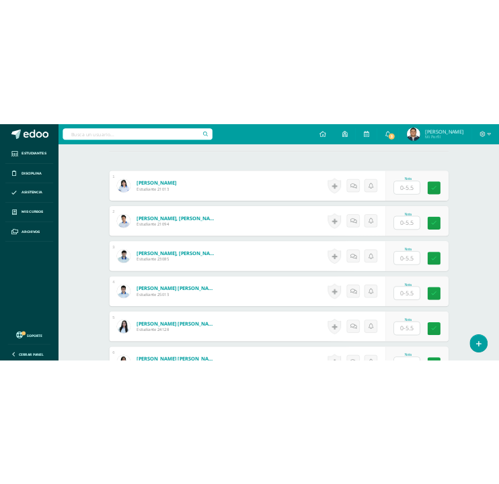
scroll to position [435, 0]
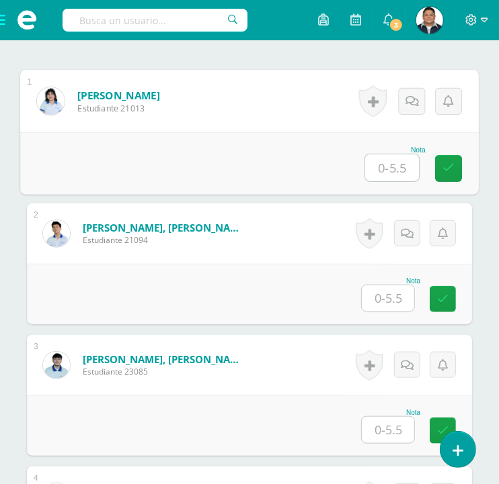
click at [378, 163] on input "text" at bounding box center [392, 168] width 54 height 27
type input "5.5"
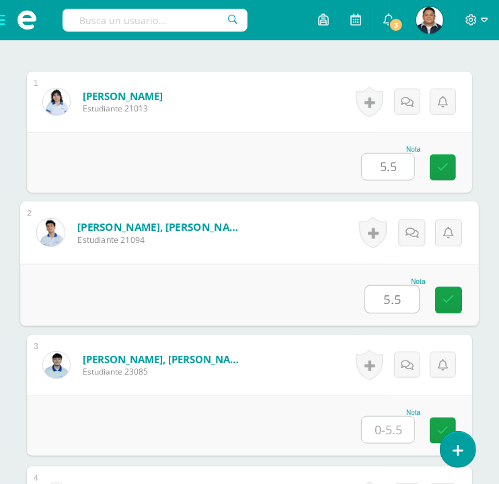
type input "5.5"
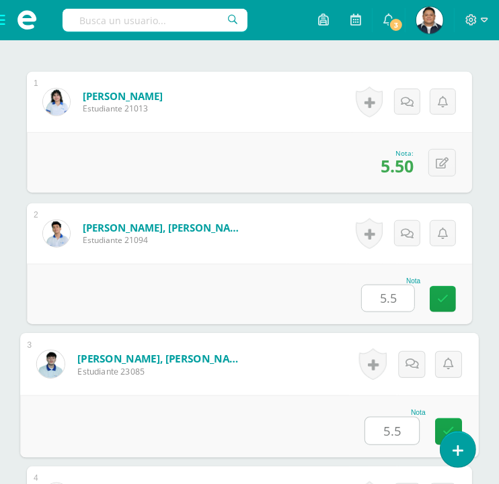
type input "5.5"
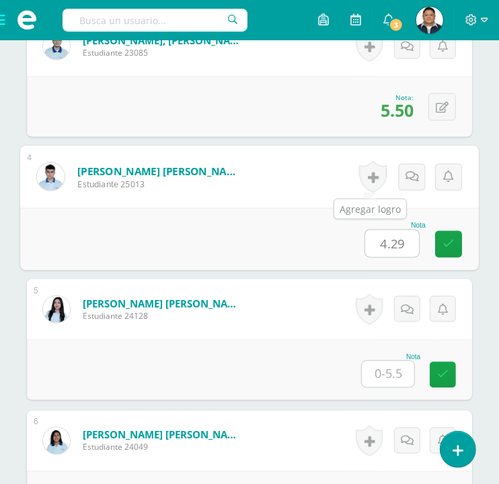
type input "4.29"
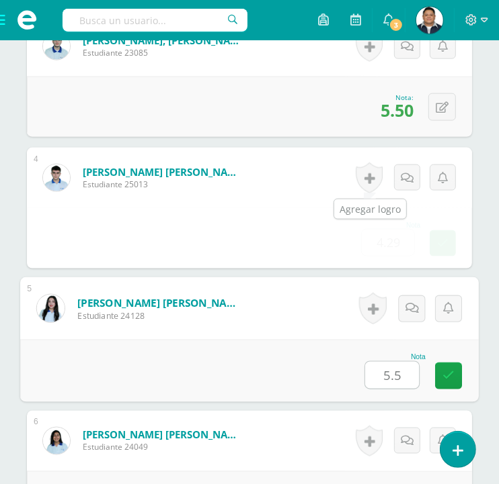
type input "5.5"
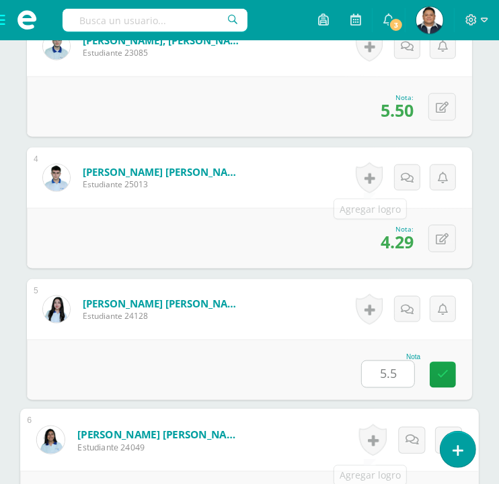
scroll to position [1018, 0]
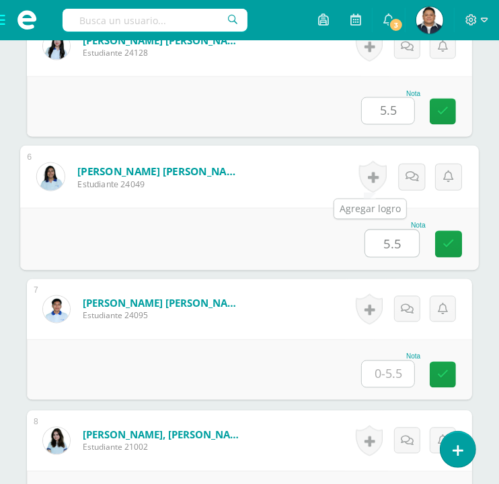
type input "5.5"
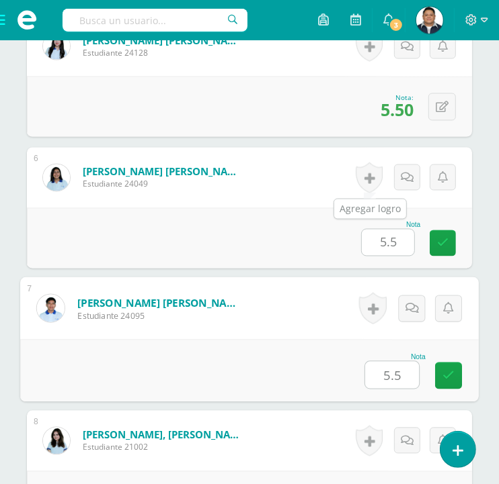
type input "5.5"
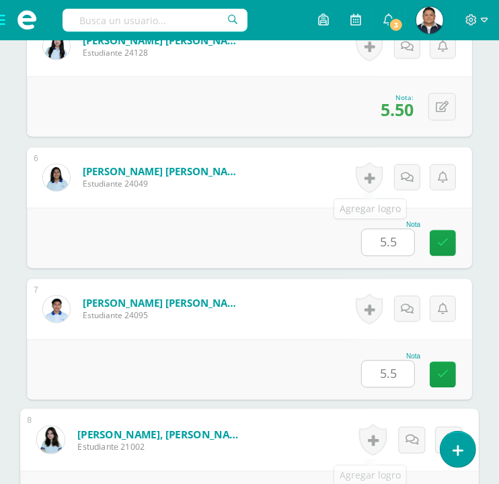
scroll to position [1281, 0]
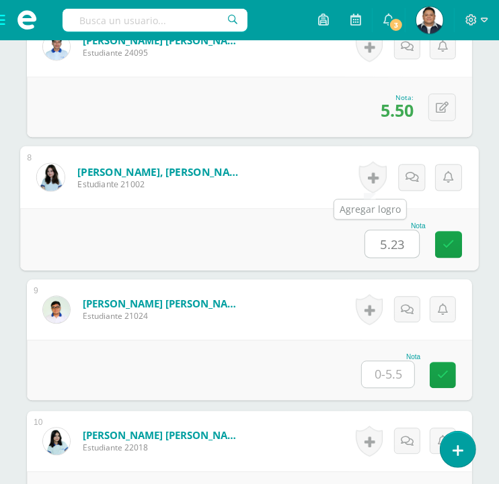
type input "5.23"
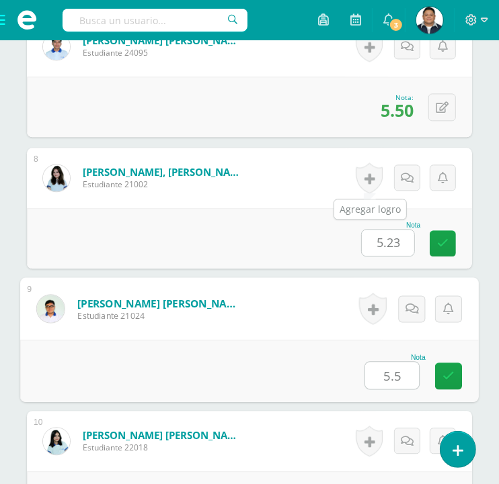
type input "5.5"
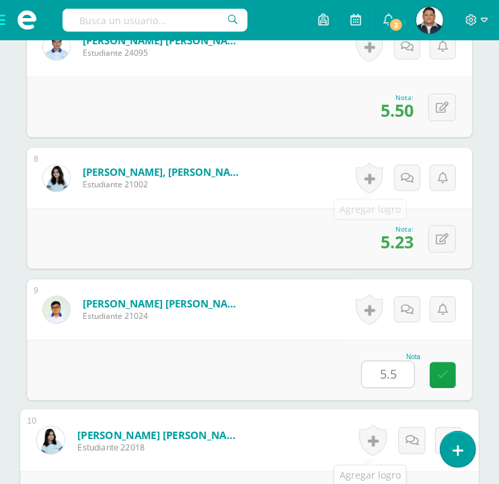
scroll to position [1544, 0]
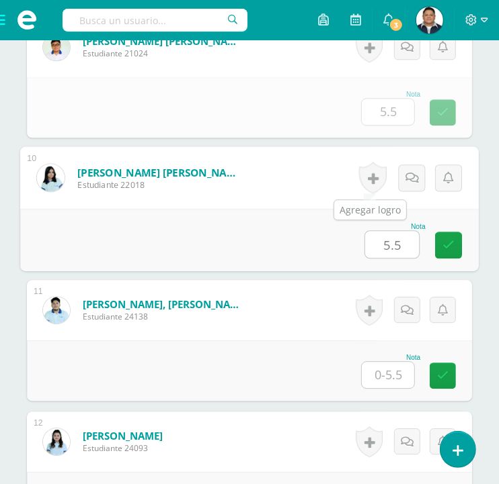
type input "5.5"
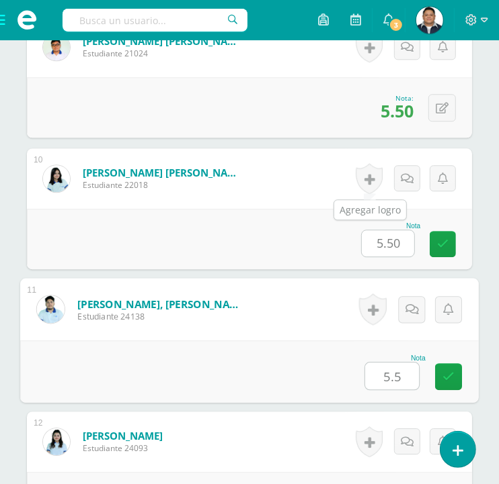
type input "5.5"
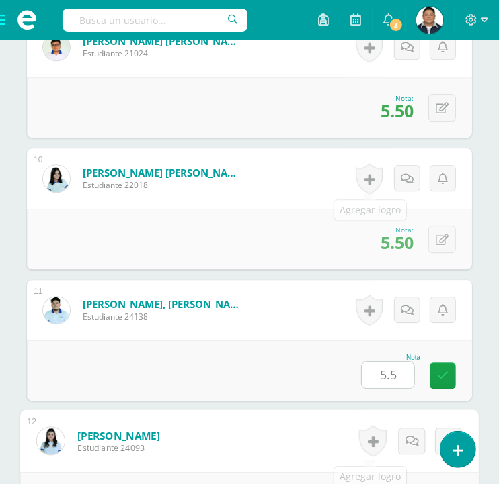
scroll to position [1808, 0]
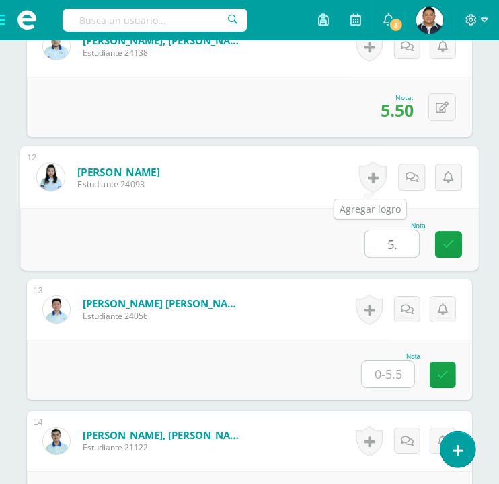
type input "5"
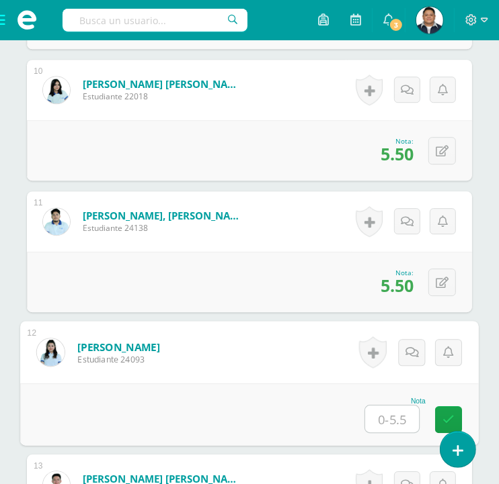
scroll to position [1658, 0]
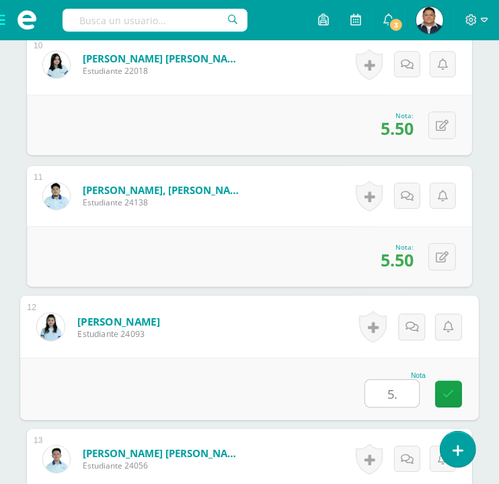
type input "5"
type input "5.5"
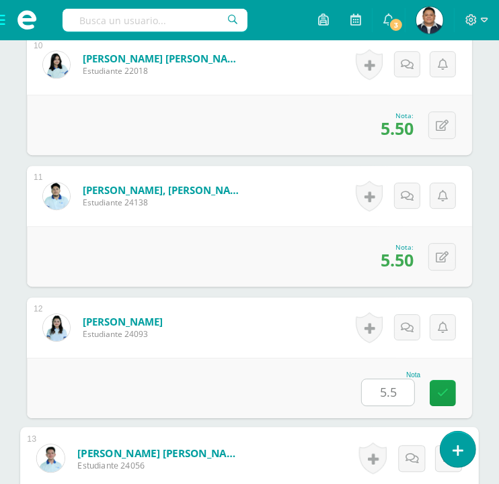
scroll to position [1940, 0]
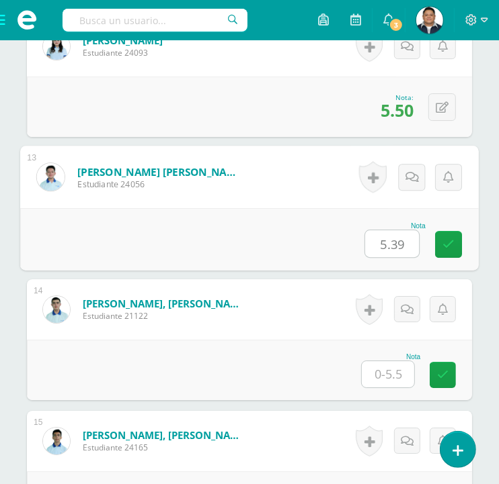
type input "5.39"
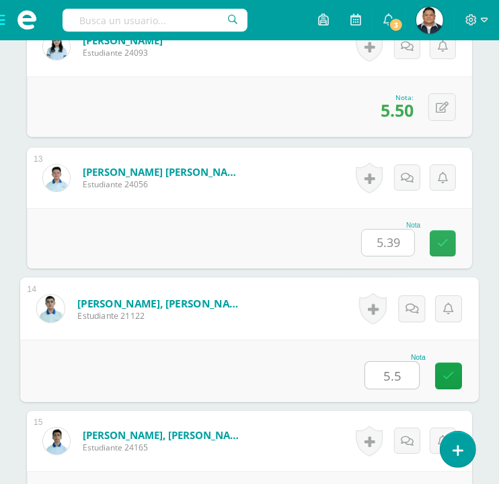
type input "5.5"
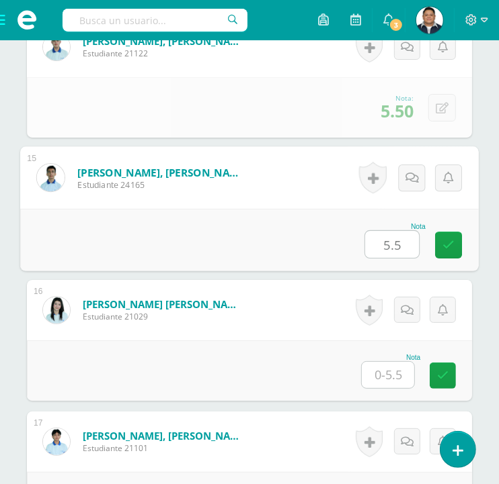
type input "5.5"
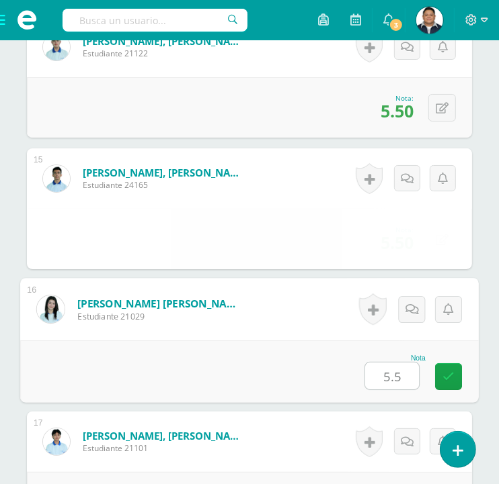
type input "5.5"
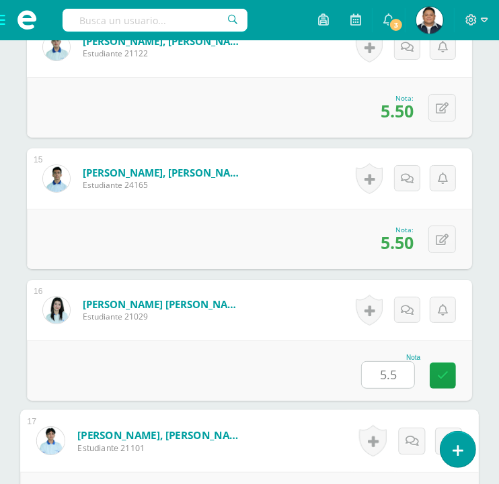
scroll to position [2466, 0]
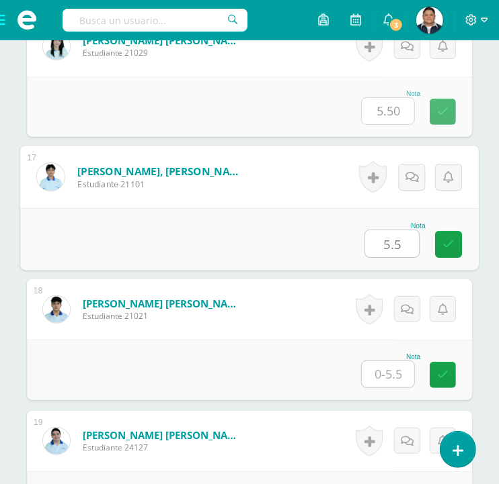
type input "5.5"
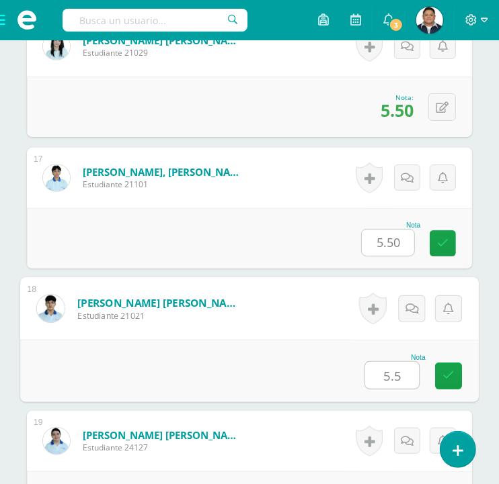
type input "5.5"
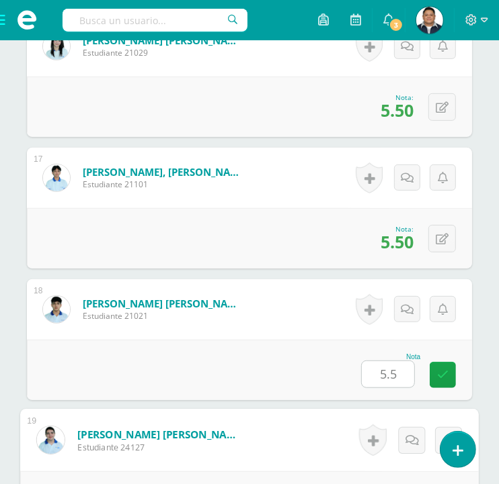
scroll to position [2730, 0]
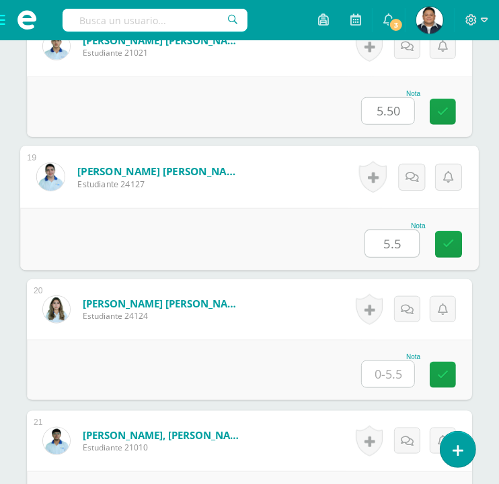
type input "5.5"
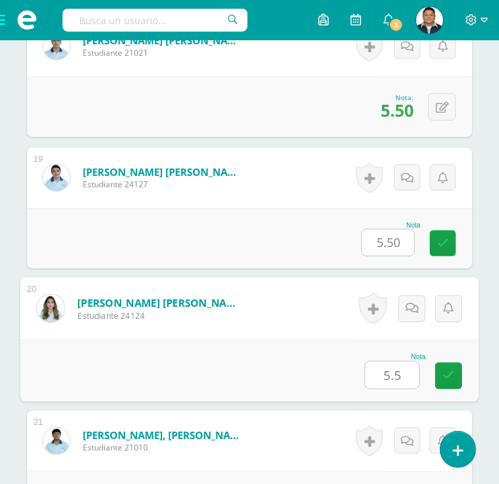
type input "5.5"
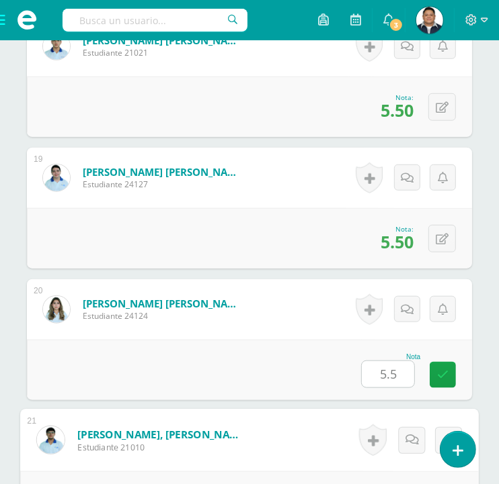
scroll to position [2993, 0]
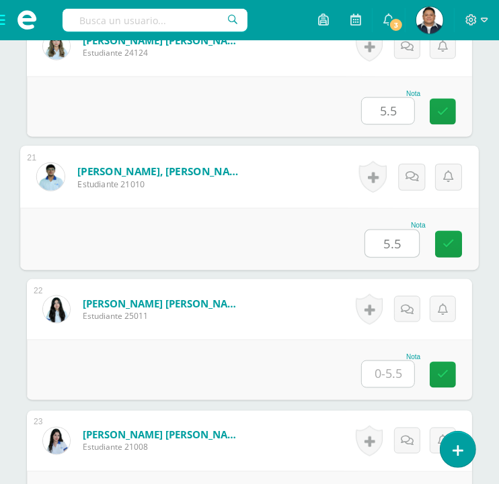
type input "5.5"
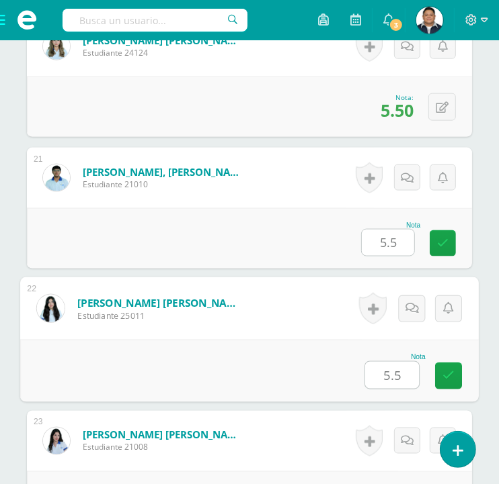
type input "5.5"
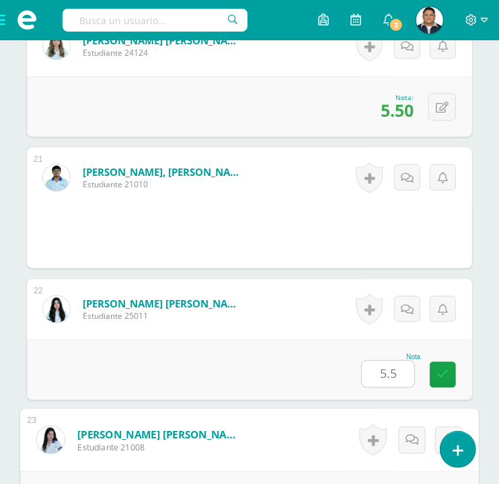
scroll to position [3256, 0]
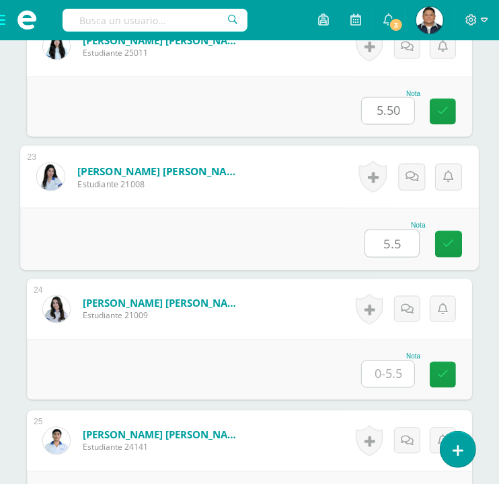
type input "5.5"
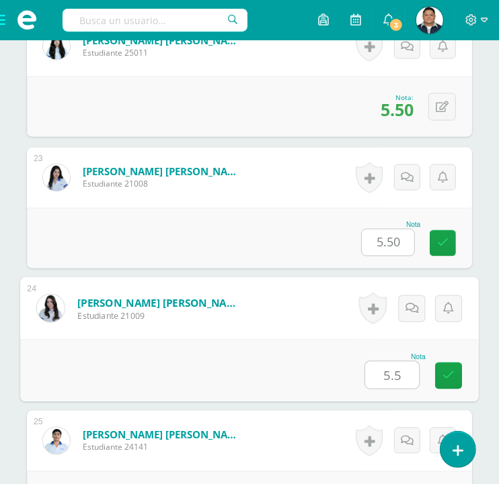
type input "5.5"
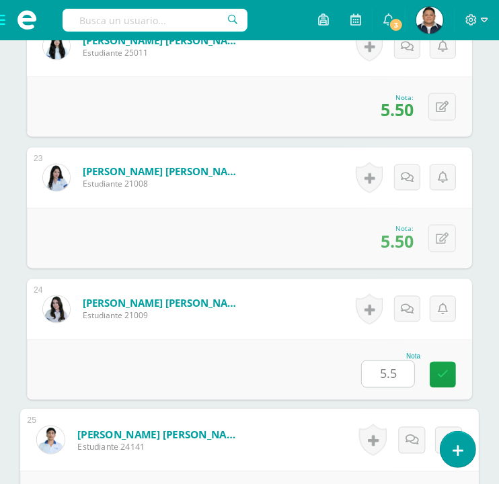
scroll to position [3519, 0]
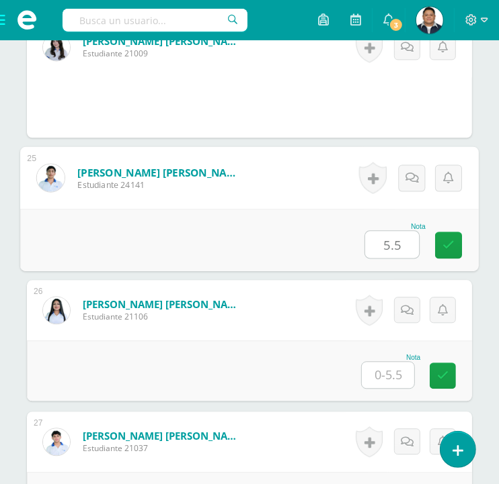
type input "5.5"
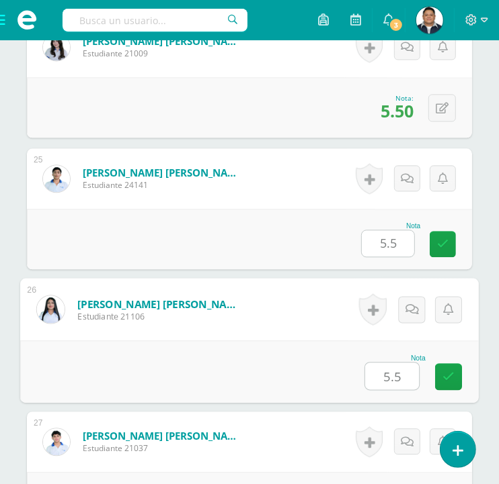
type input "5.5"
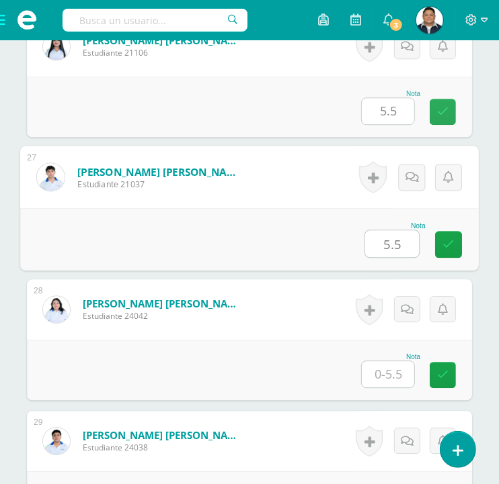
type input "5.5"
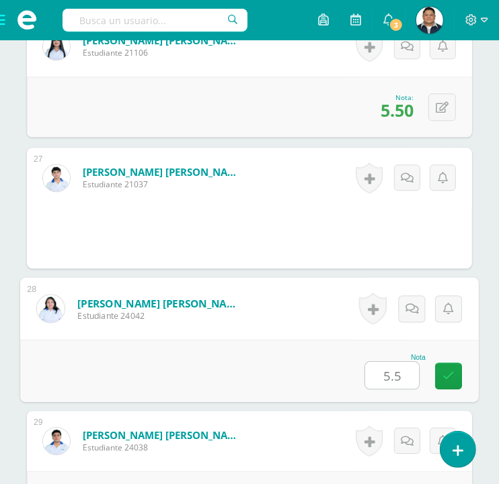
type input "5.5"
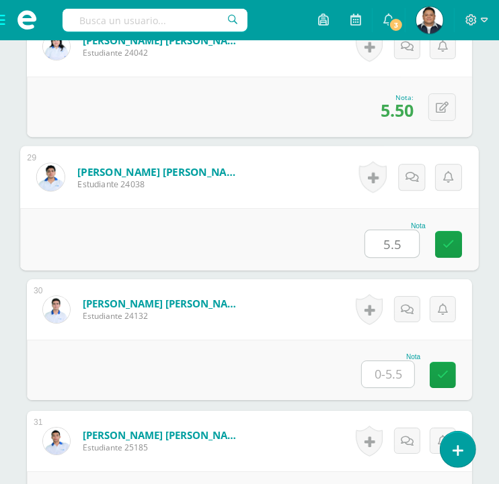
type input "5.5"
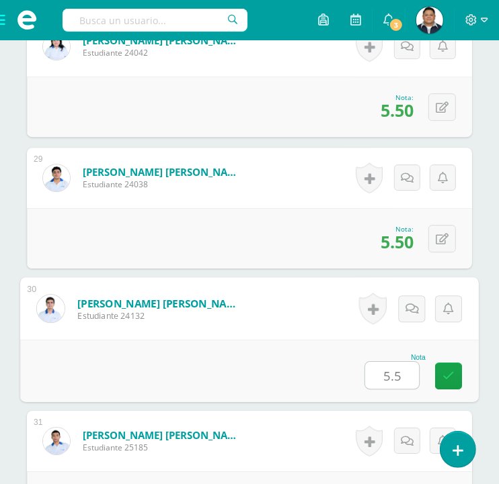
type input "5.5"
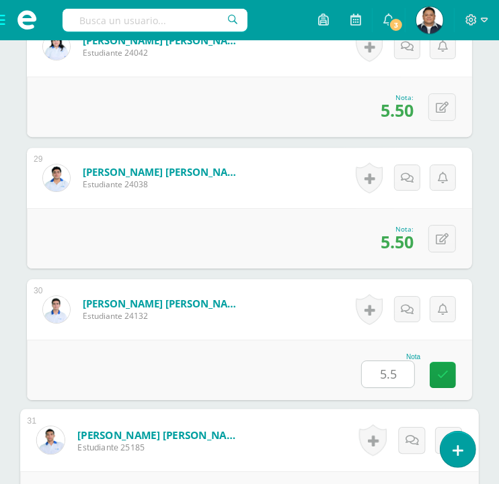
scroll to position [4310, 0]
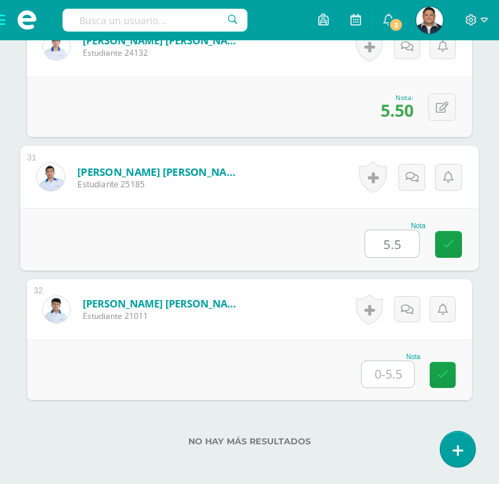
type input "5.5"
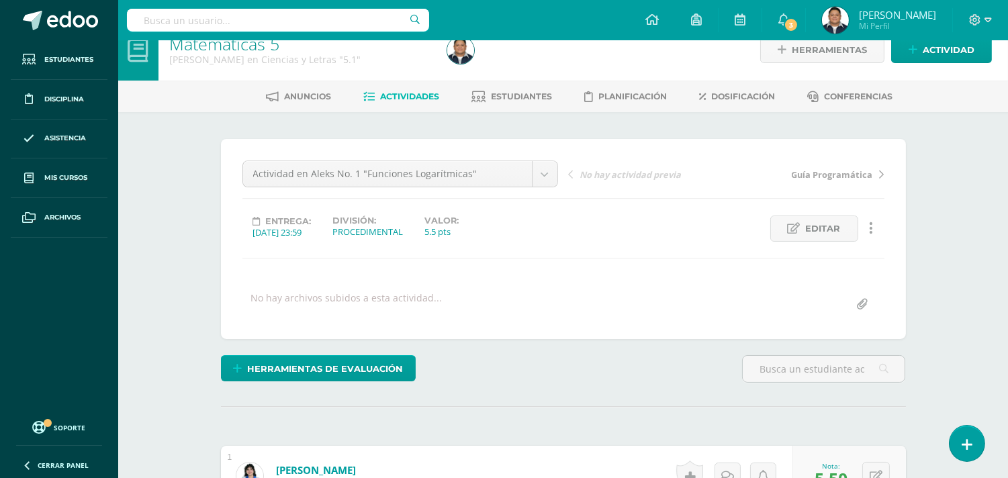
scroll to position [0, 0]
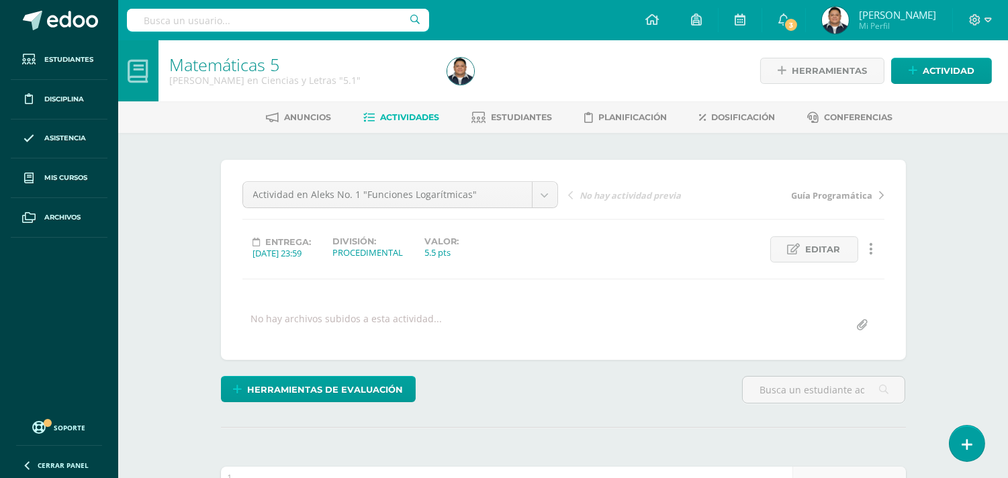
click at [526, 108] on link "Estudiantes" at bounding box center [512, 117] width 81 height 21
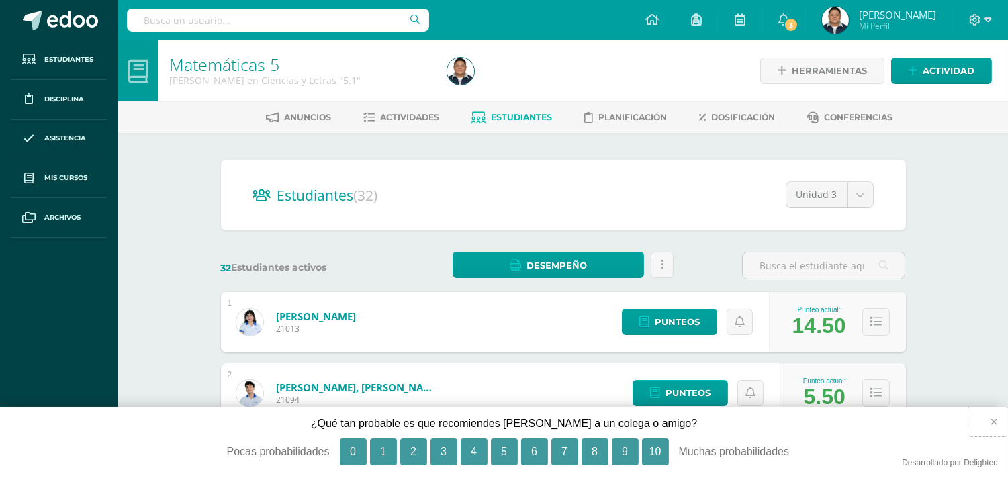
click at [996, 418] on button "×" at bounding box center [989, 422] width 40 height 30
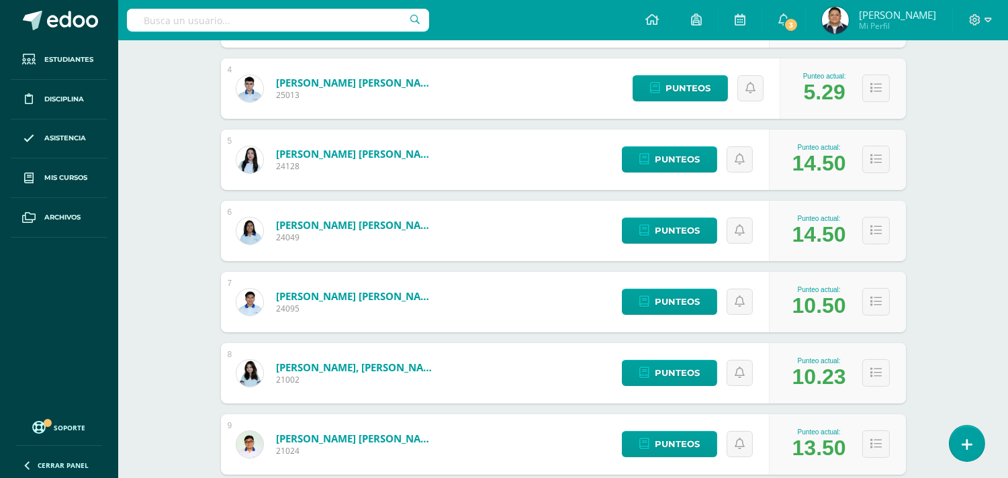
scroll to position [75, 0]
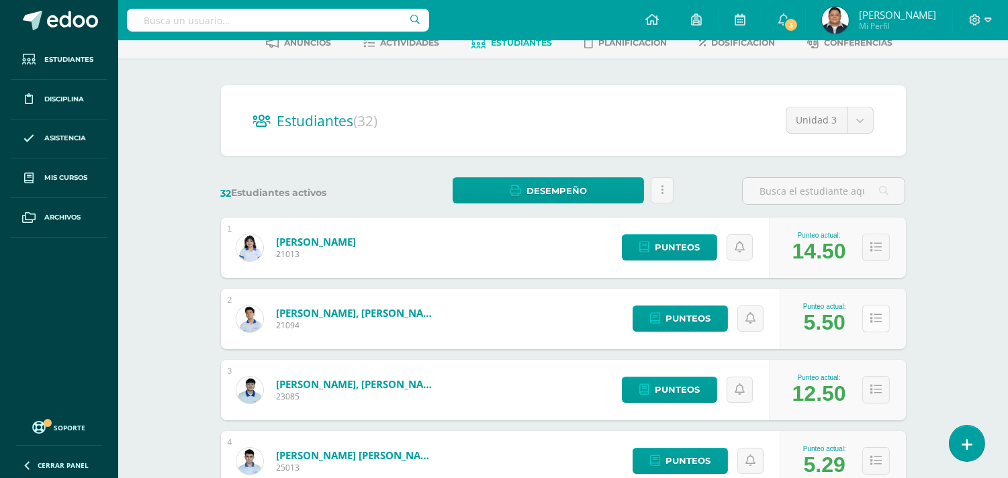
click at [865, 318] on button at bounding box center [877, 319] width 28 height 28
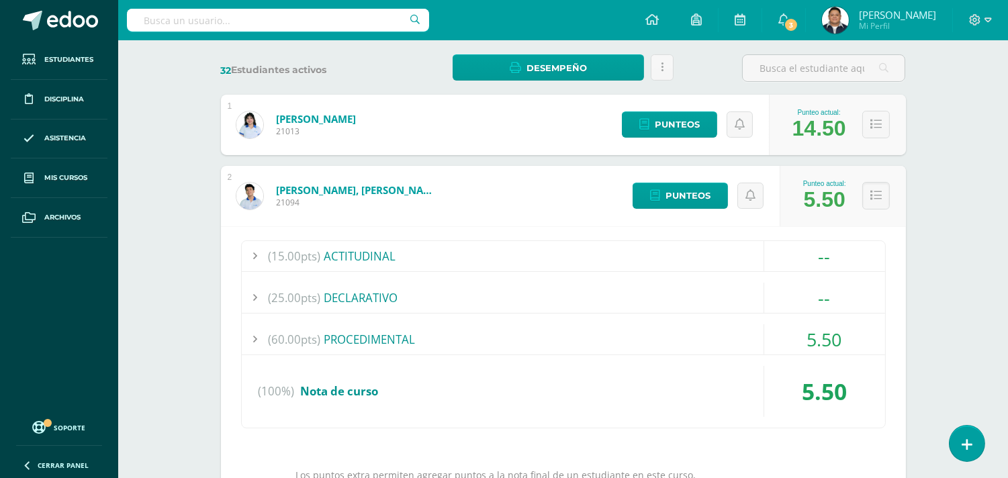
scroll to position [224, 0]
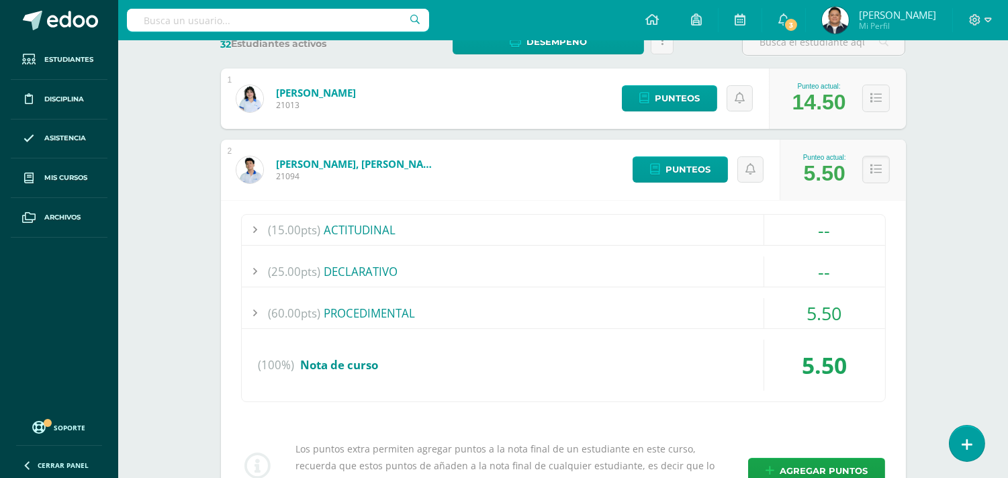
click at [378, 314] on div "(60.00pts) PROCEDIMENTAL" at bounding box center [564, 313] width 644 height 30
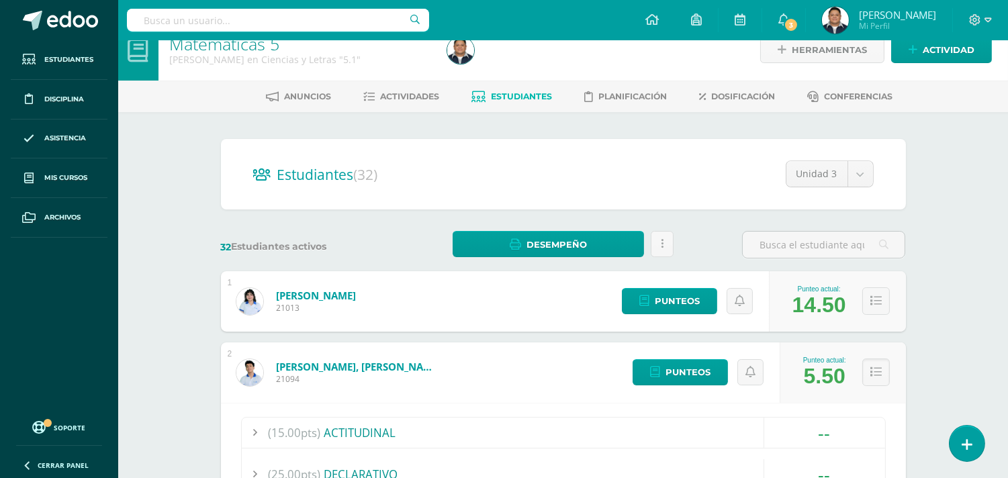
scroll to position [0, 0]
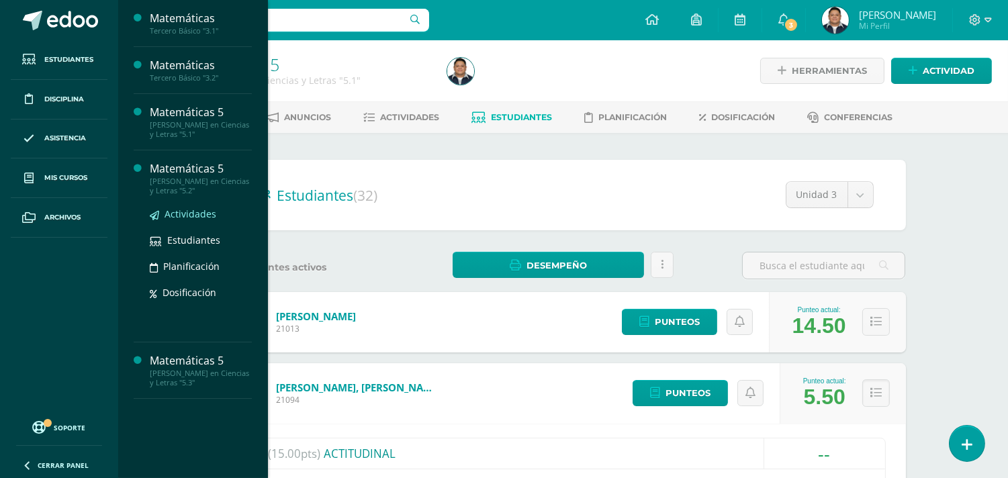
click at [193, 212] on span "Actividades" at bounding box center [191, 214] width 52 height 13
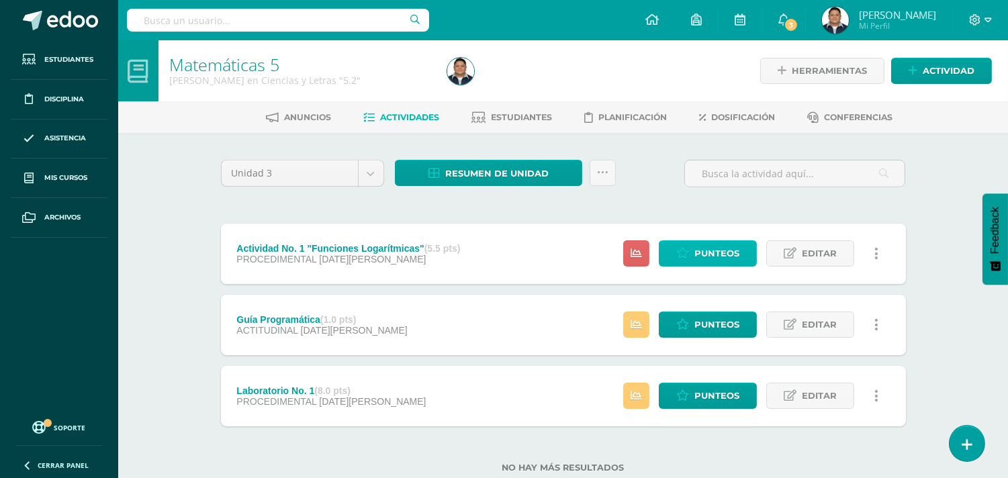
click at [718, 247] on span "Punteos" at bounding box center [717, 253] width 45 height 25
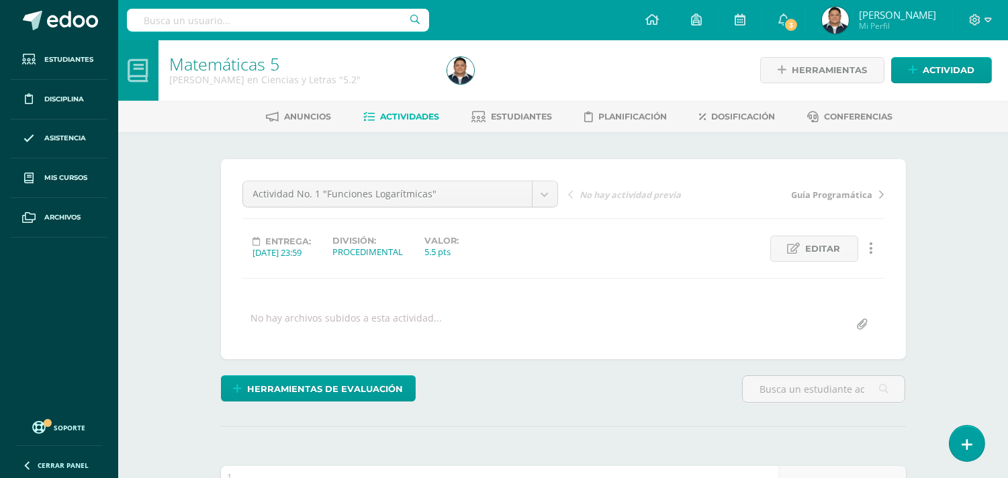
click at [615, 306] on div "Actividad No. 1 "Funciones Logarítmicas" Actividad No. 1 "Funciones Logarítmica…" at bounding box center [564, 259] width 642 height 157
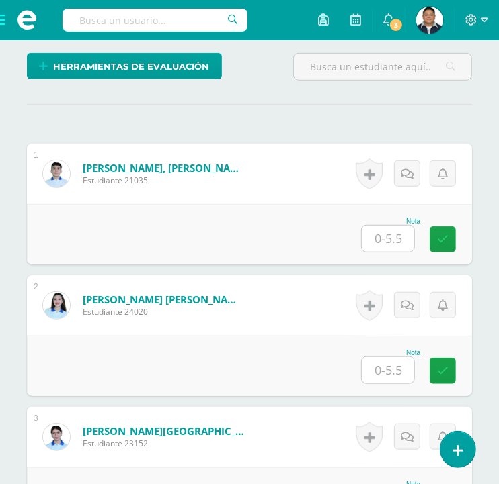
scroll to position [364, 0]
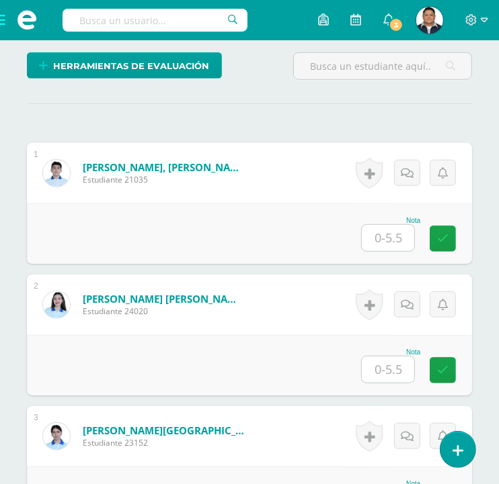
click at [376, 239] on input "text" at bounding box center [387, 238] width 52 height 26
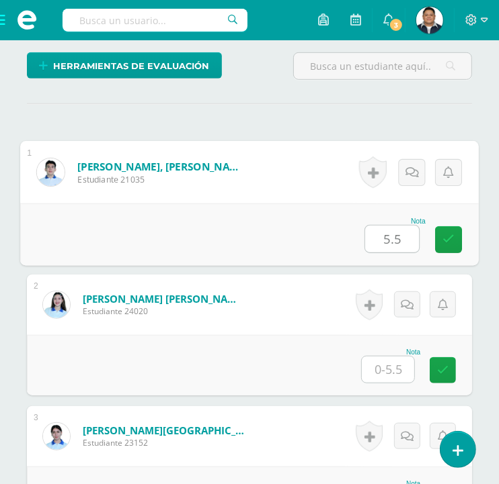
type input "5.5"
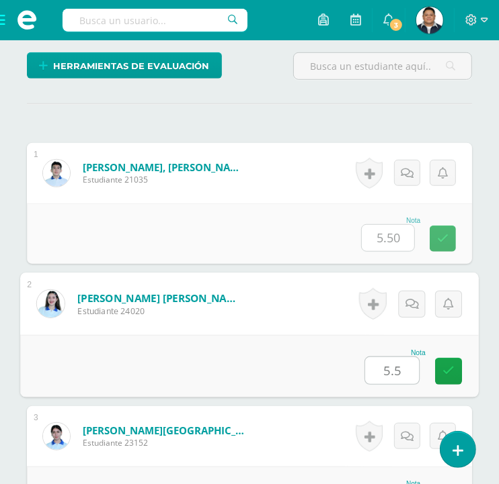
type input "5.5"
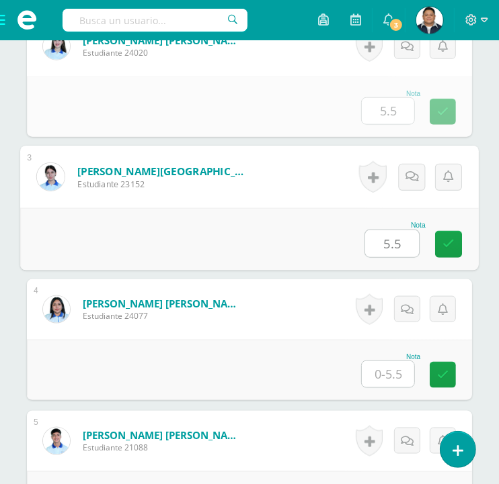
type input "5.5"
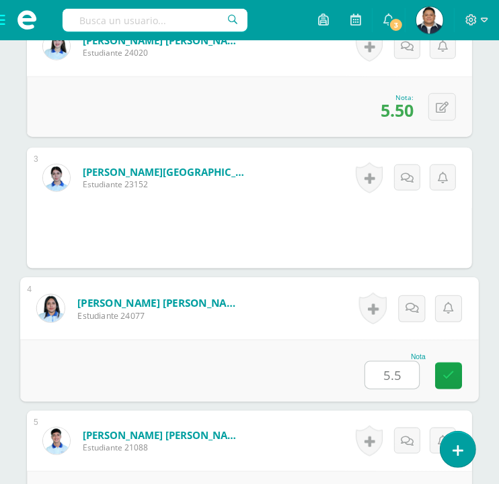
type input "5.5"
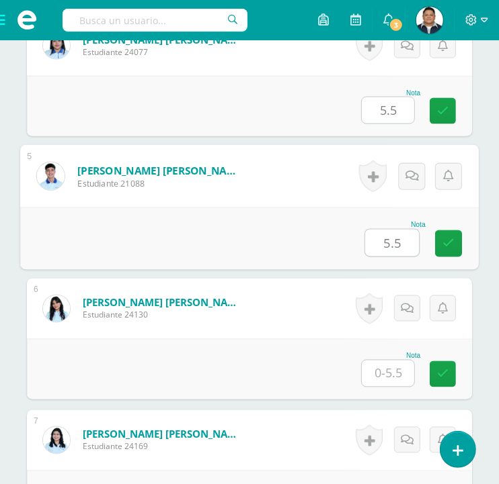
type input "5.5"
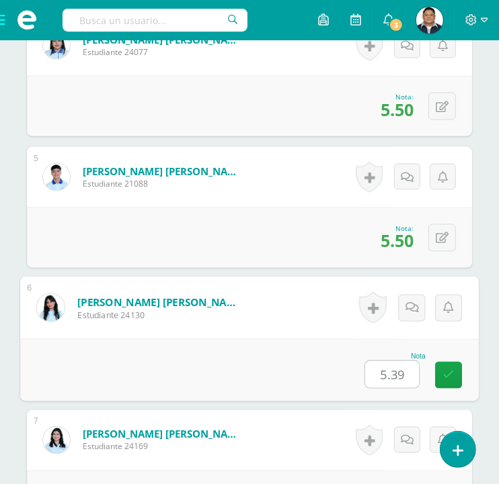
type input "5.39"
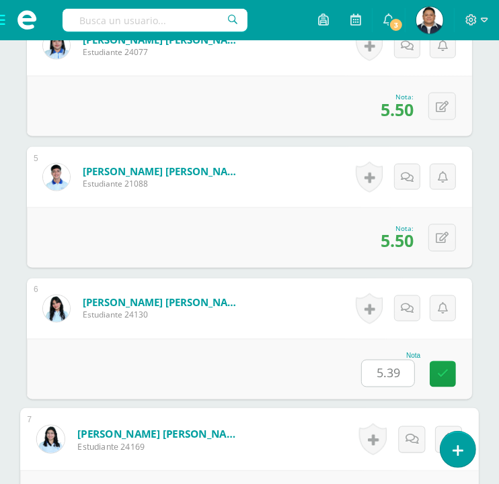
scroll to position [1150, 0]
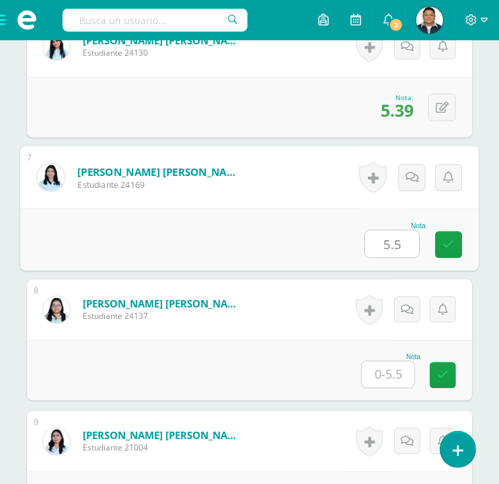
type input "5.5"
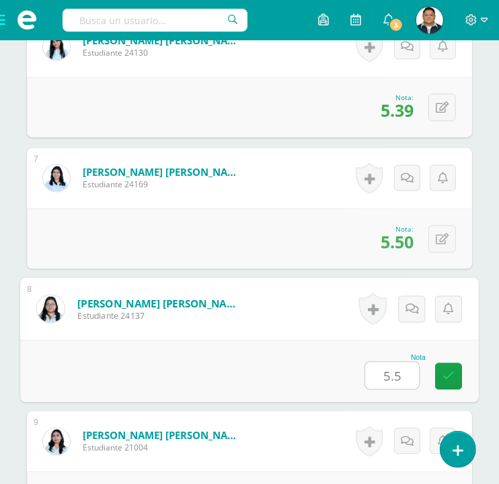
type input "5.5"
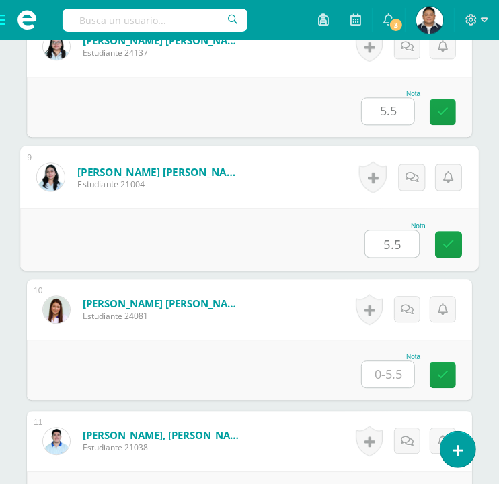
type input "5.5"
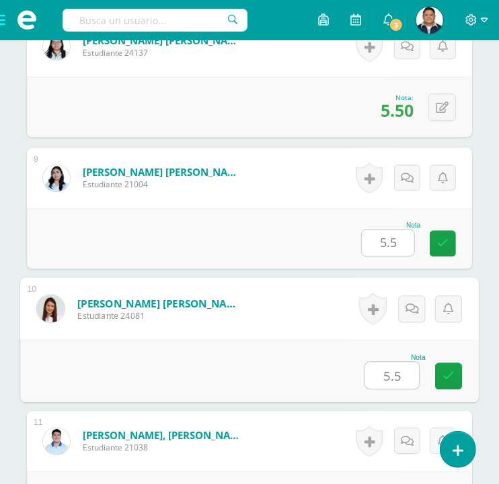
type input "5.5"
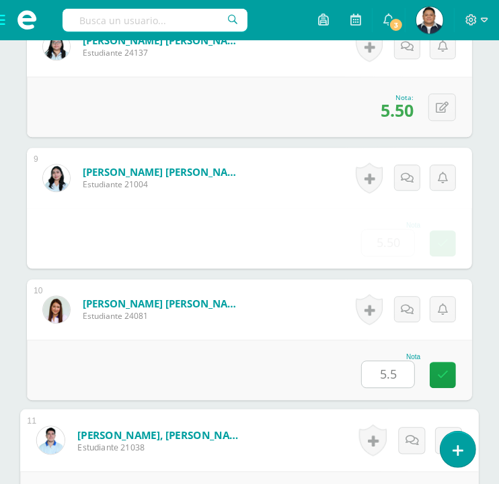
scroll to position [1676, 0]
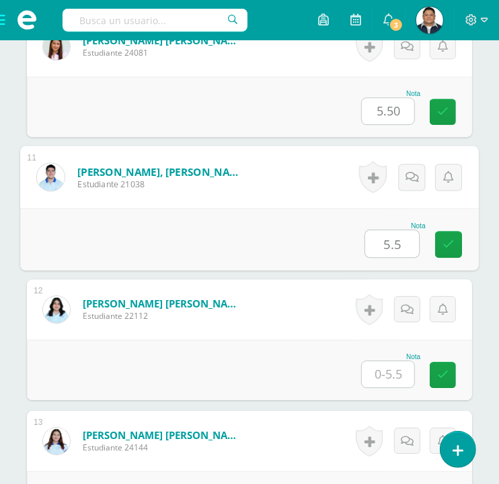
type input "5.5"
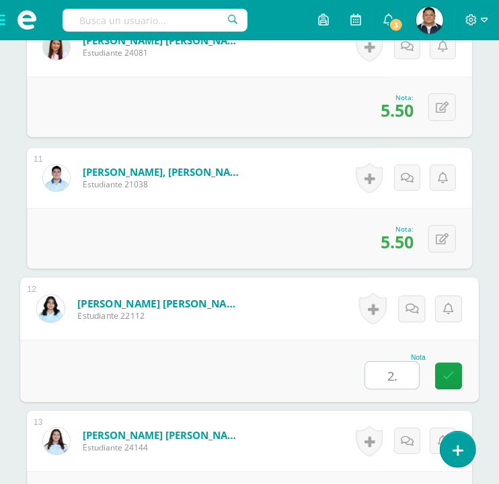
type input "2"
type input "5.23"
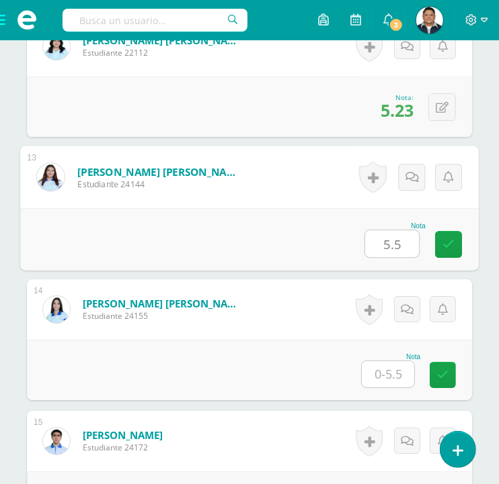
type input "5.5"
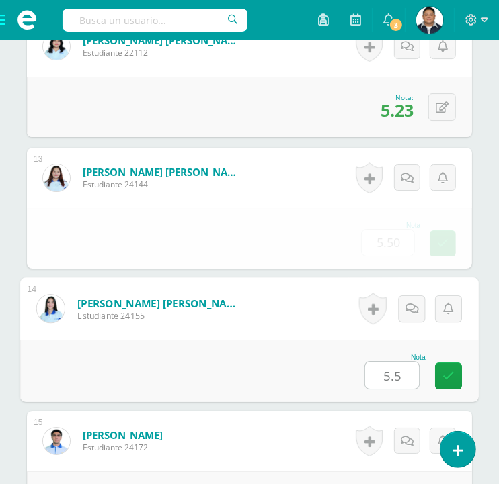
type input "5.5"
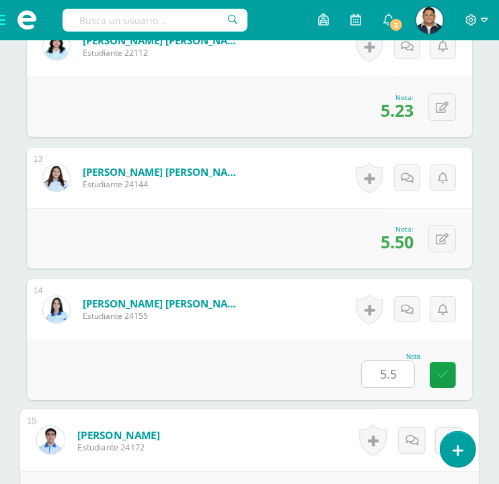
scroll to position [2202, 0]
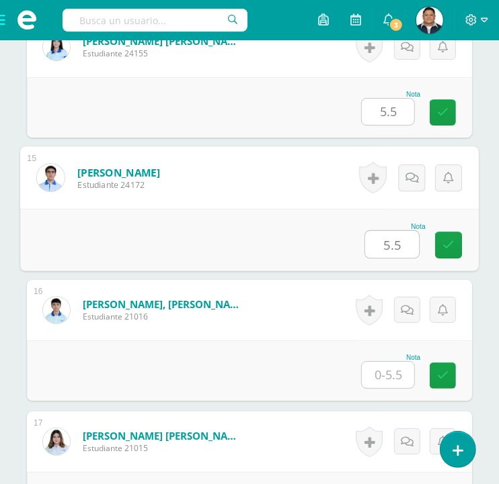
type input "5.5"
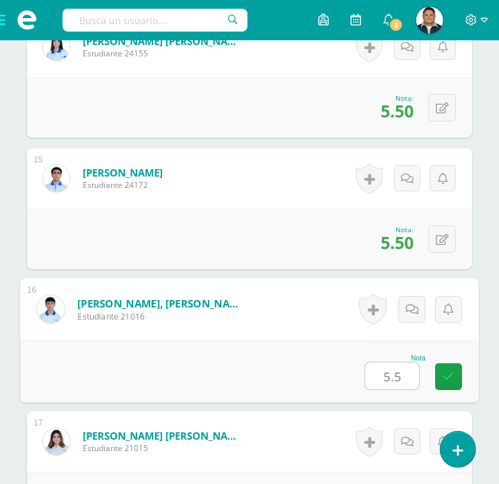
type input "5.5"
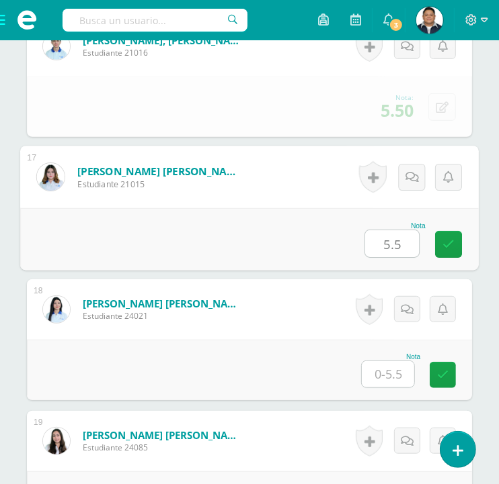
type input "5.5"
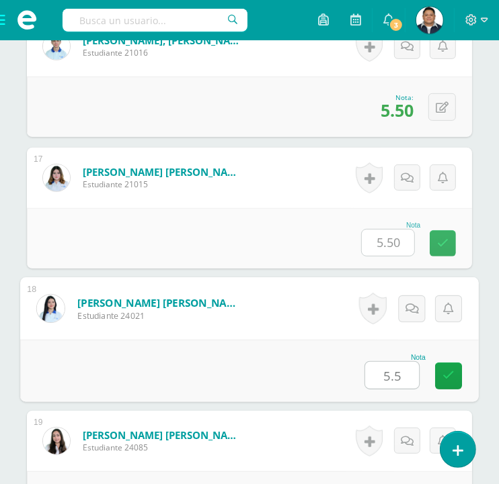
type input "5.5"
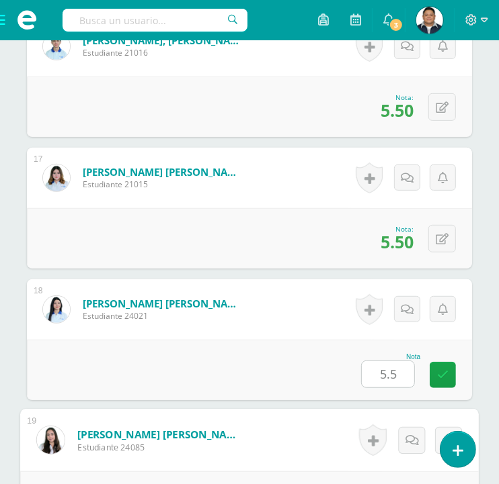
scroll to position [2730, 0]
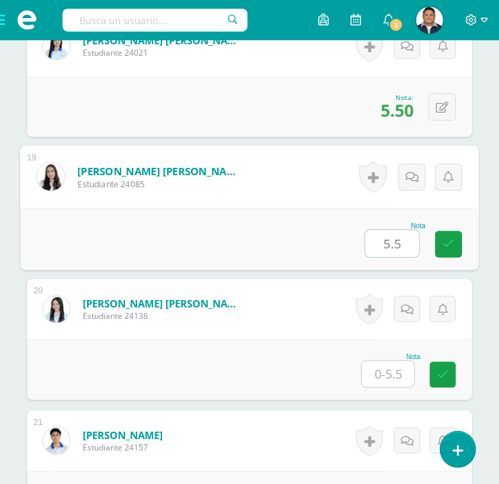
type input "5.5"
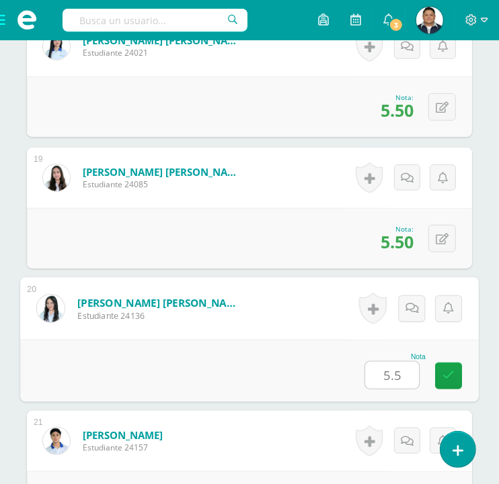
type input "5.5"
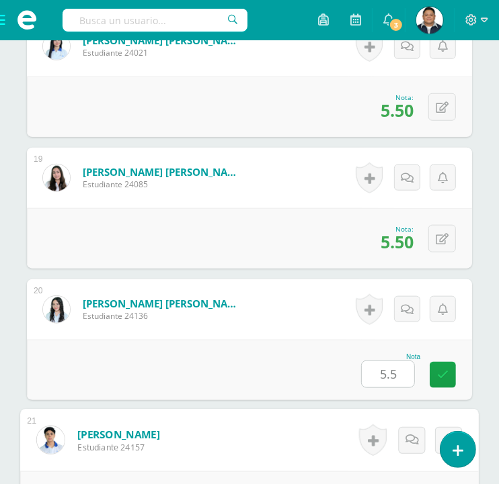
scroll to position [2993, 0]
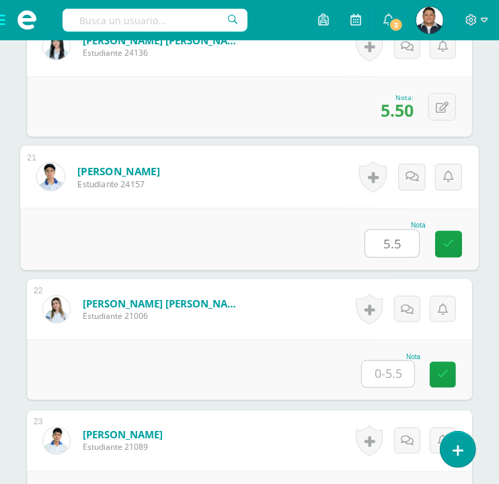
type input "5.5"
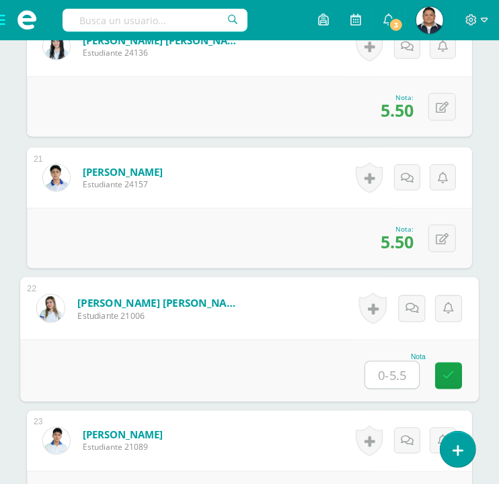
scroll to position [3256, 0]
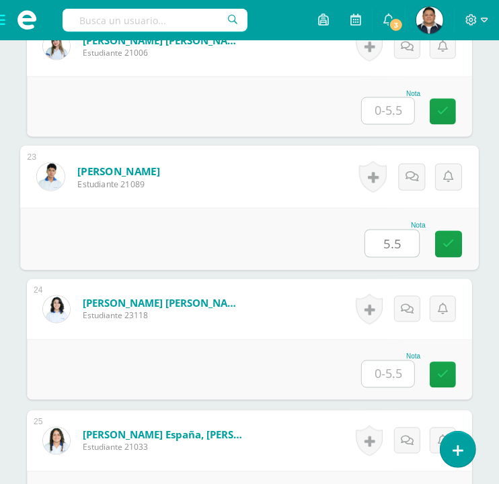
type input "5.5"
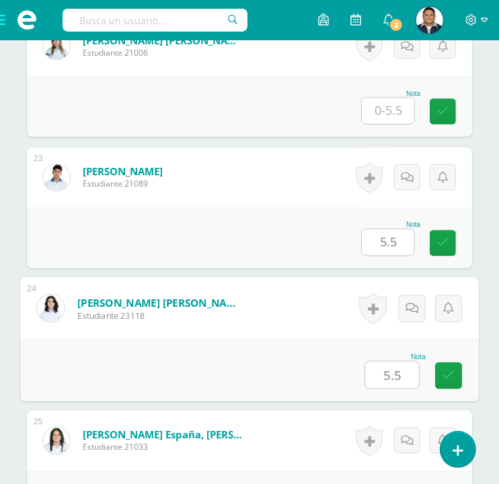
type input "5.5"
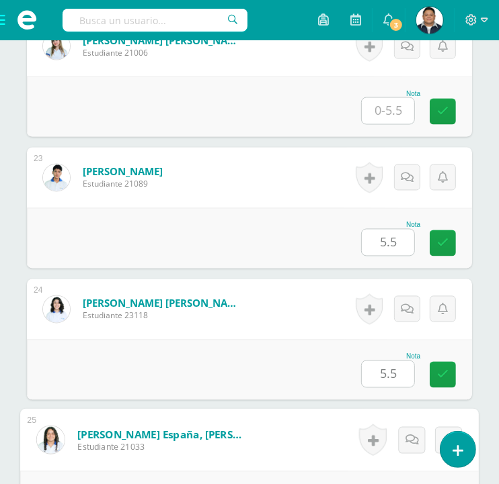
scroll to position [3519, 0]
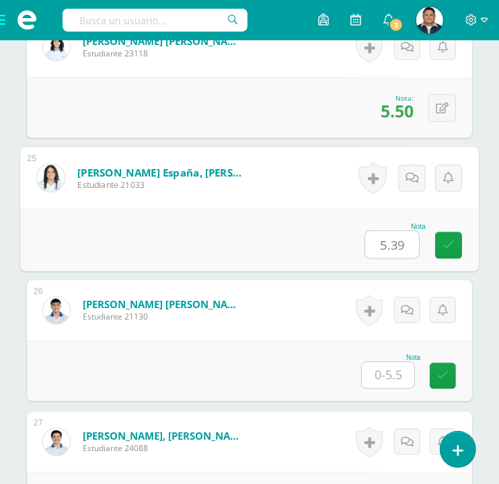
type input "5.39"
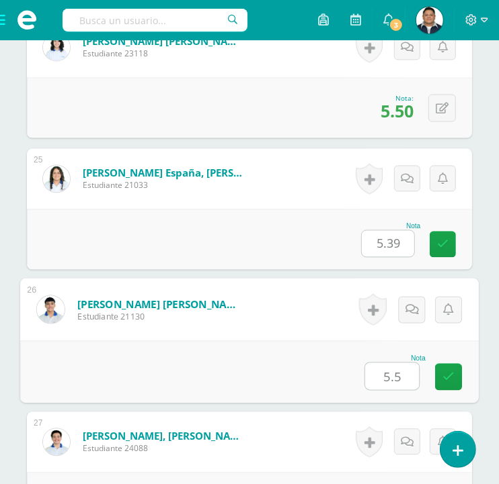
type input "5.5"
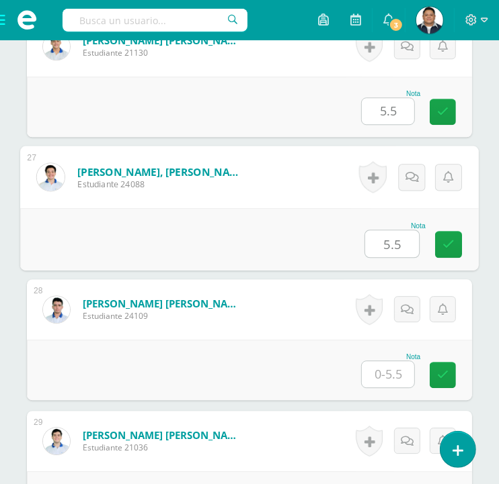
type input "5.5"
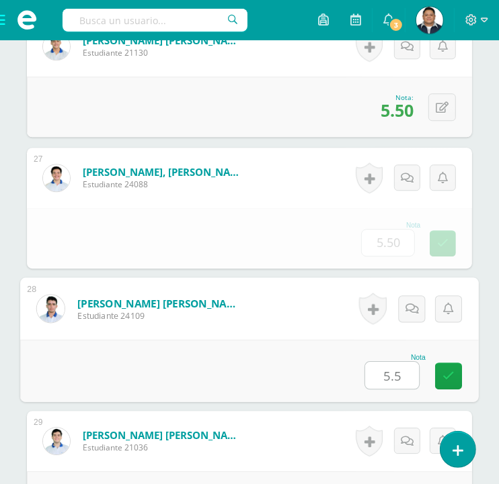
type input "5.5"
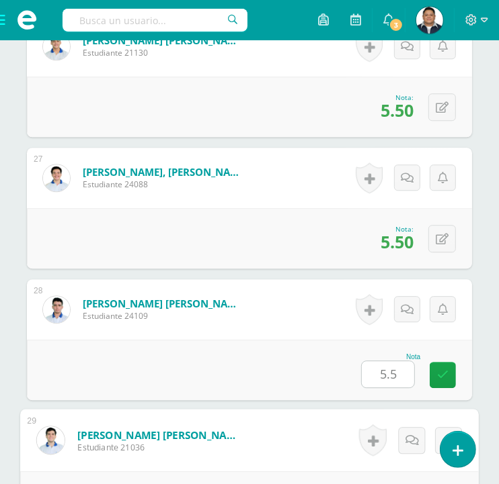
scroll to position [4046, 0]
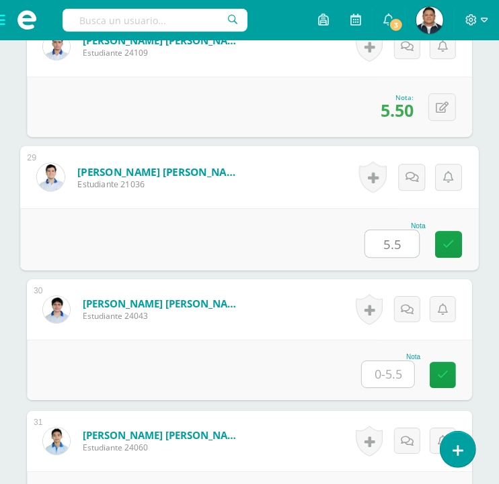
type input "5.5"
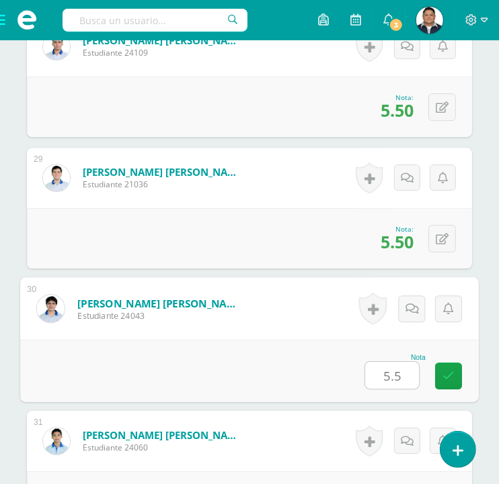
type input "5.5"
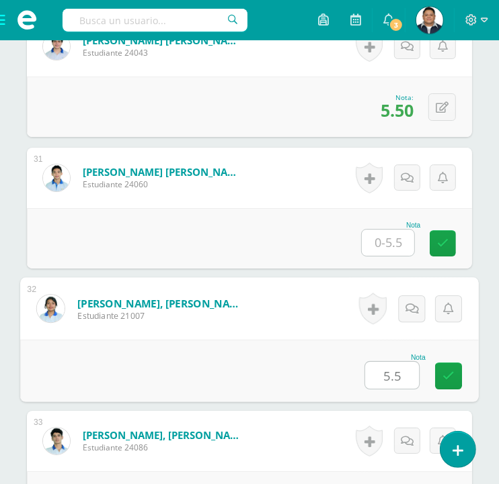
type input "5.5"
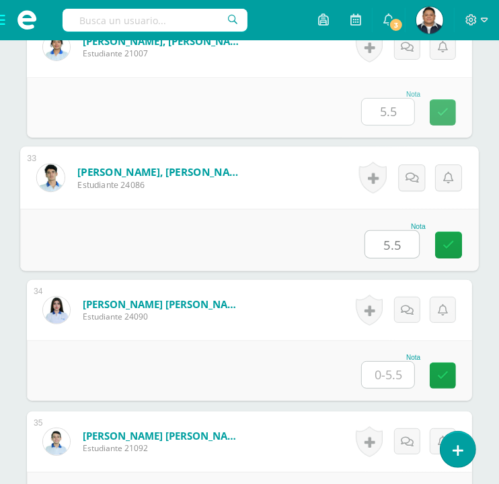
type input "5.5"
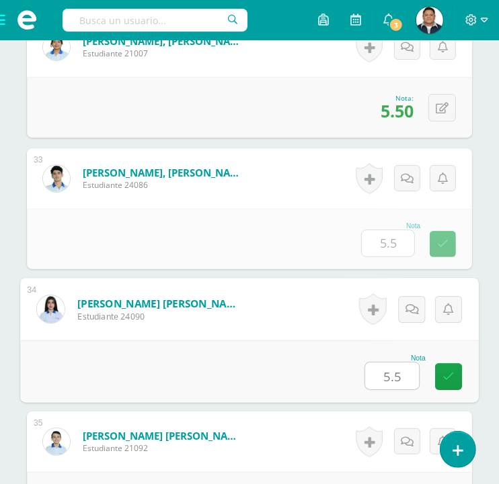
type input "5.5"
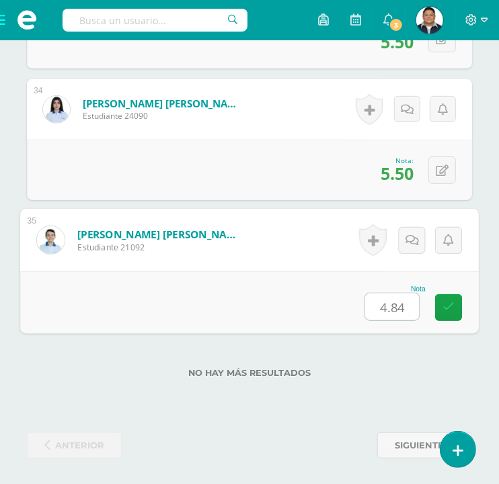
type input "4.84"
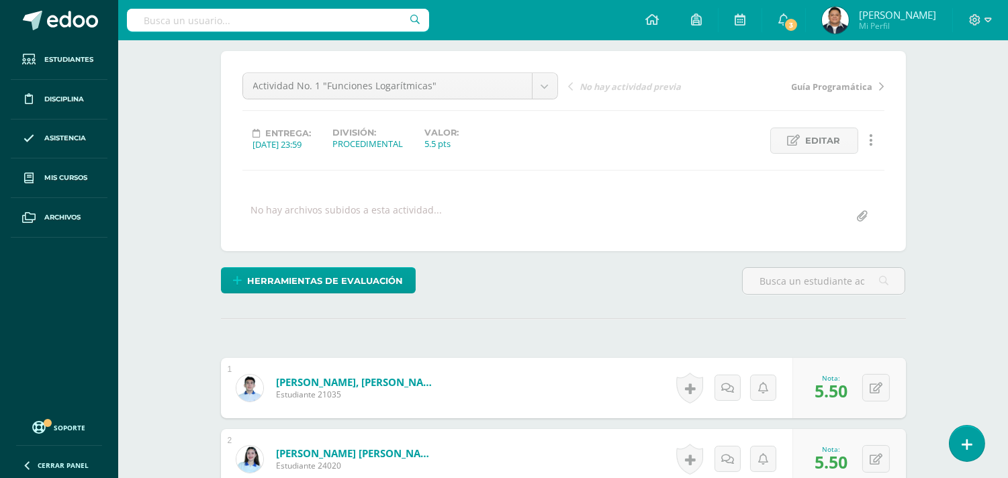
scroll to position [0, 0]
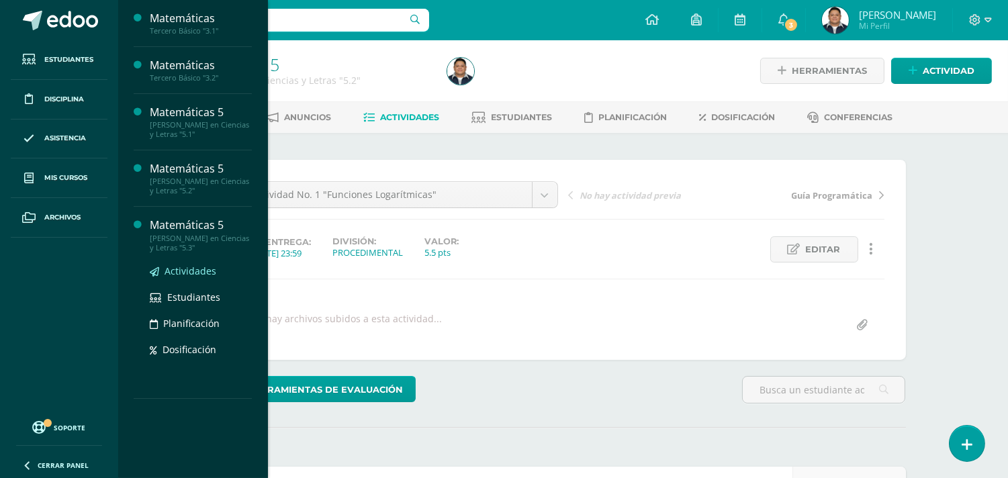
click at [193, 263] on link "Actividades" at bounding box center [201, 270] width 102 height 15
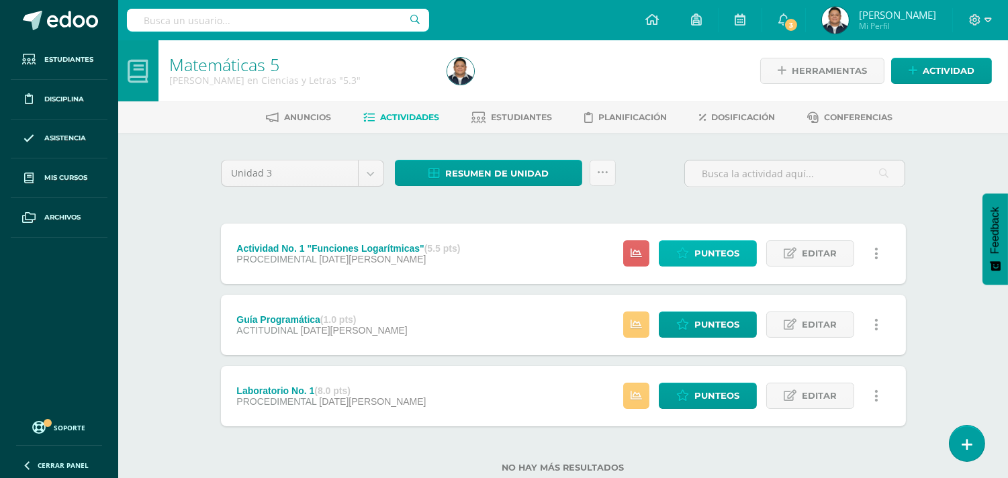
click at [707, 251] on span "Punteos" at bounding box center [717, 253] width 45 height 25
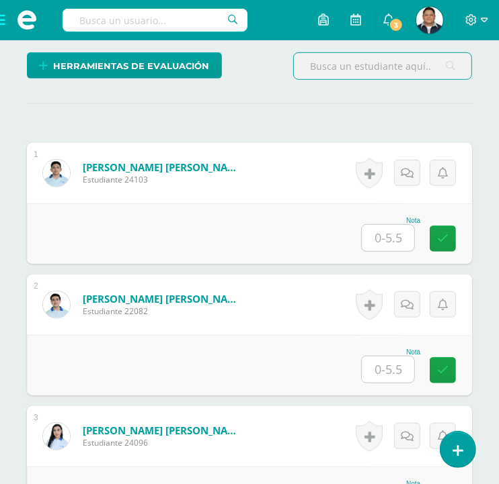
scroll to position [365, 0]
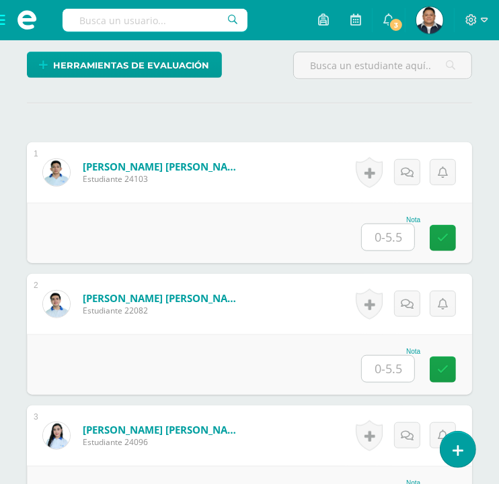
click at [378, 232] on input "text" at bounding box center [387, 237] width 52 height 26
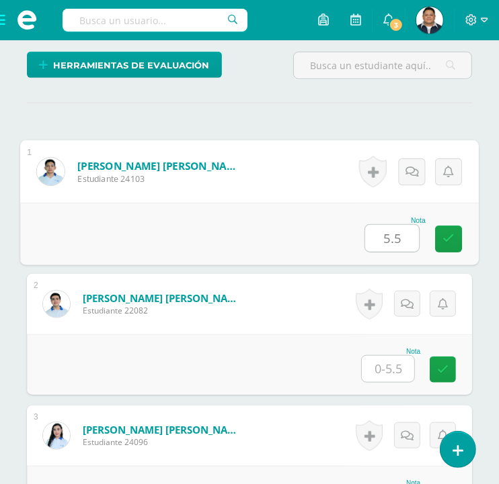
type input "5.5"
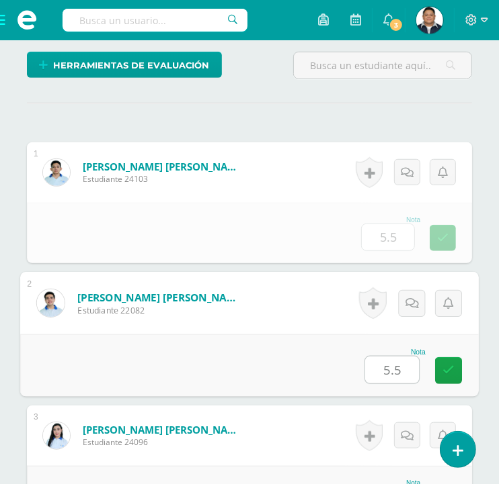
type input "5.5"
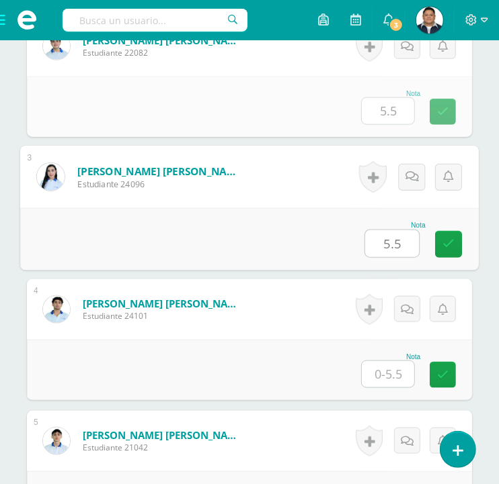
type input "5.5"
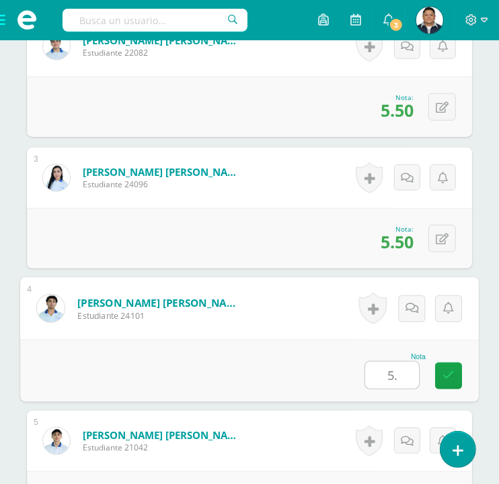
type input "5"
type input "3.85"
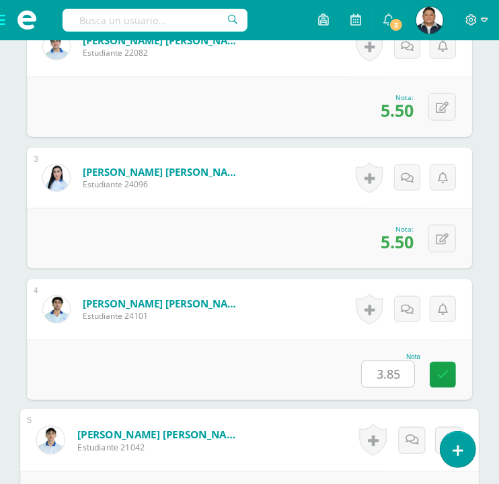
scroll to position [887, 0]
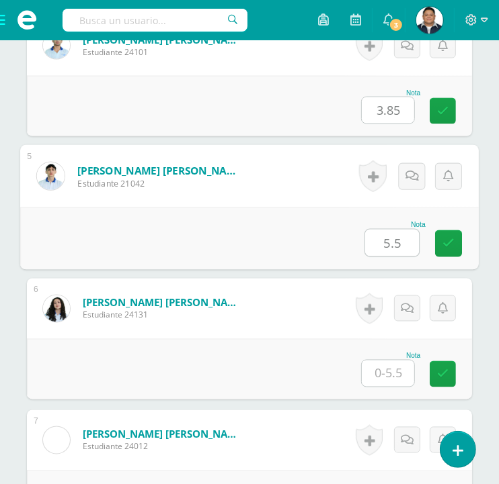
type input "5.5"
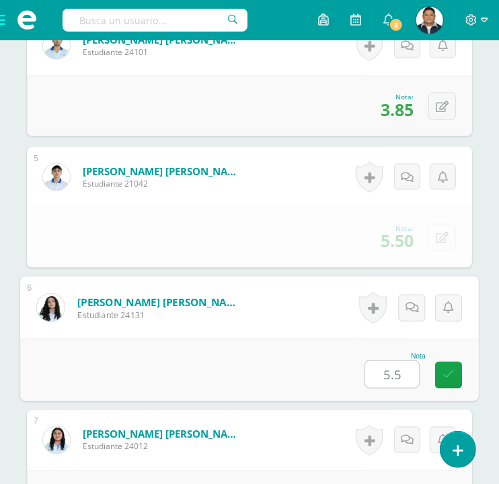
type input "5.5"
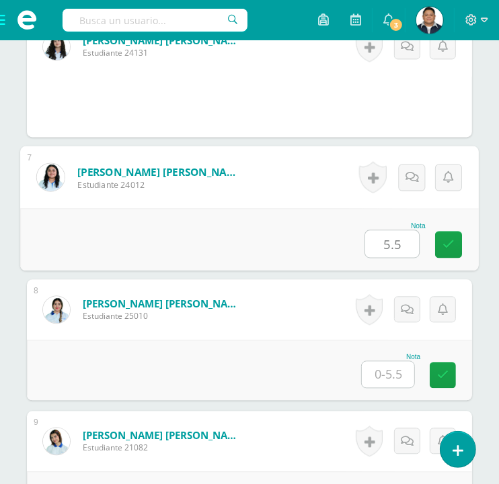
type input "5.5"
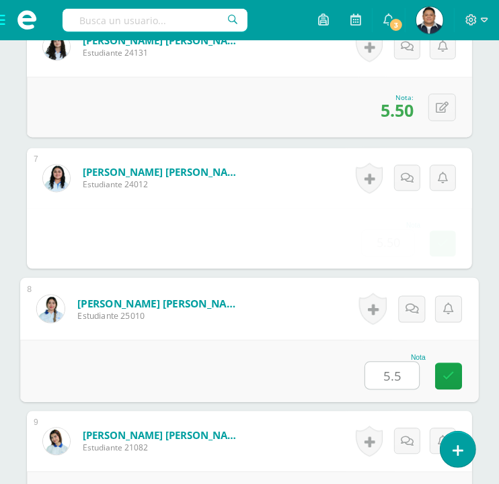
type input "5.5"
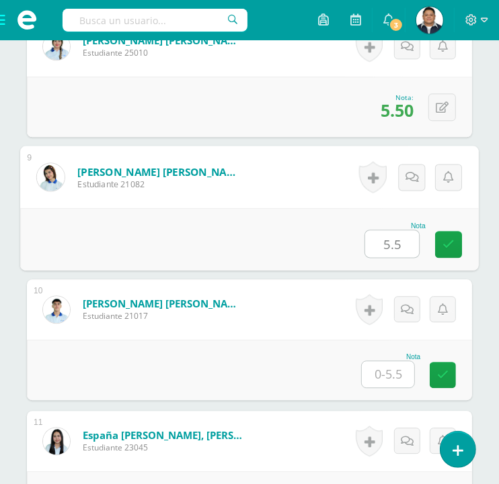
type input "5.5"
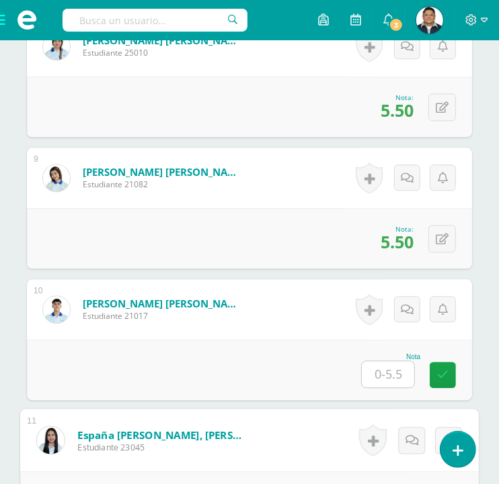
scroll to position [1676, 0]
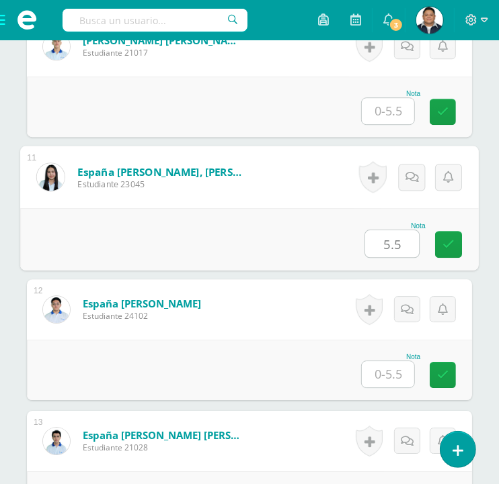
type input "5.5"
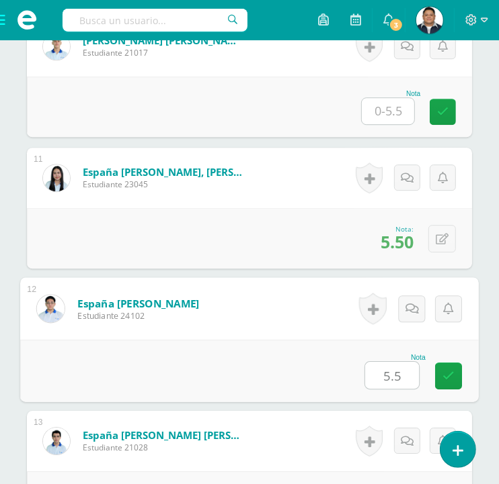
type input "5.5"
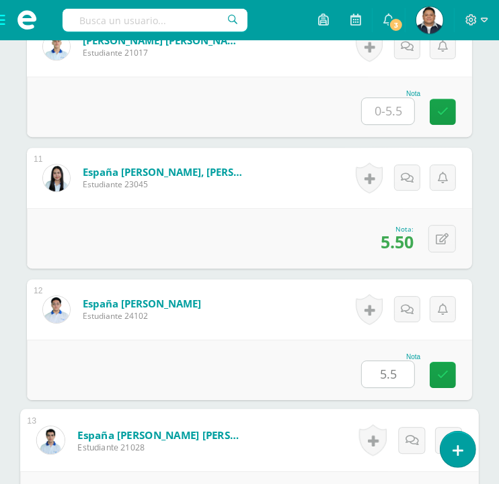
scroll to position [1940, 0]
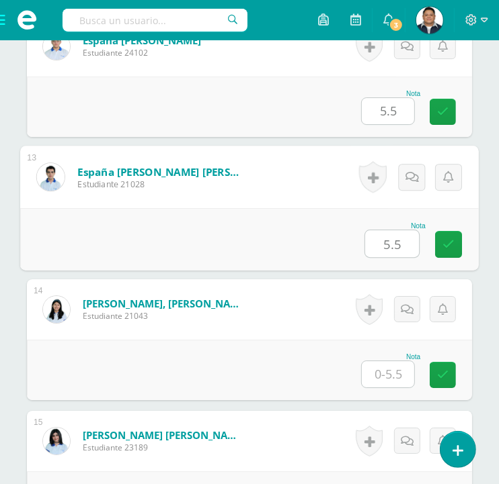
type input "5.5"
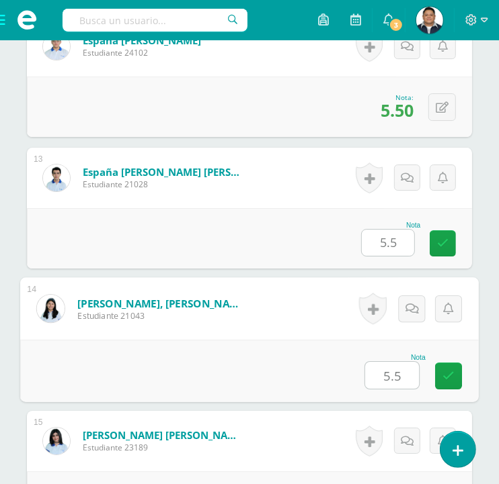
type input "5.5"
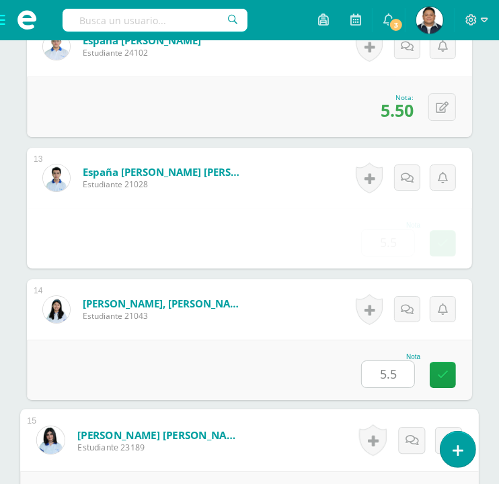
scroll to position [2202, 0]
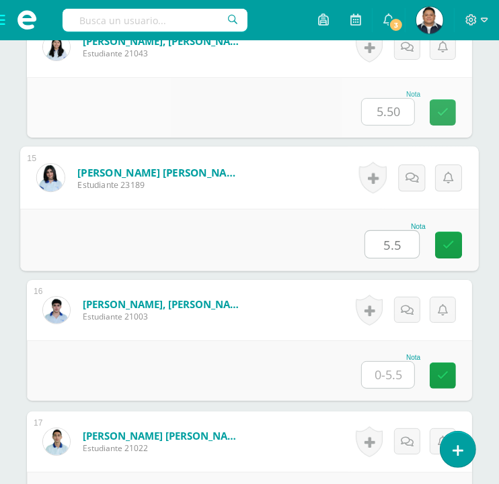
type input "5.5"
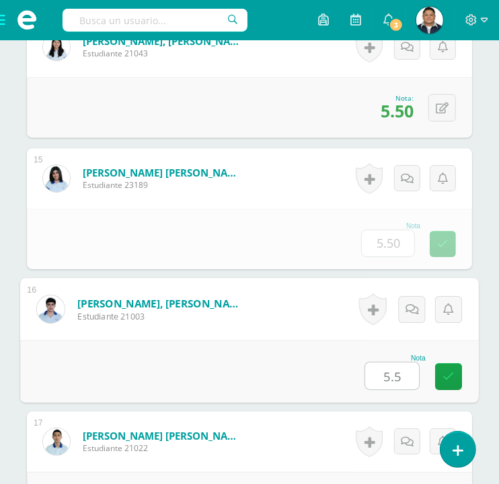
type input "5.5"
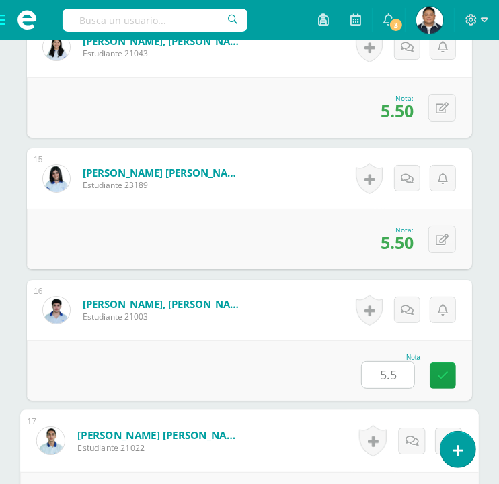
scroll to position [2466, 0]
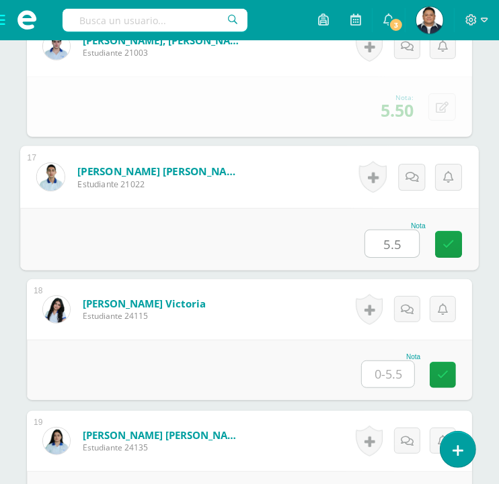
type input "5.5"
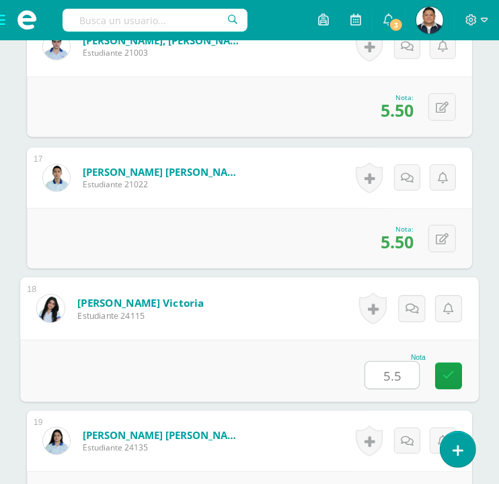
type input "5.5"
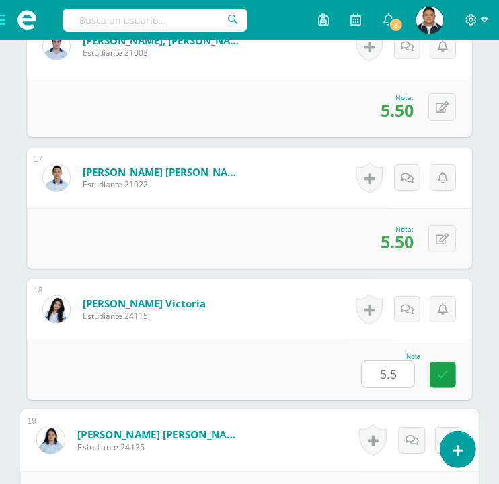
scroll to position [2730, 0]
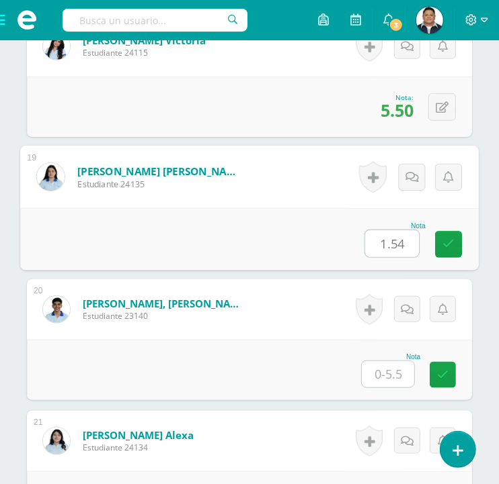
type input "1.54"
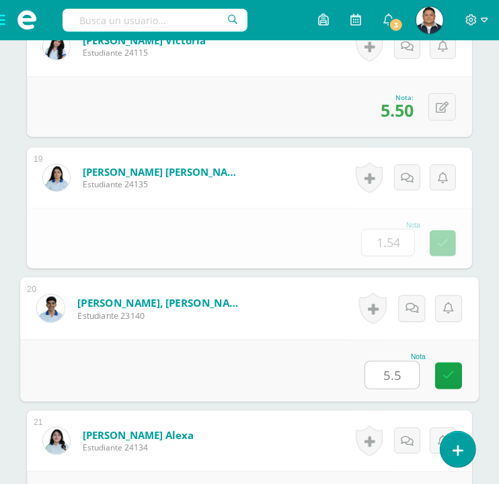
type input "5.5"
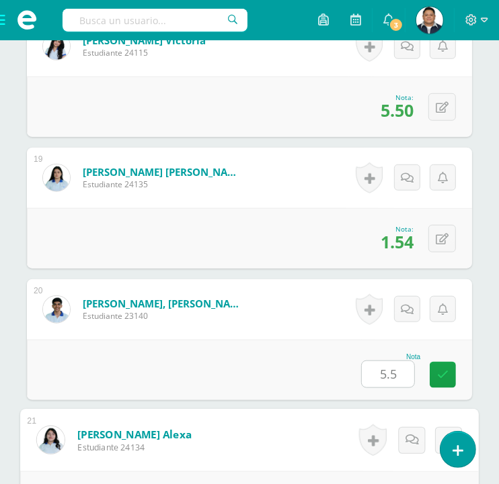
scroll to position [2993, 0]
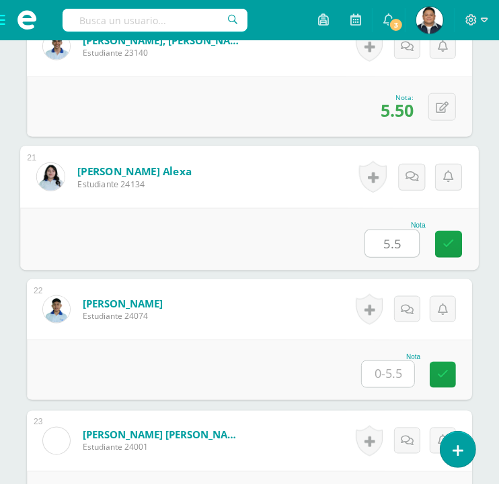
type input "5.5"
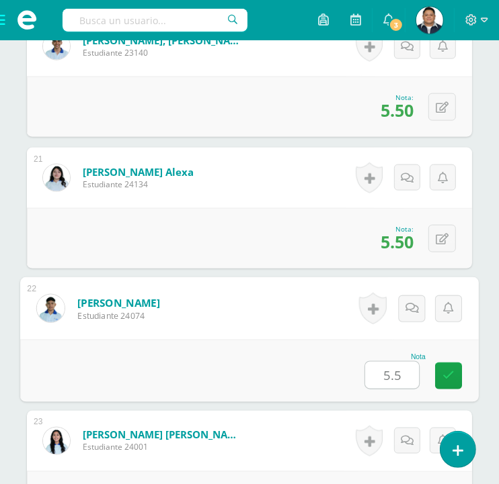
type input "5.5"
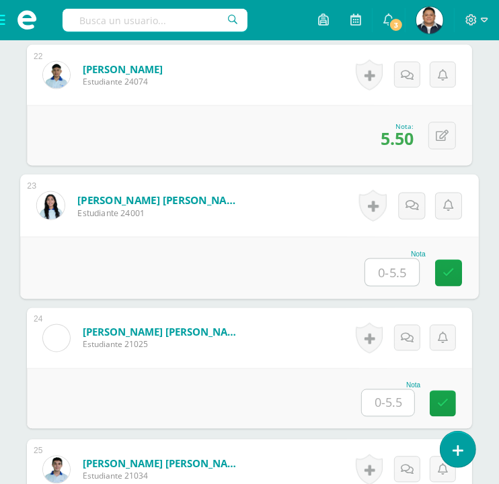
scroll to position [3256, 0]
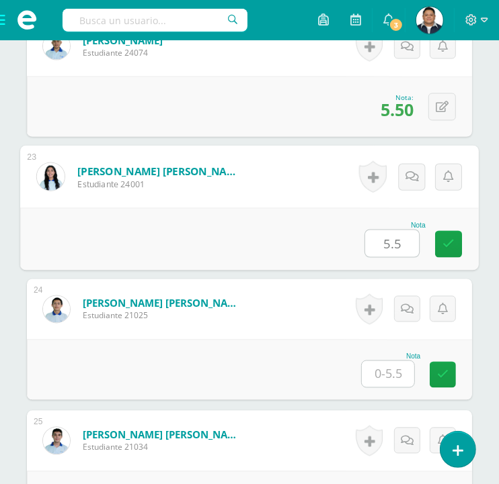
type input "5.5"
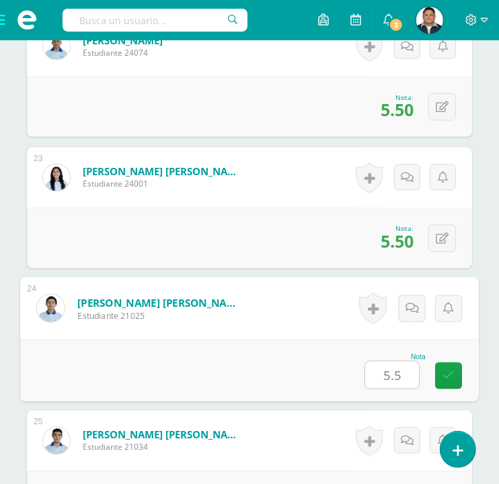
type input "5.5"
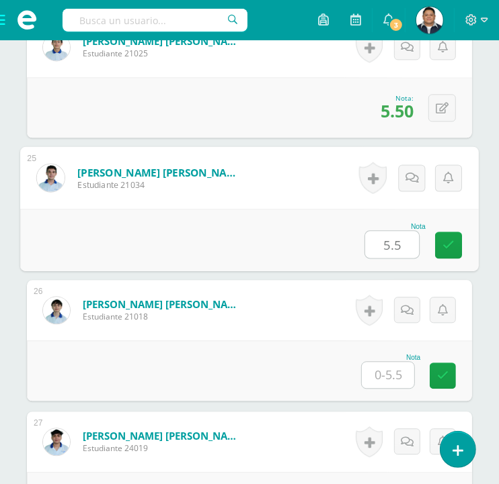
type input "5.5"
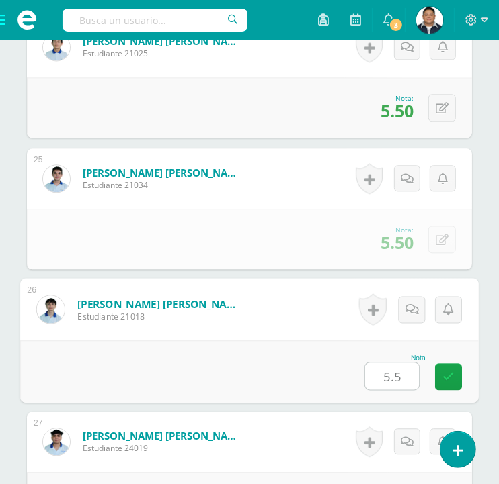
type input "5.5"
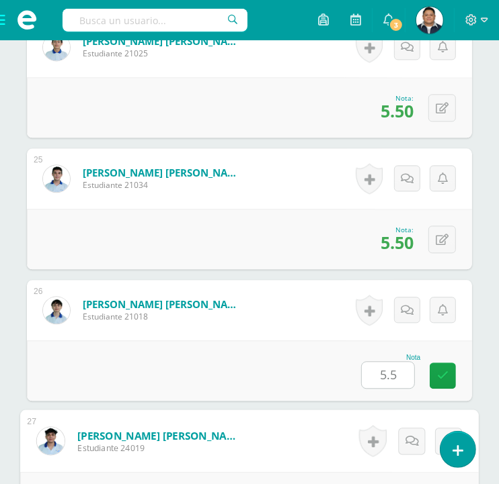
scroll to position [3783, 0]
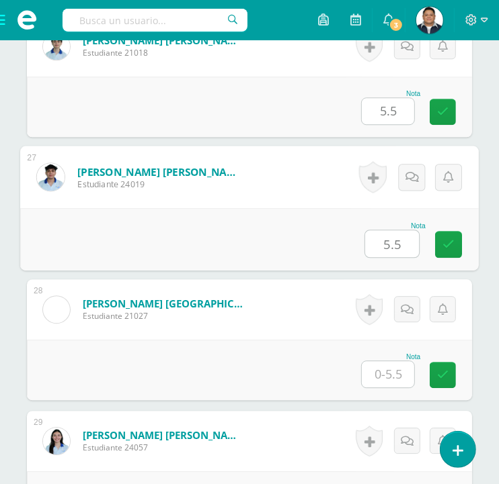
type input "5.5"
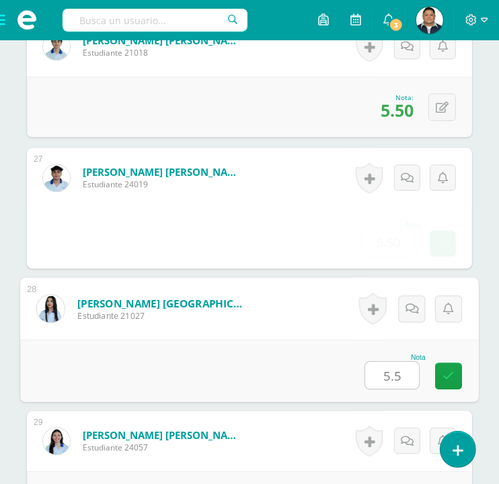
type input "5.5"
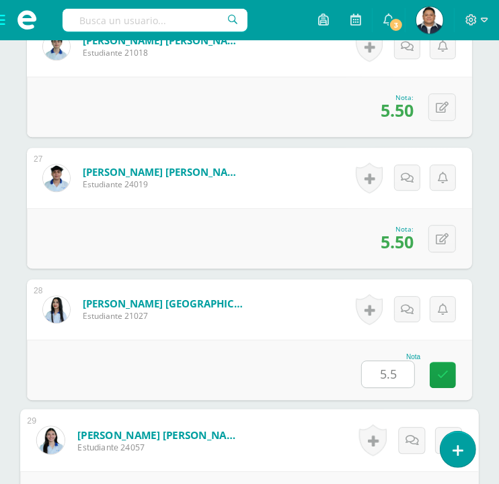
scroll to position [4046, 0]
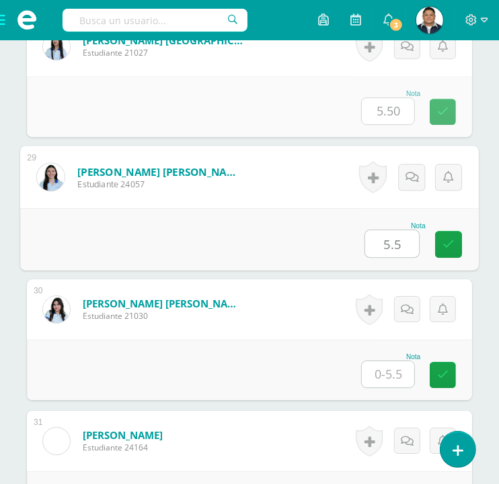
type input "5.5"
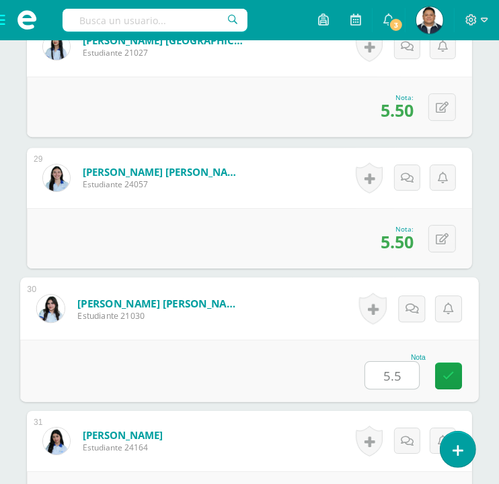
type input "5.5"
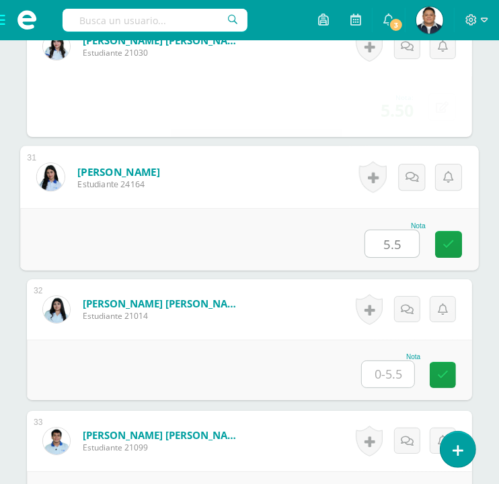
type input "5.5"
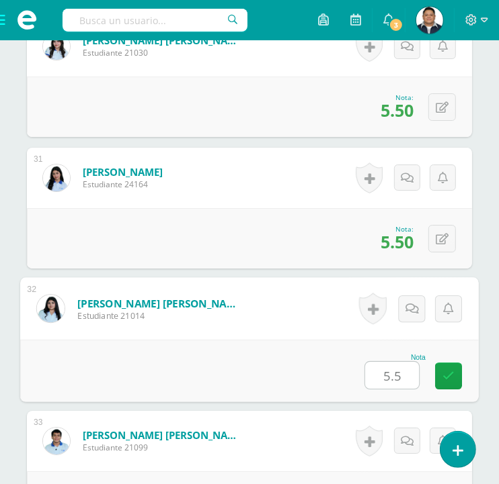
type input "5.5"
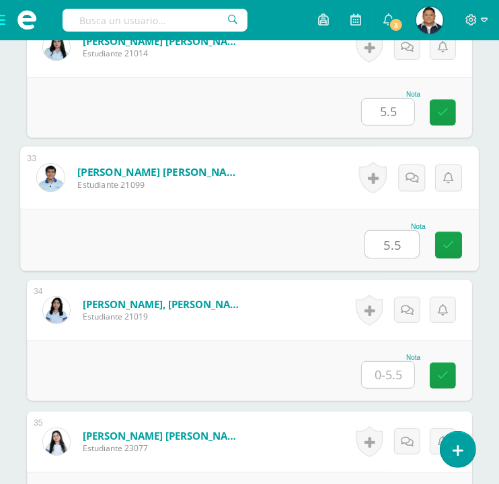
type input "5.5"
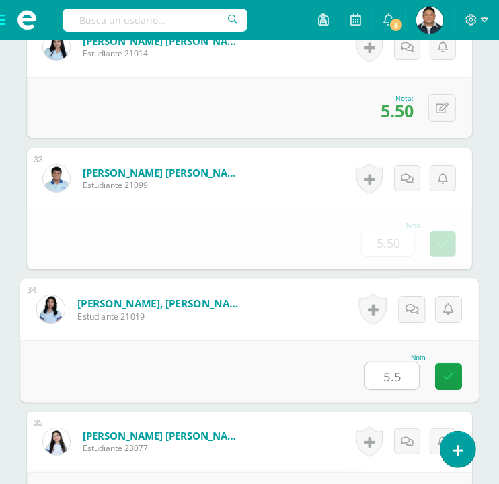
type input "5.5"
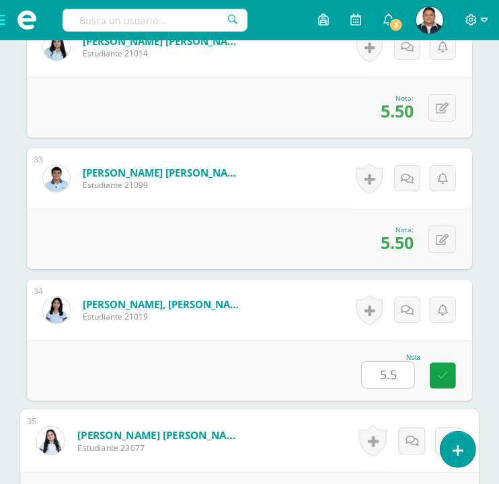
scroll to position [4836, 0]
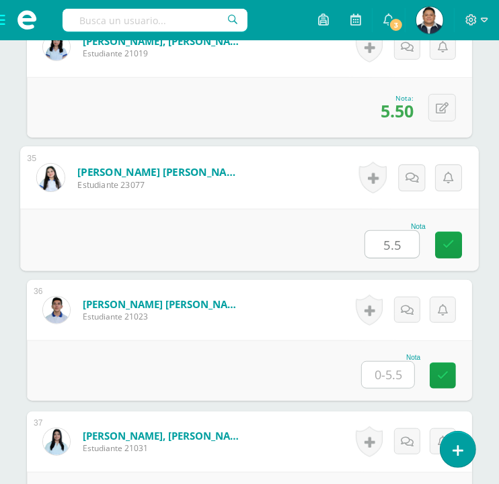
type input "5.5"
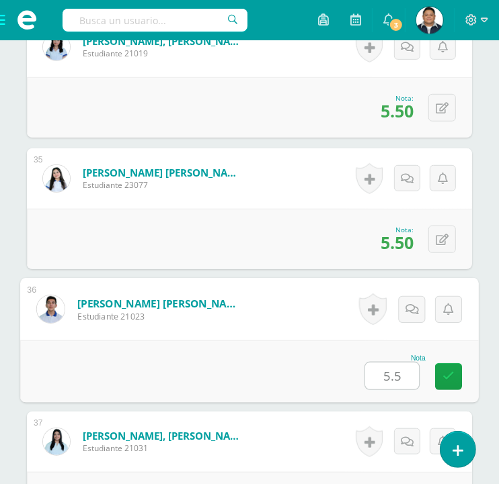
type input "5.5"
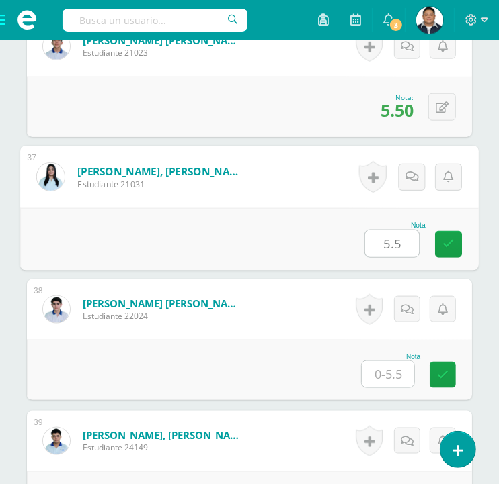
type input "5.5"
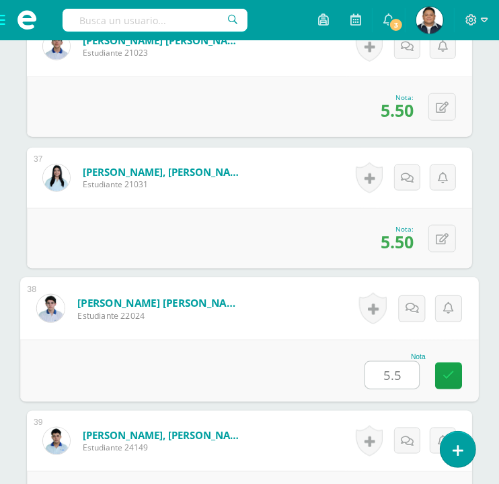
type input "5.5"
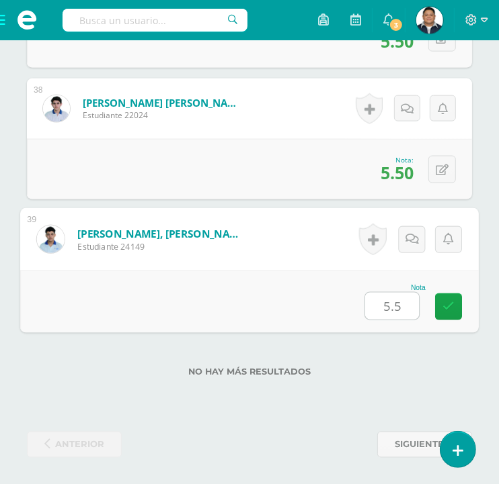
type input "5.5"
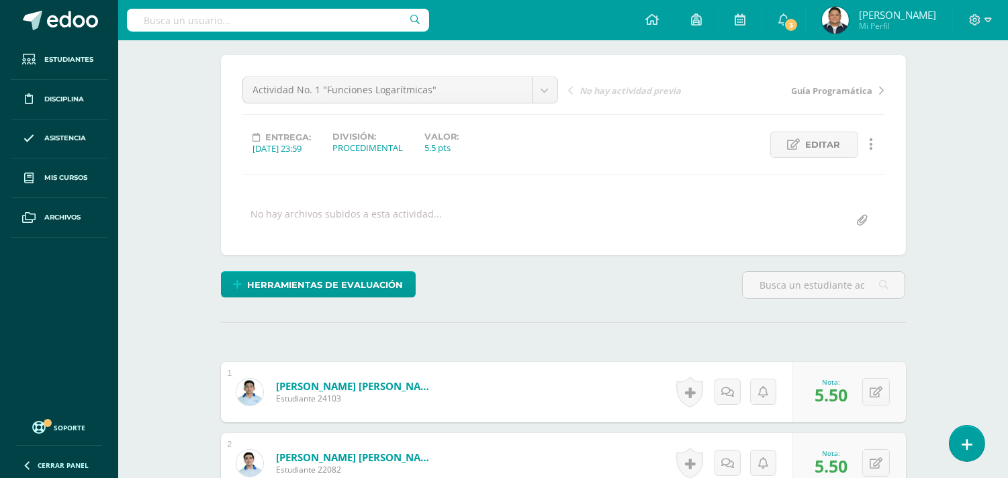
scroll to position [0, 0]
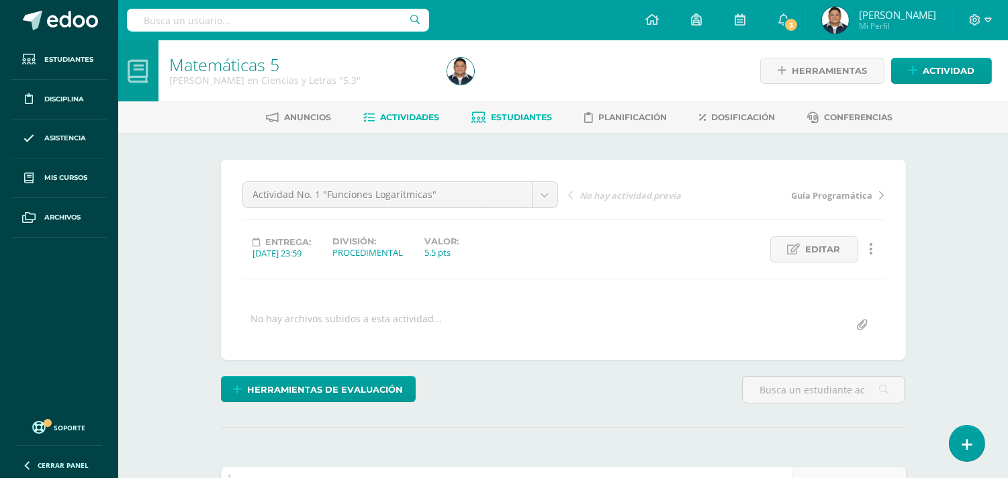
click at [521, 118] on span "Estudiantes" at bounding box center [521, 117] width 61 height 10
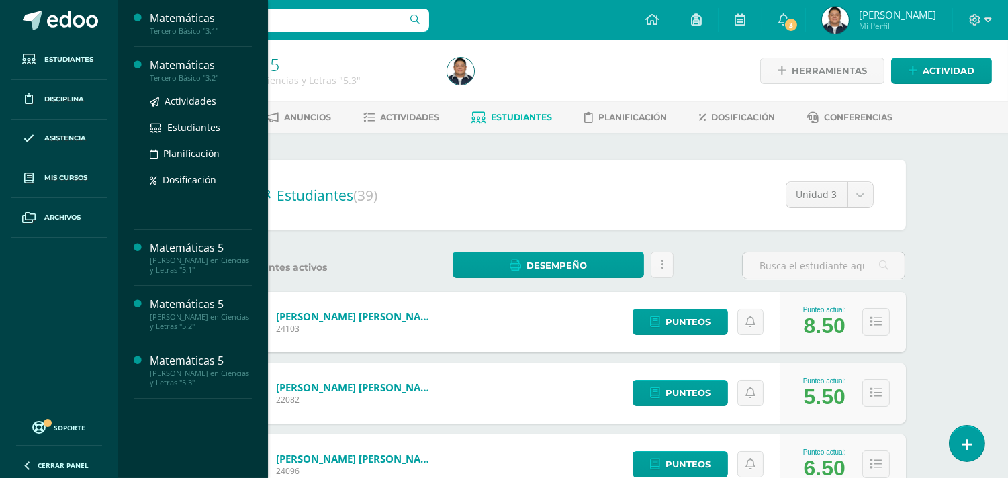
click at [192, 89] on div "Actividades Estudiantes Planificación Dosificación" at bounding box center [201, 151] width 102 height 136
click at [192, 99] on span "Actividades" at bounding box center [191, 101] width 52 height 13
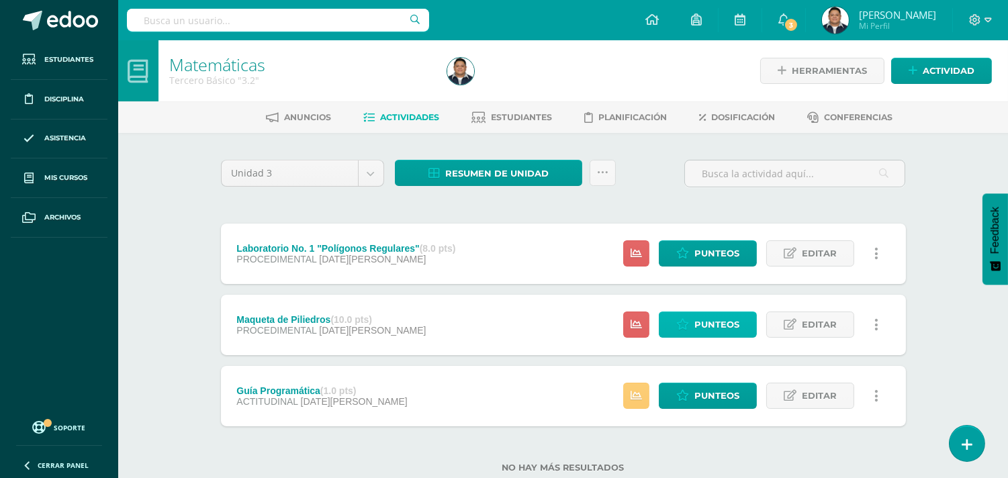
click at [690, 324] on link "Punteos" at bounding box center [708, 325] width 98 height 26
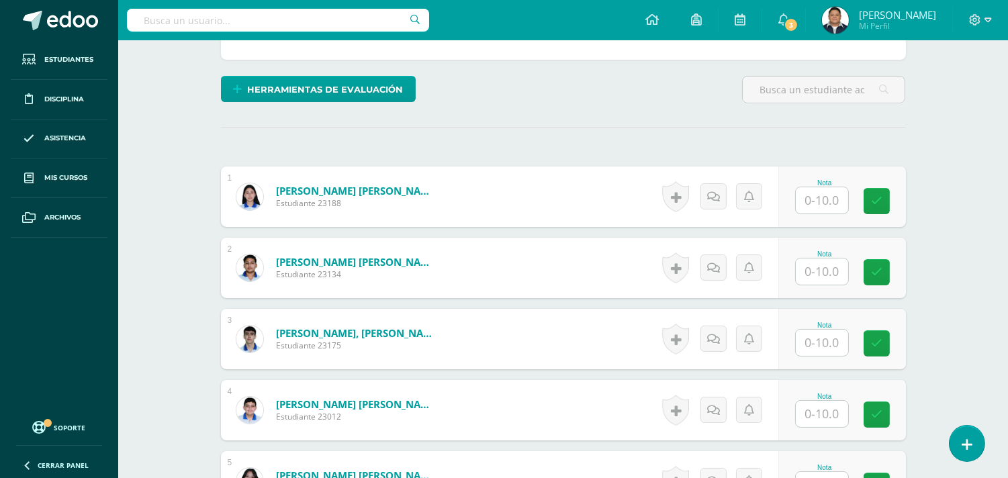
scroll to position [301, 0]
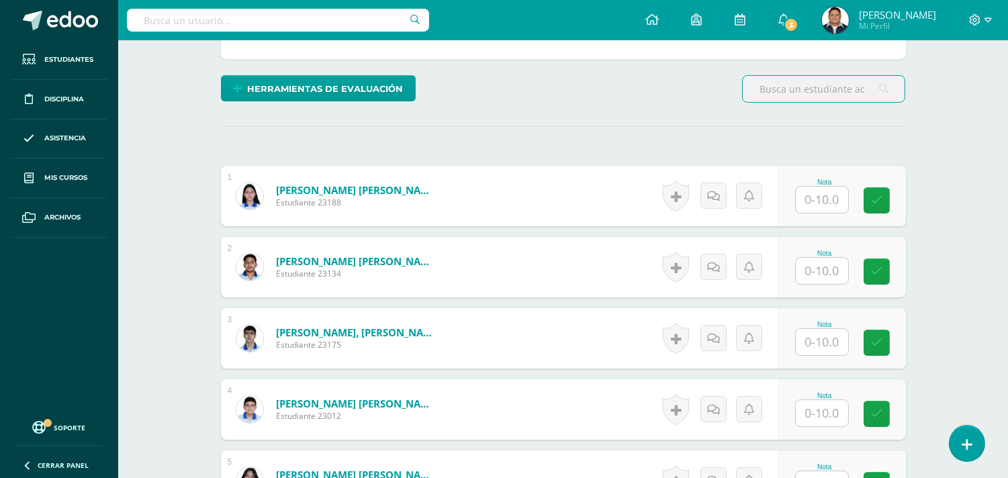
click at [814, 202] on input "text" at bounding box center [822, 200] width 52 height 26
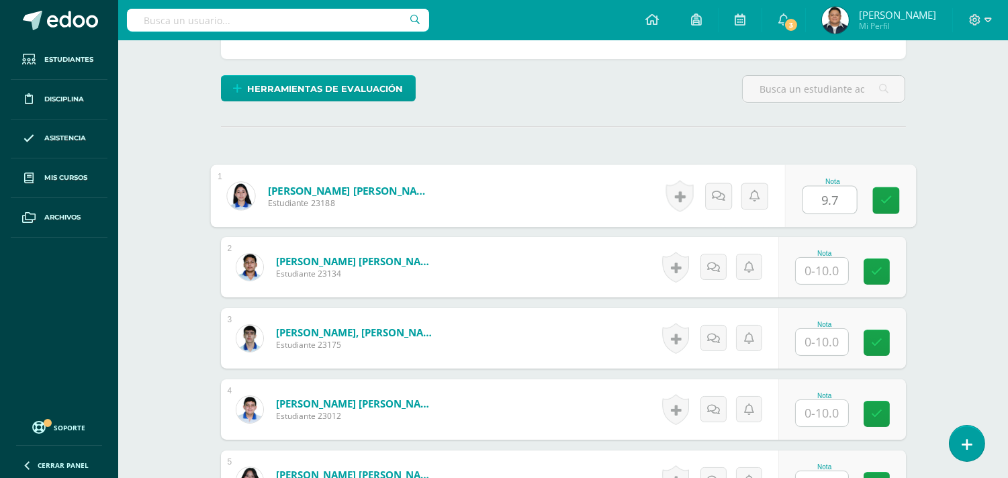
type input "9.7"
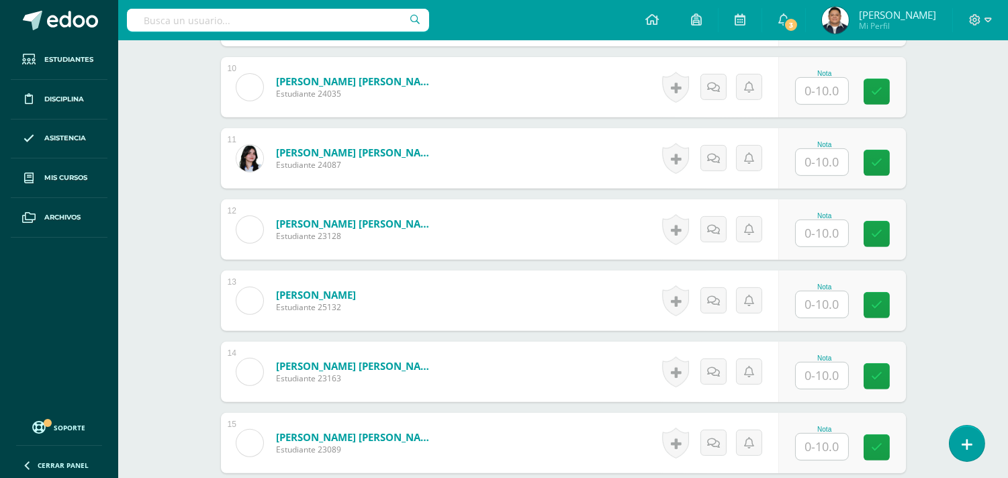
scroll to position [1123, 0]
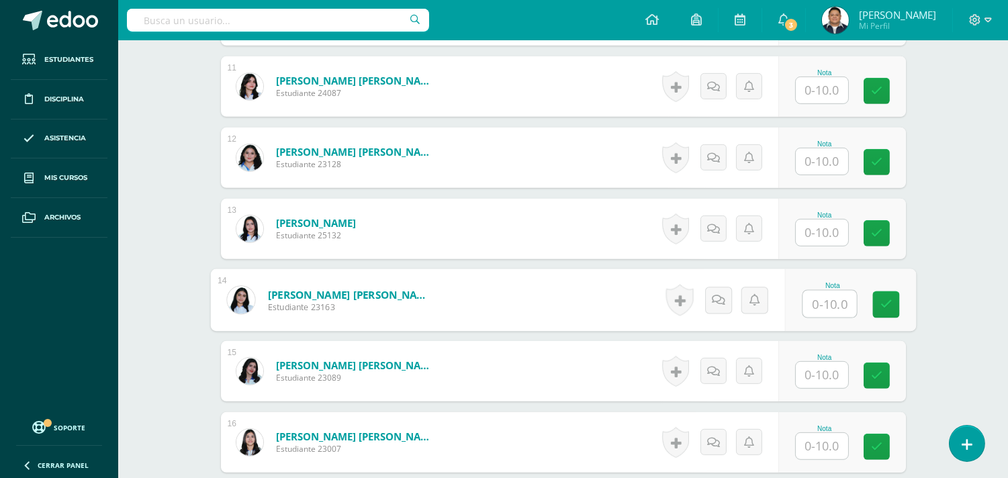
click at [834, 300] on input "text" at bounding box center [830, 304] width 54 height 27
type input "9.7"
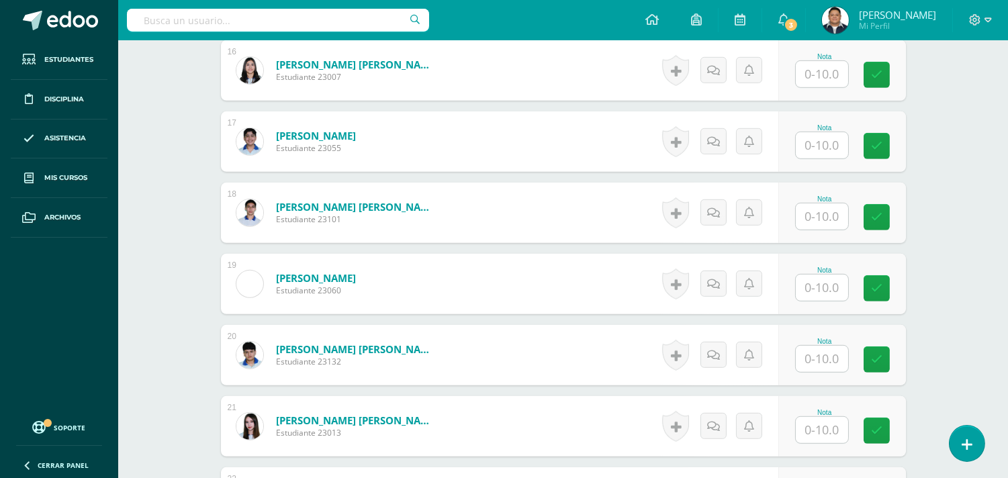
scroll to position [1496, 0]
click at [809, 286] on input "text" at bounding box center [822, 287] width 52 height 26
type input "9.7"
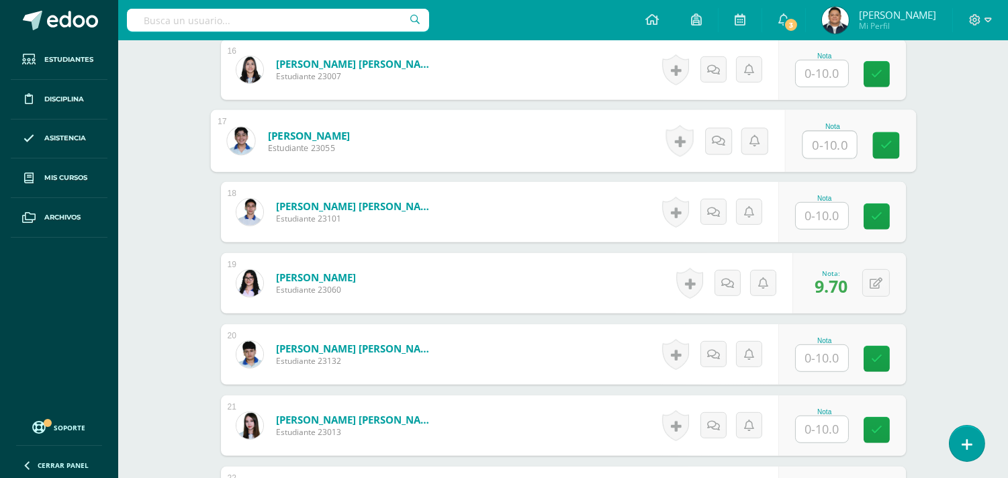
click at [832, 134] on input "text" at bounding box center [830, 145] width 54 height 27
type input "9.7"
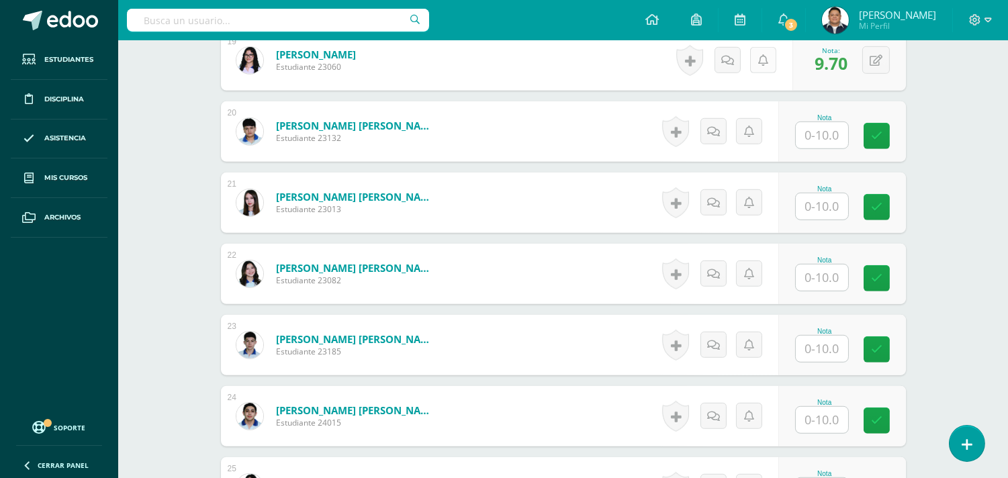
scroll to position [1720, 0]
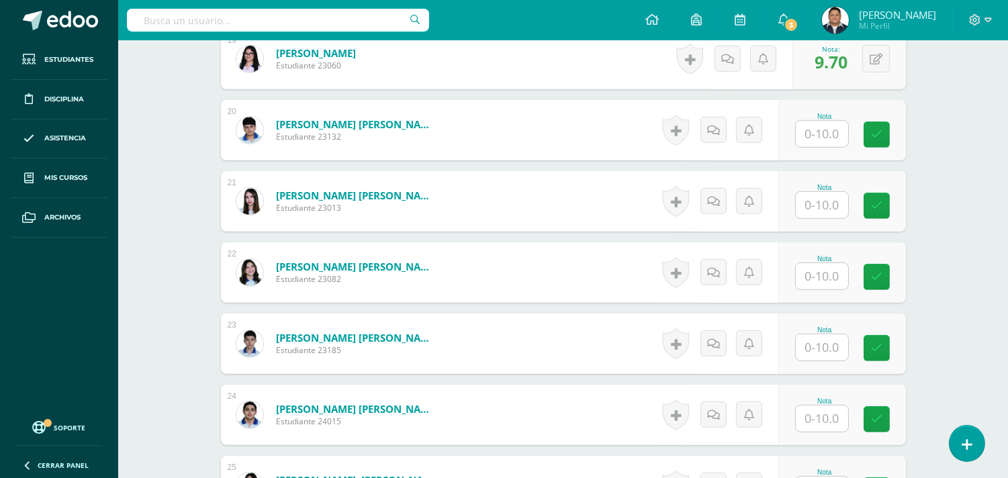
click at [822, 139] on input "text" at bounding box center [822, 134] width 52 height 26
type input "9.7"
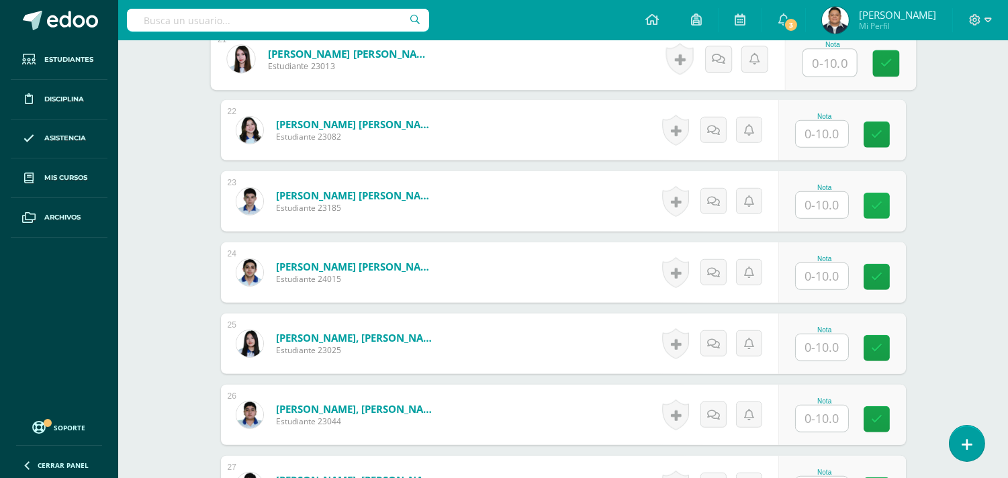
scroll to position [1869, 0]
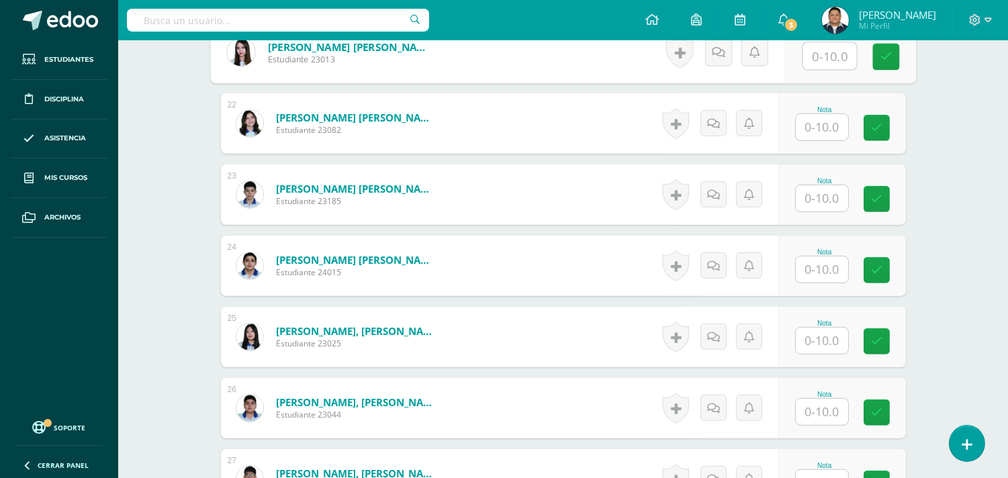
click at [828, 266] on input "text" at bounding box center [822, 270] width 52 height 26
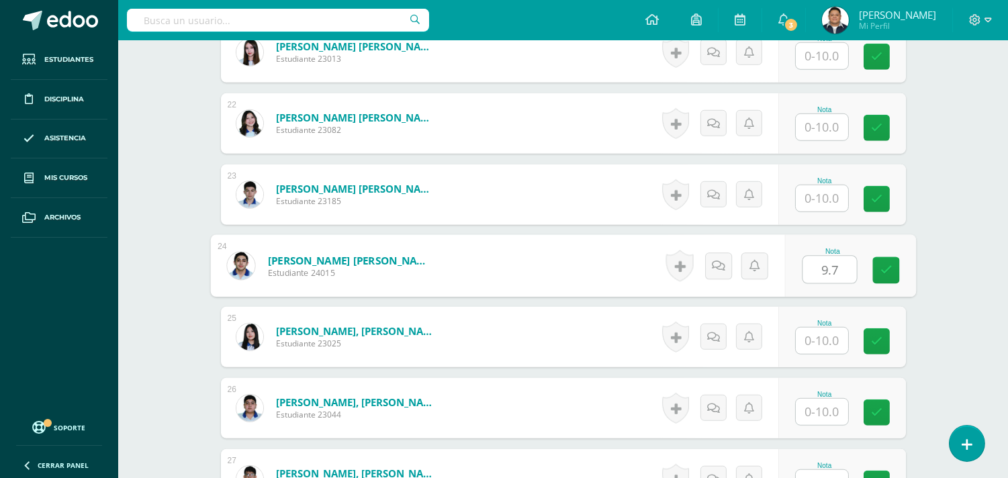
type input "9.7"
click at [747, 193] on icon at bounding box center [749, 194] width 10 height 11
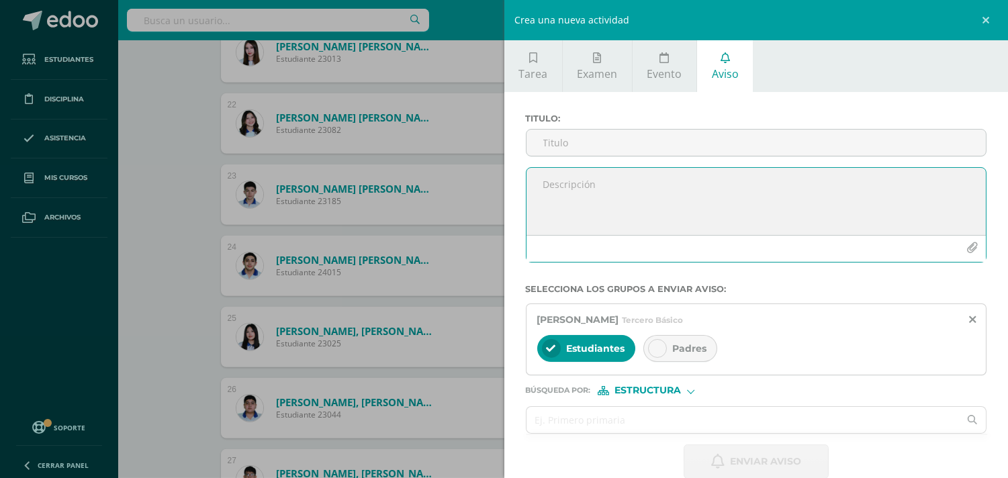
click at [747, 193] on textarea at bounding box center [757, 201] width 460 height 67
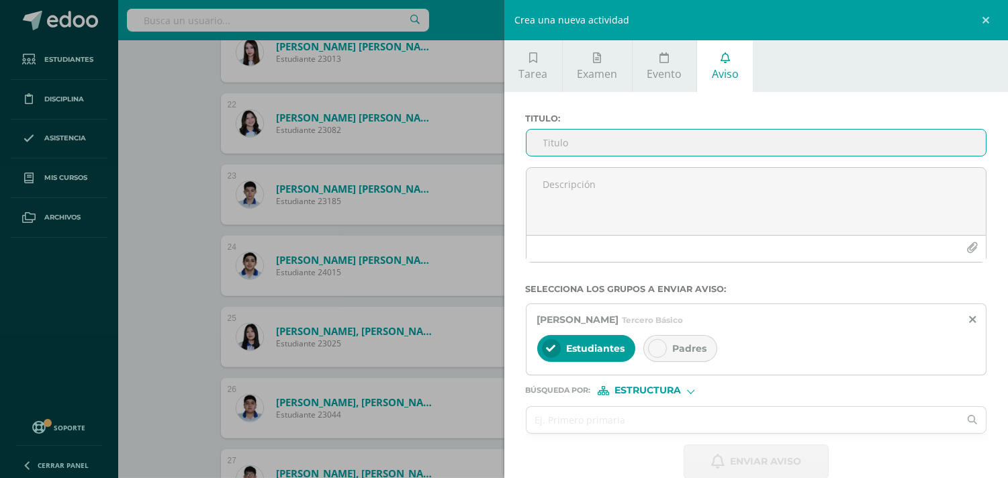
click at [608, 142] on input "Titulo :" at bounding box center [757, 143] width 460 height 26
type input "Debe presentar la autorización de permiso"
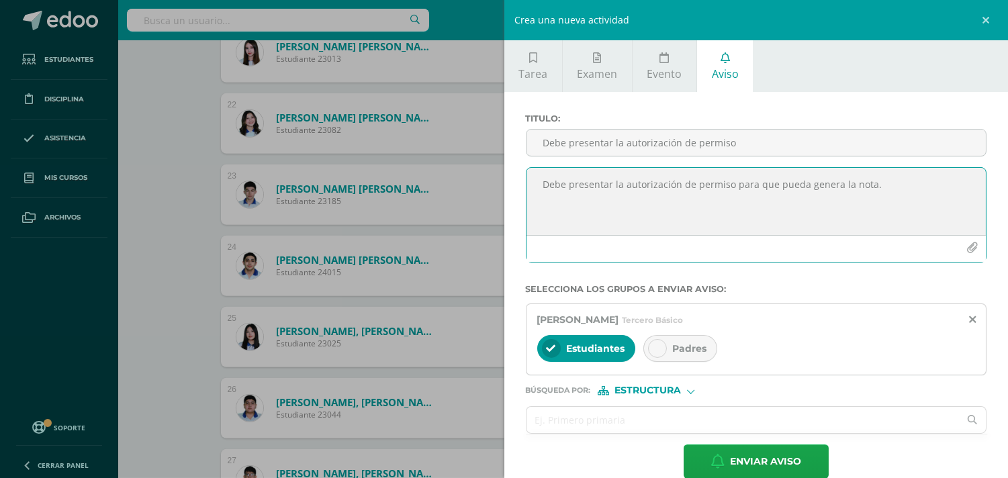
drag, startPoint x: 928, startPoint y: 192, endPoint x: 541, endPoint y: 185, distance: 387.7
click at [541, 185] on textarea "Debe presentar la autorización de permiso para que pueda genera la nota." at bounding box center [757, 201] width 460 height 67
type textarea "Debe presentar la autorización de permiso para que pueda genera la nota."
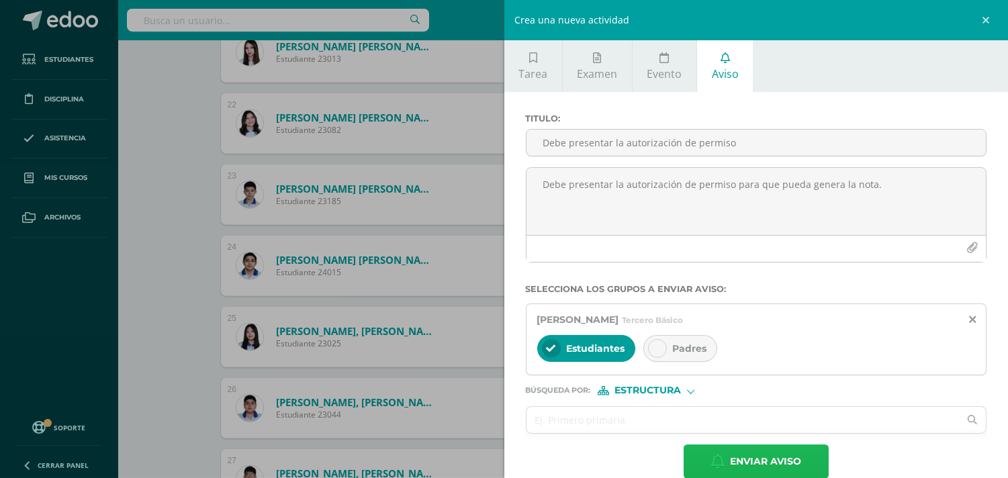
click at [761, 468] on span "Enviar aviso" at bounding box center [765, 461] width 71 height 33
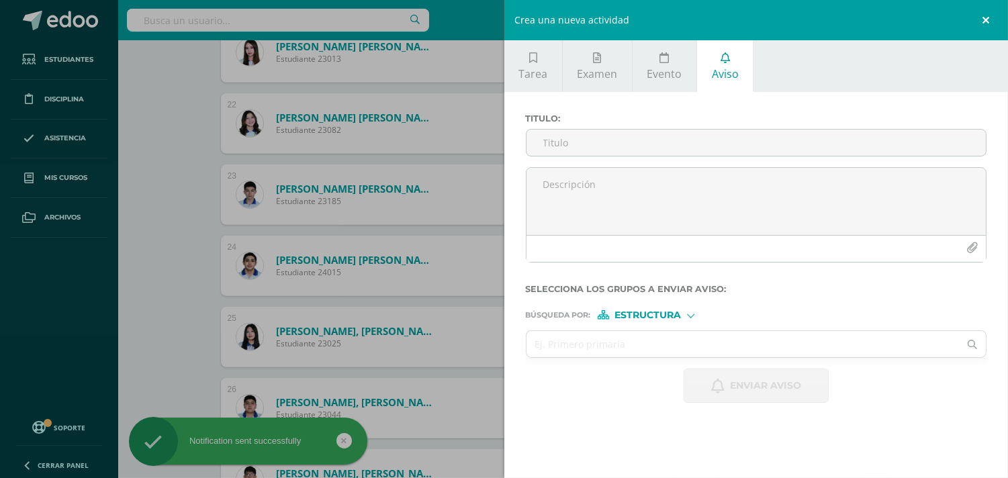
click at [984, 7] on link at bounding box center [988, 20] width 40 height 40
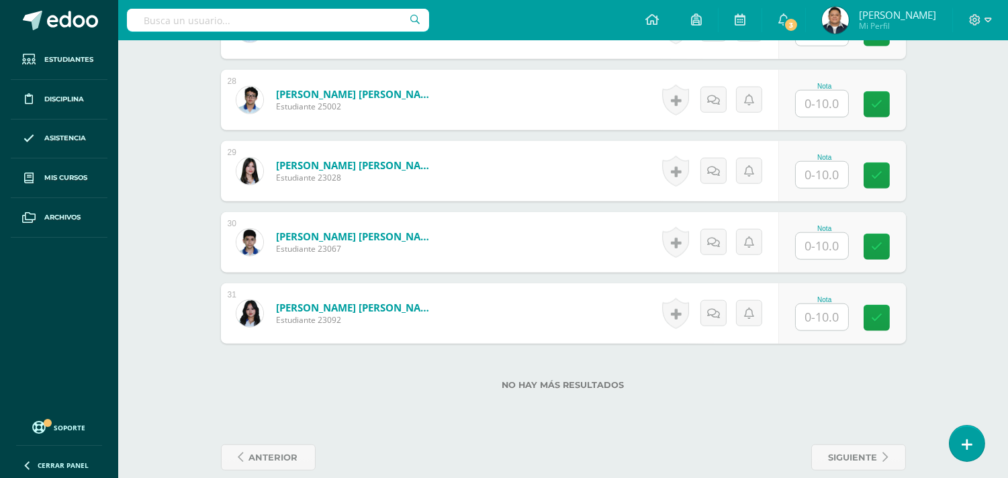
scroll to position [2339, 0]
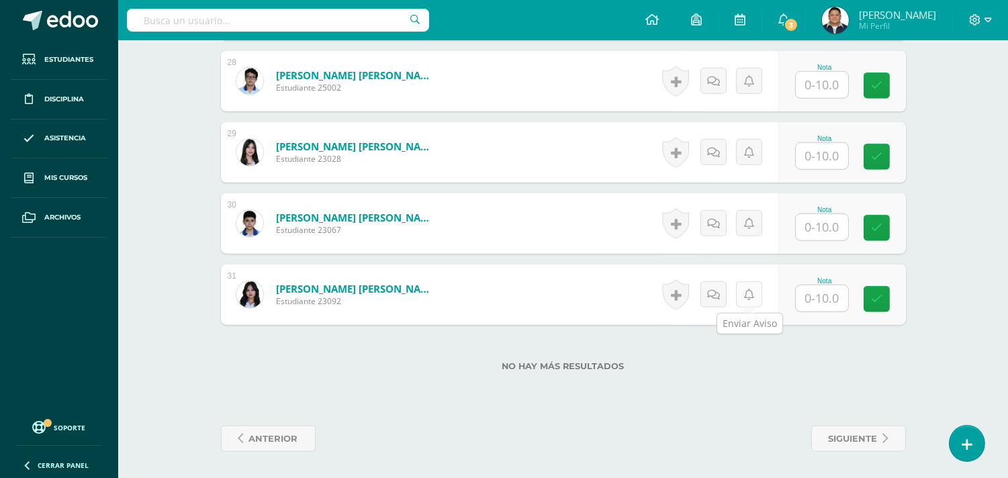
click at [751, 293] on icon at bounding box center [749, 295] width 10 height 11
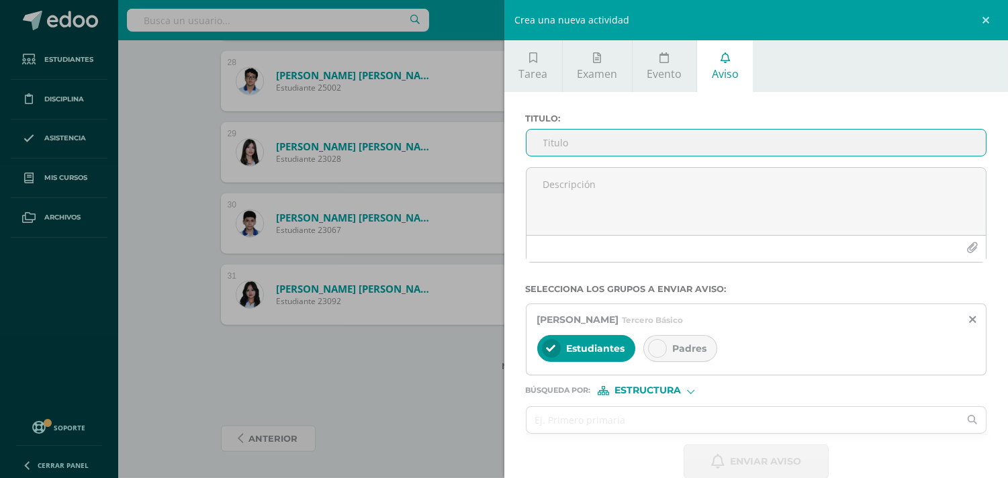
click at [627, 144] on input "Titulo :" at bounding box center [757, 143] width 460 height 26
paste input "Debe presentar la autorización de permiso para que pueda genera la nota."
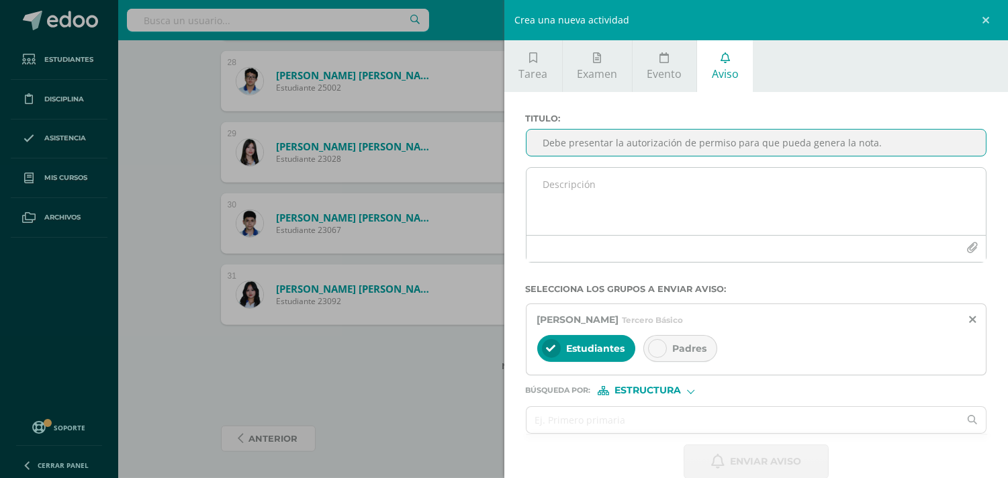
type input "Debe presentar la autorización de permiso para que pueda genera la nota."
click at [625, 191] on textarea at bounding box center [757, 201] width 460 height 67
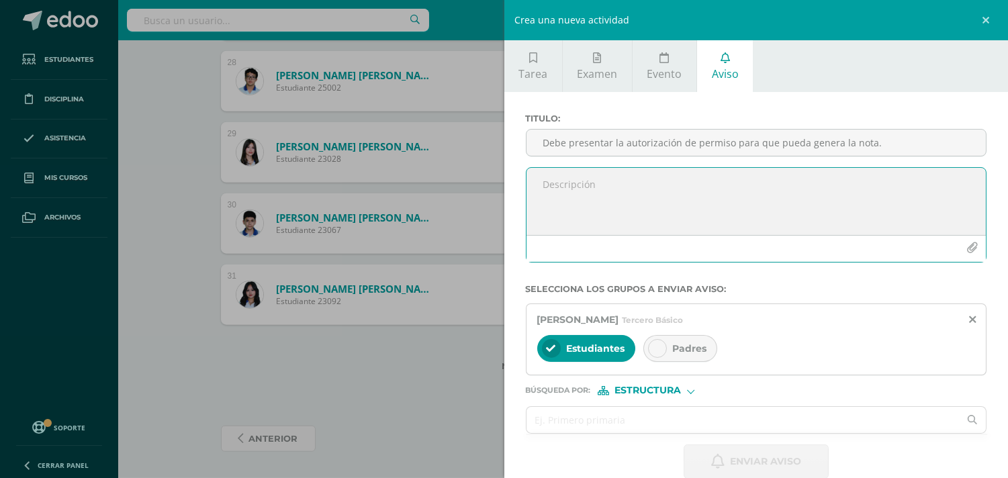
paste textarea "Debe presentar la autorización de permiso para que pueda genera la nota."
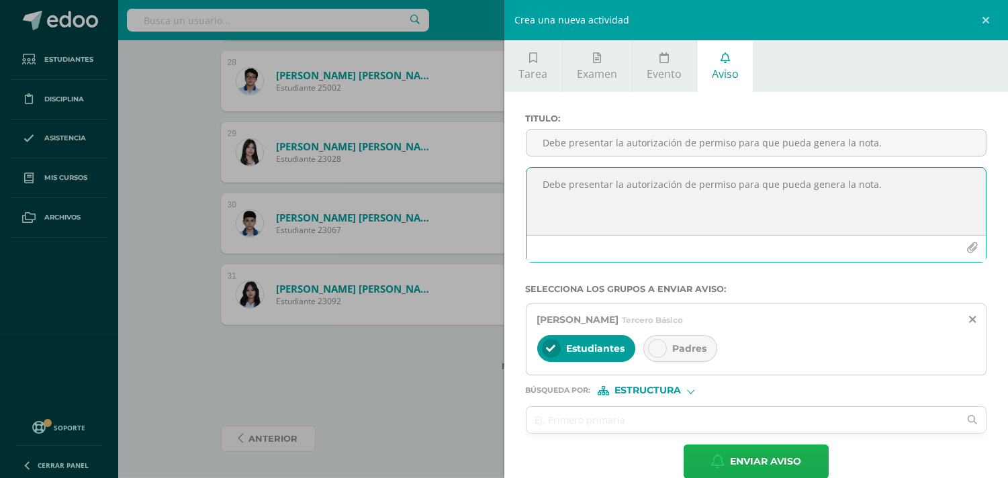
type textarea "Debe presentar la autorización de permiso para que pueda genera la nota."
click at [753, 468] on span "Enviar aviso" at bounding box center [765, 461] width 71 height 33
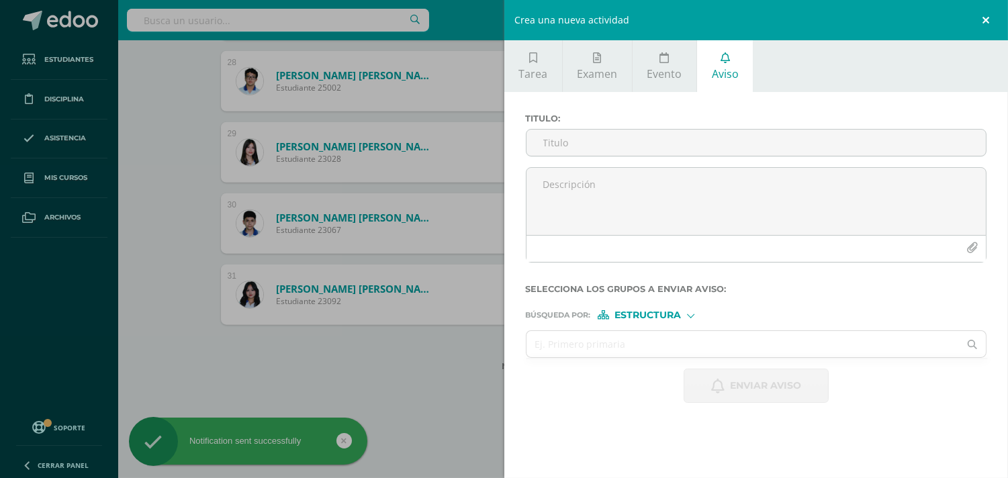
click at [982, 17] on link at bounding box center [988, 20] width 40 height 40
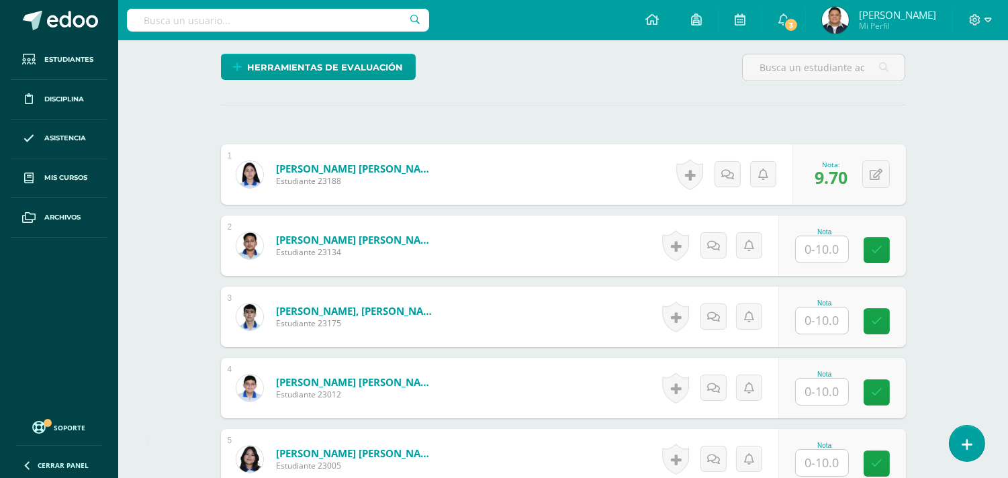
scroll to position [298, 0]
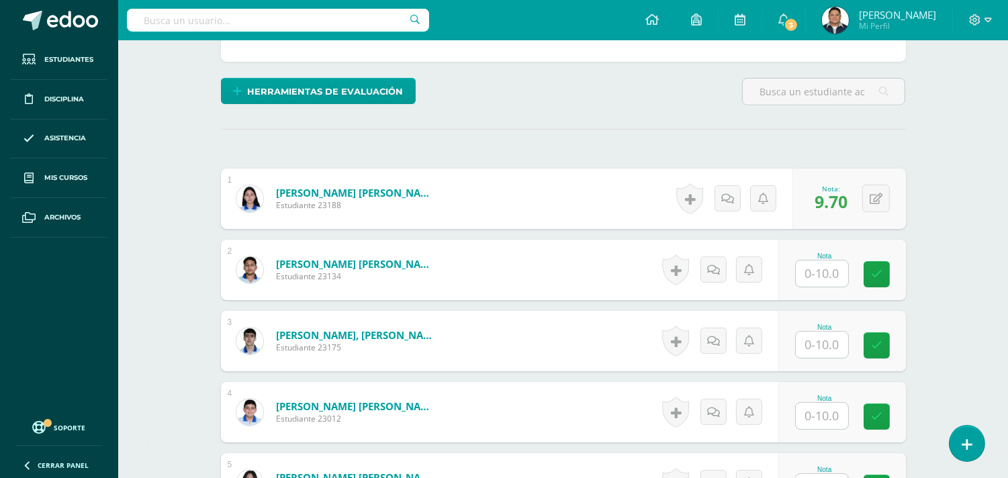
click at [832, 277] on input "text" at bounding box center [822, 274] width 52 height 26
type input "10"
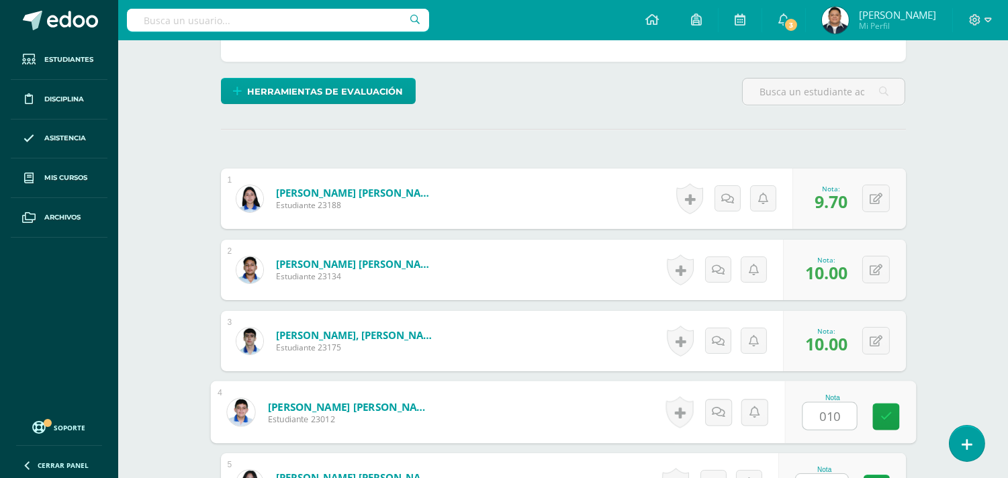
type input "010"
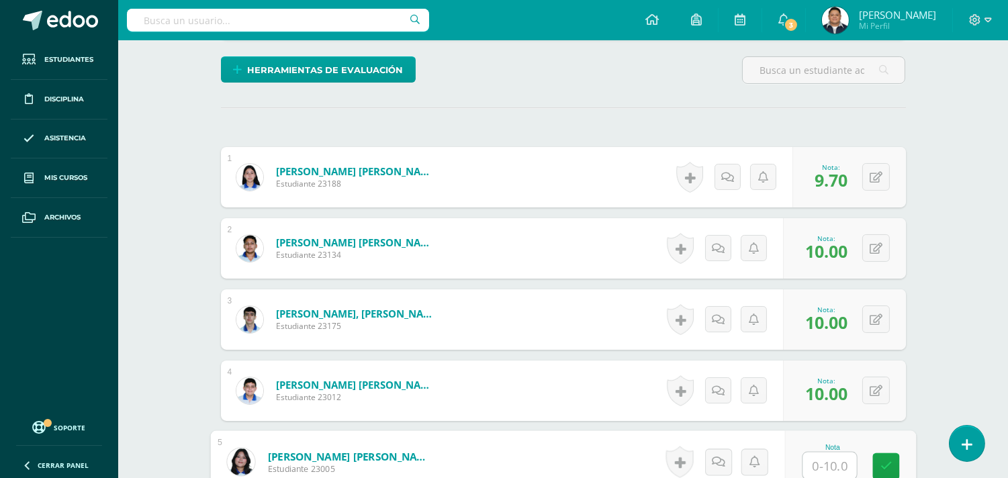
type input "0"
type input "10"
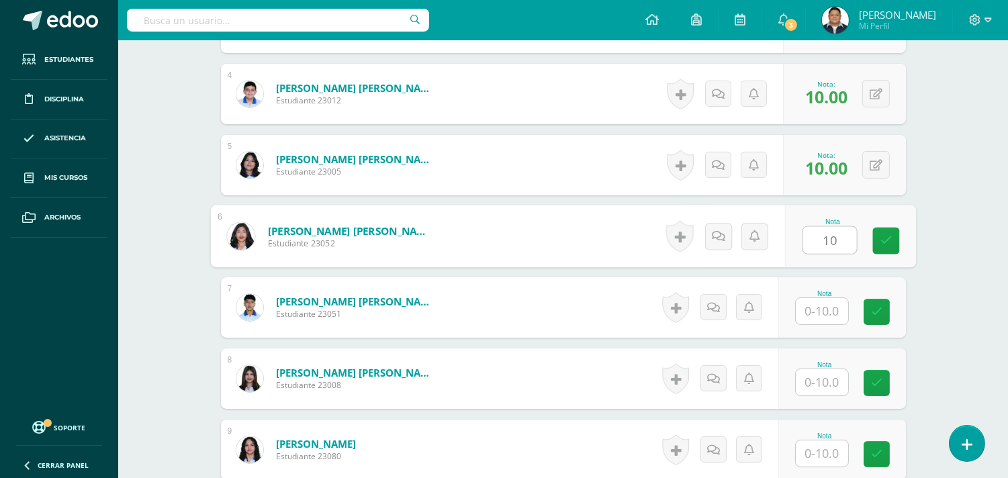
type input "10"
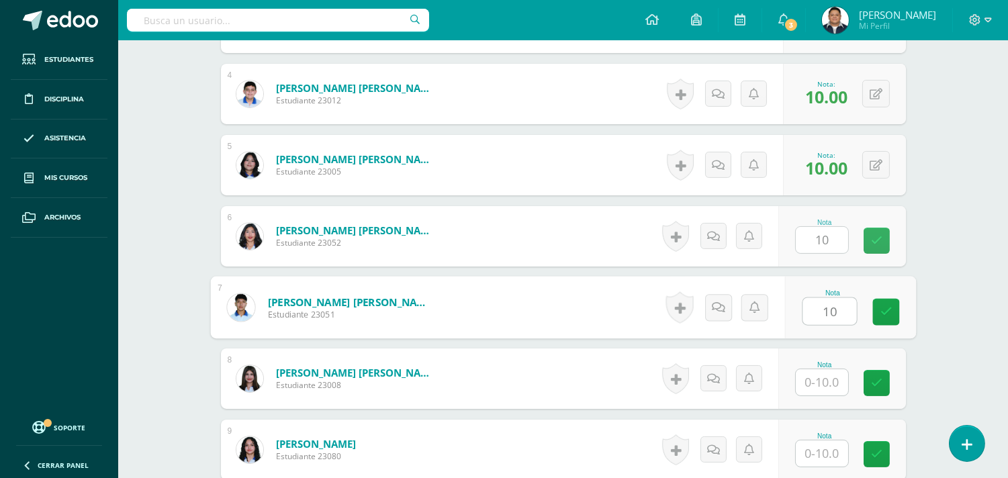
type input "10"
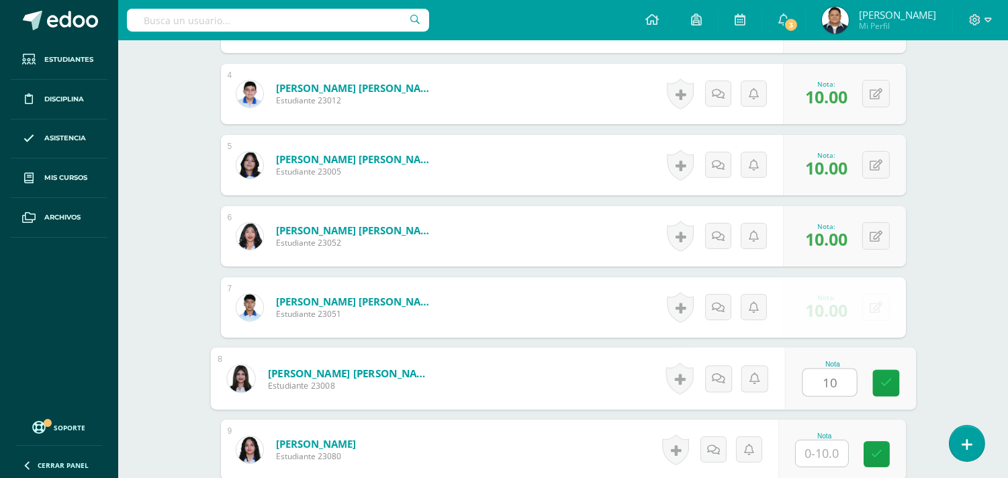
type input "10"
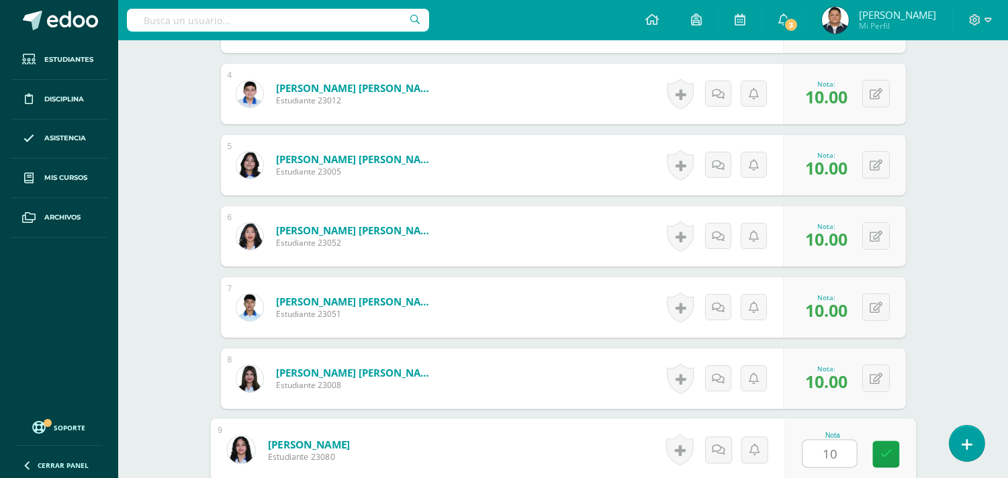
type input "10"
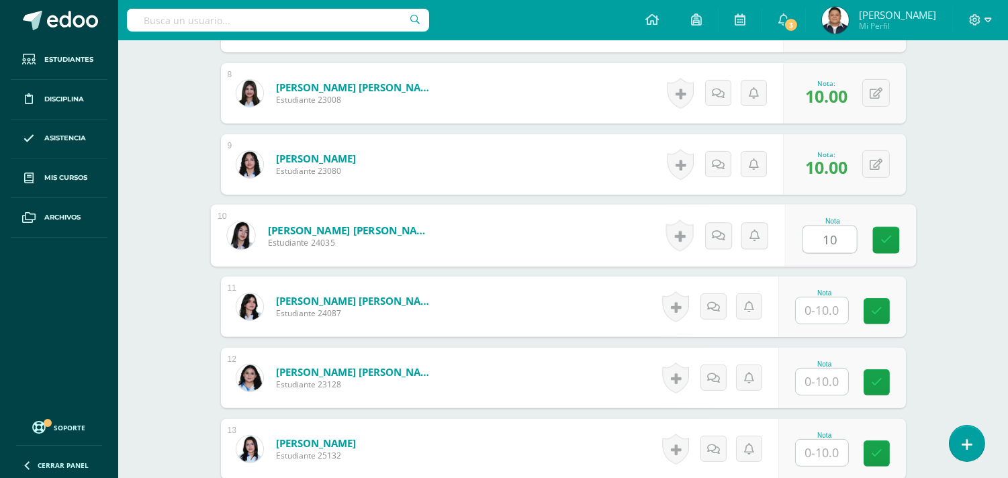
type input "10"
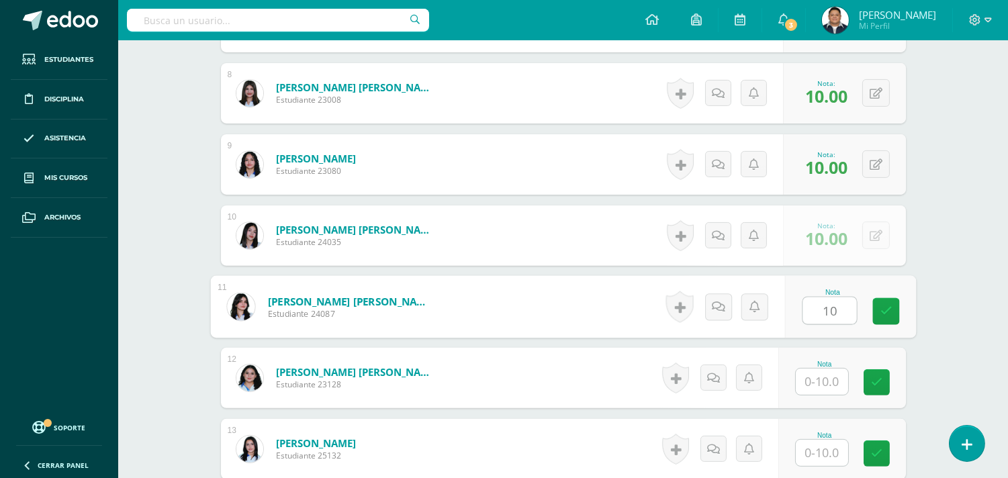
type input "10"
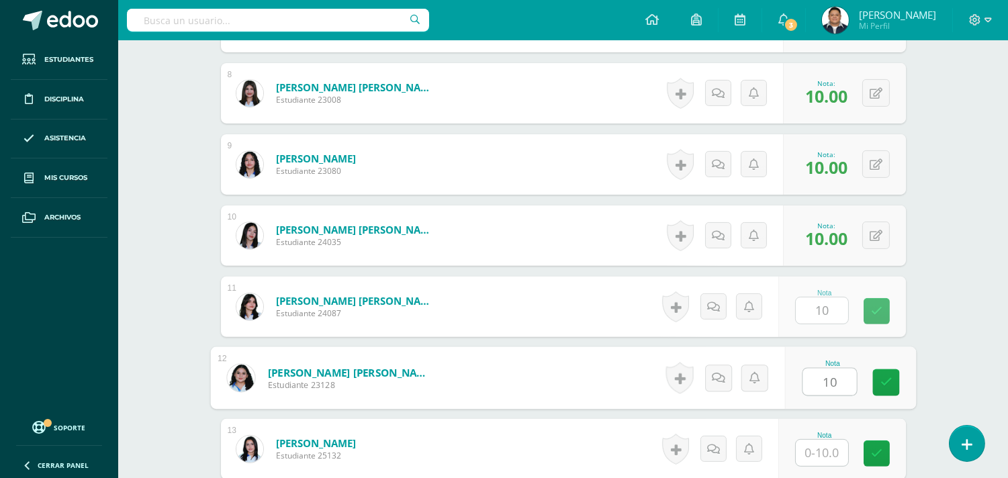
type input "10"
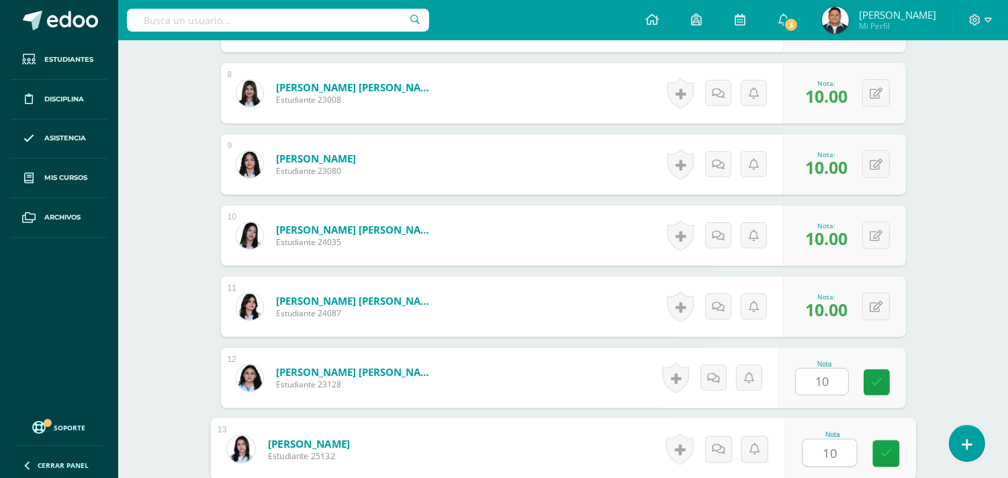
type input "10"
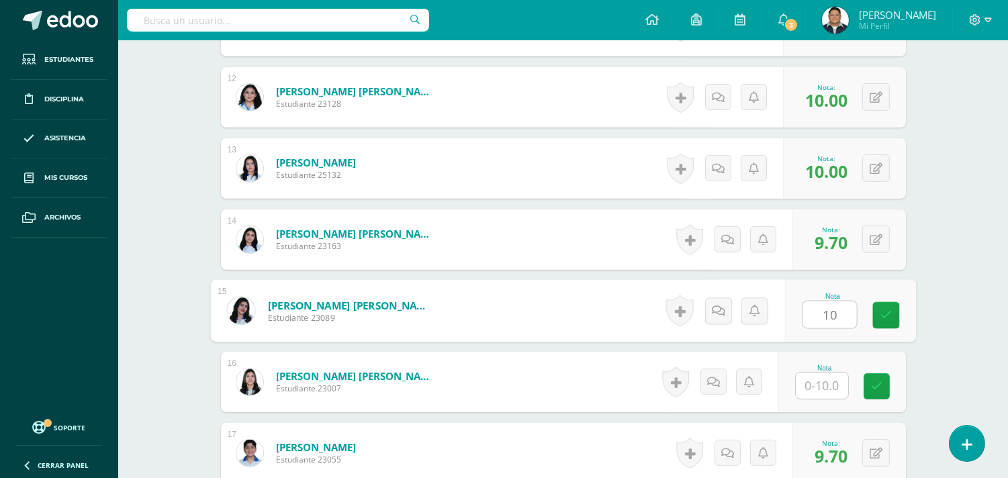
type input "10"
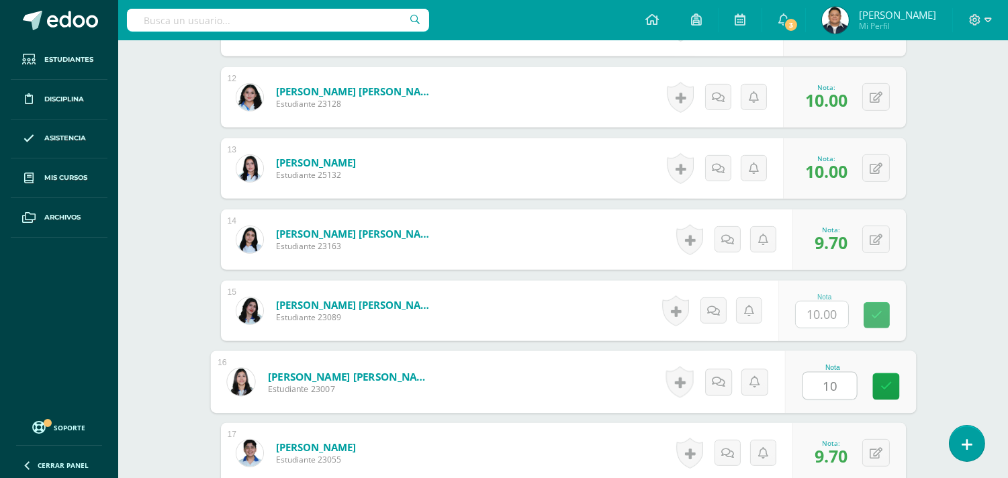
type input "10"
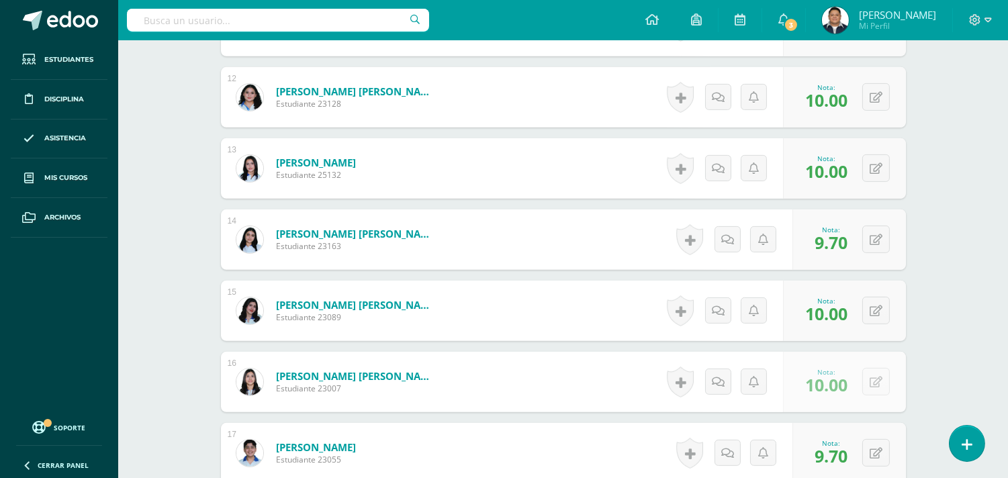
scroll to position [1472, 0]
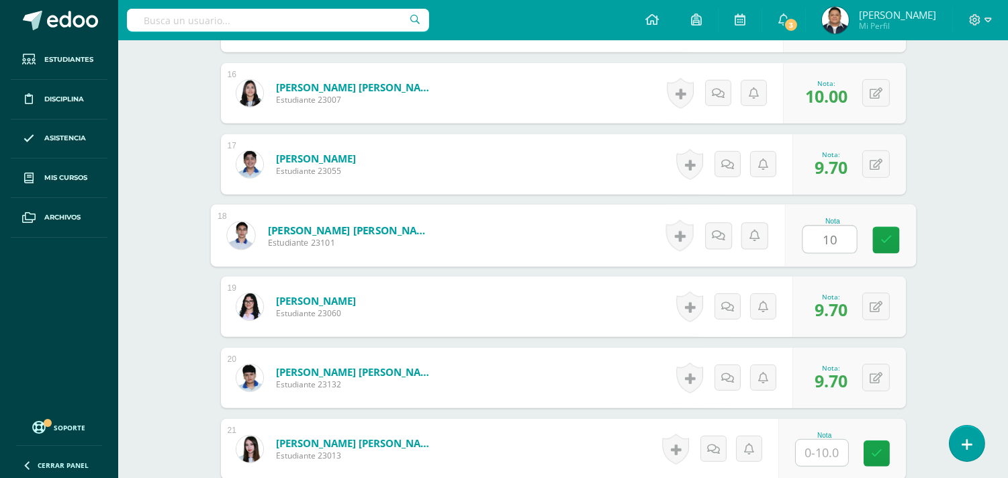
type input "10"
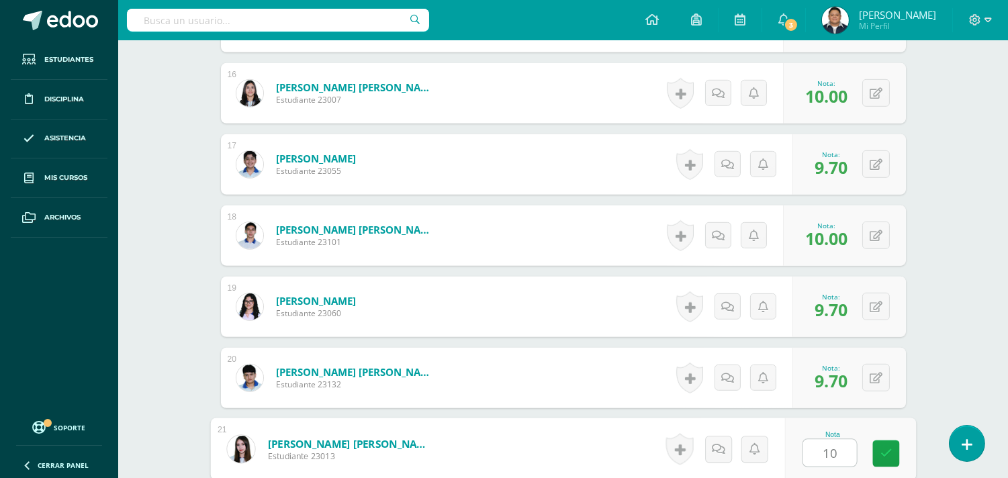
type input "10"
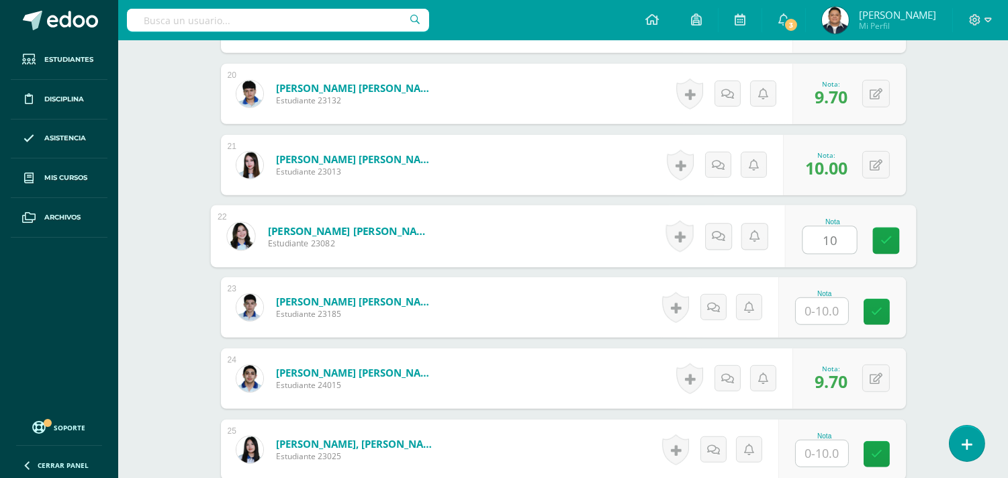
type input "10"
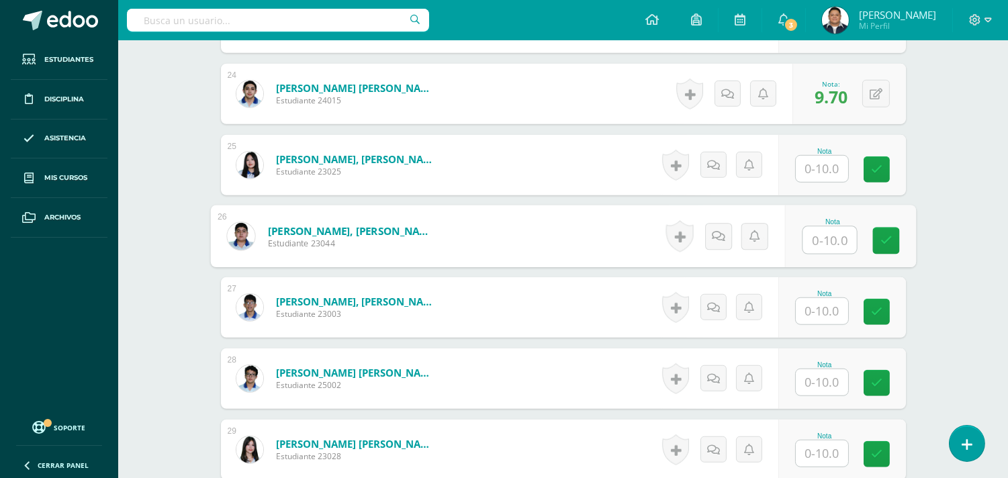
click at [837, 178] on input "text" at bounding box center [822, 169] width 52 height 26
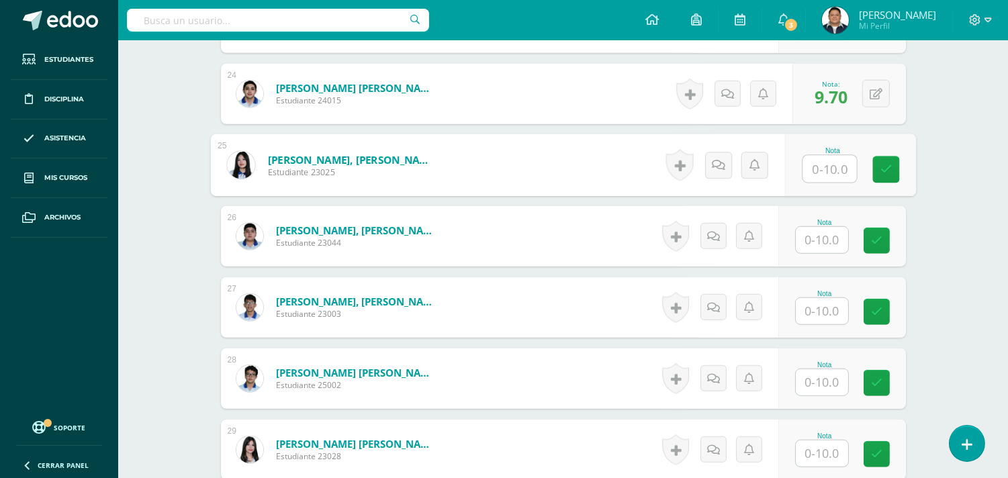
type input "0"
type input "10"
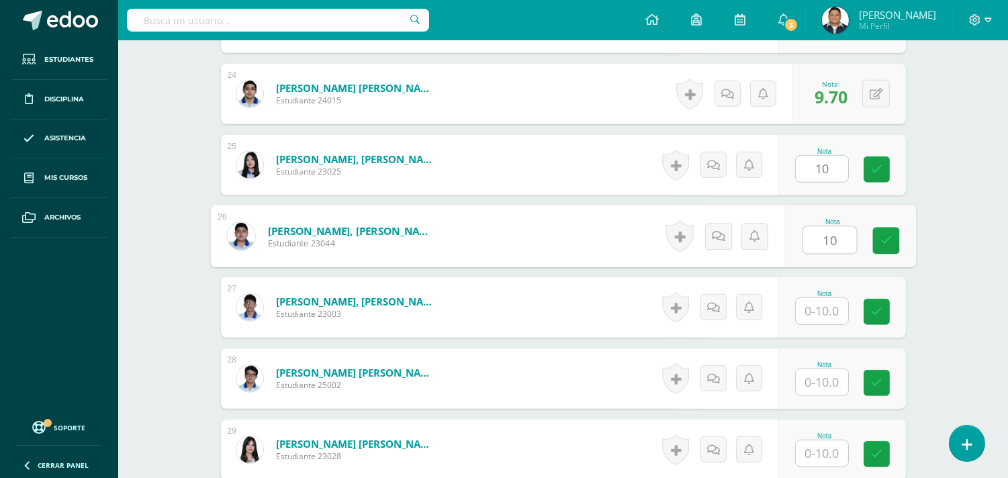
type input "10"
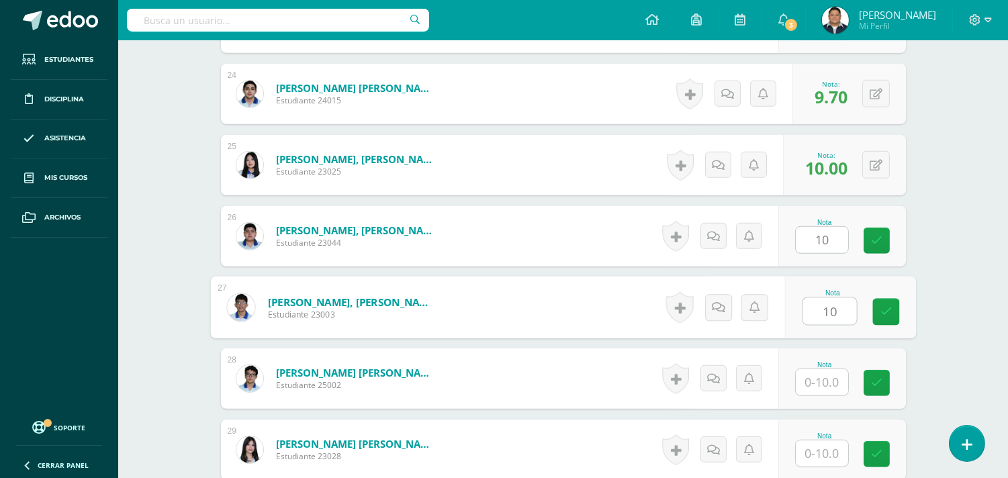
type input "10"
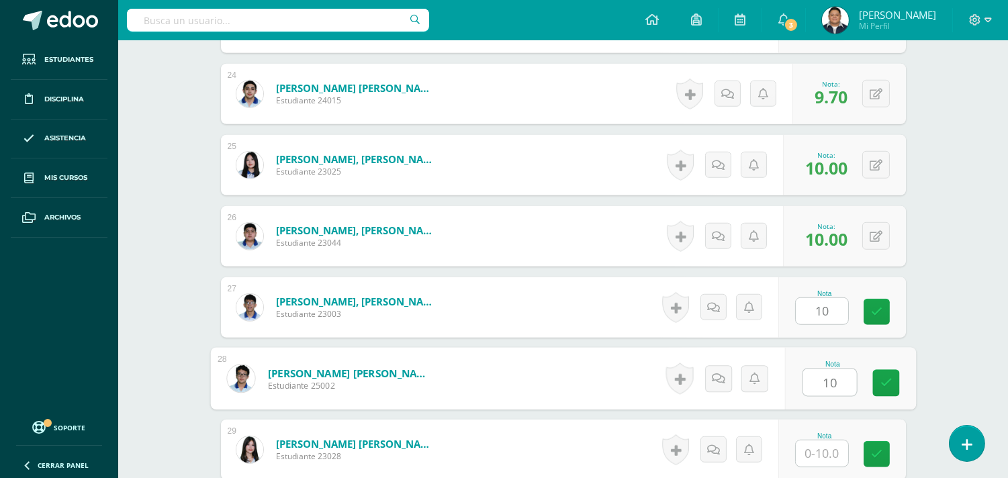
type input "10"
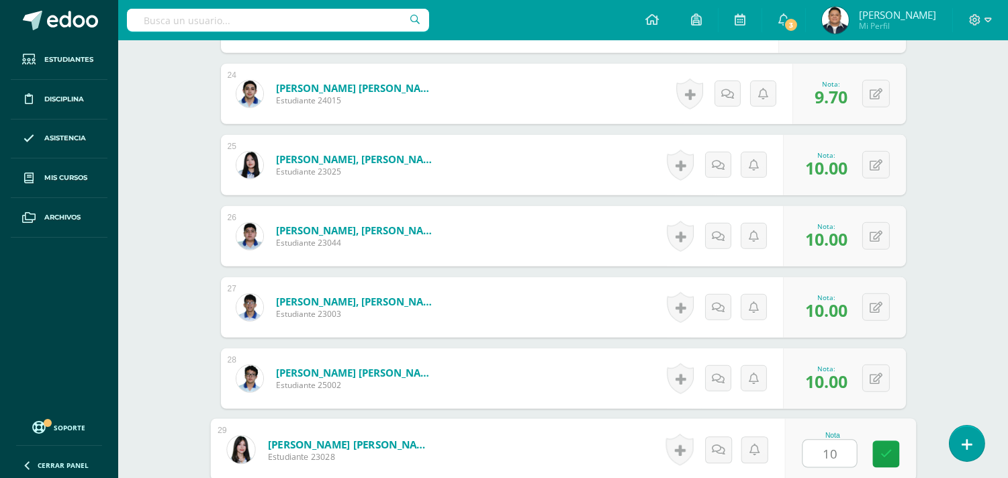
type input "10"
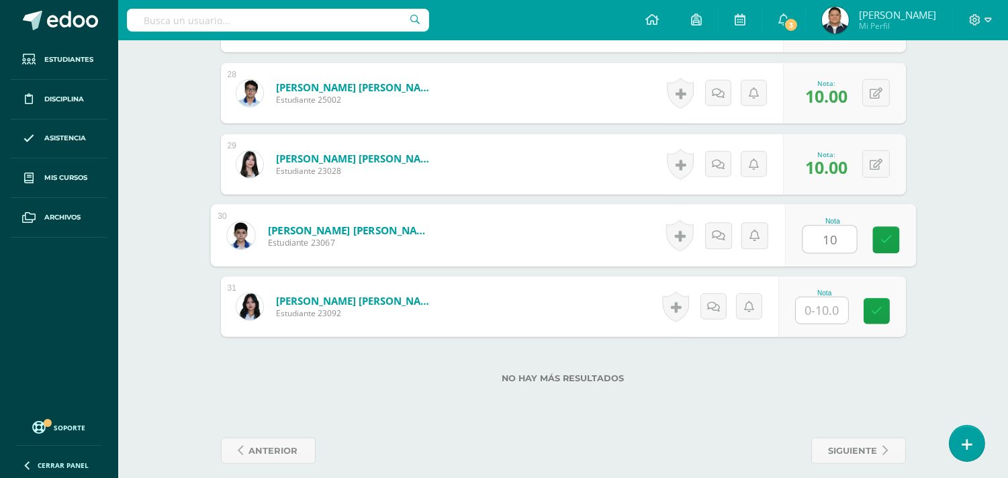
type input "10"
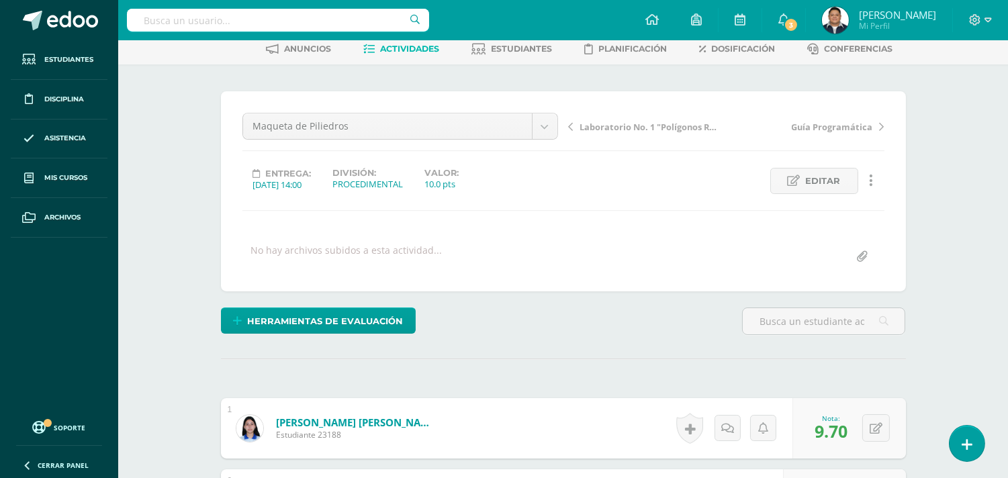
scroll to position [0, 0]
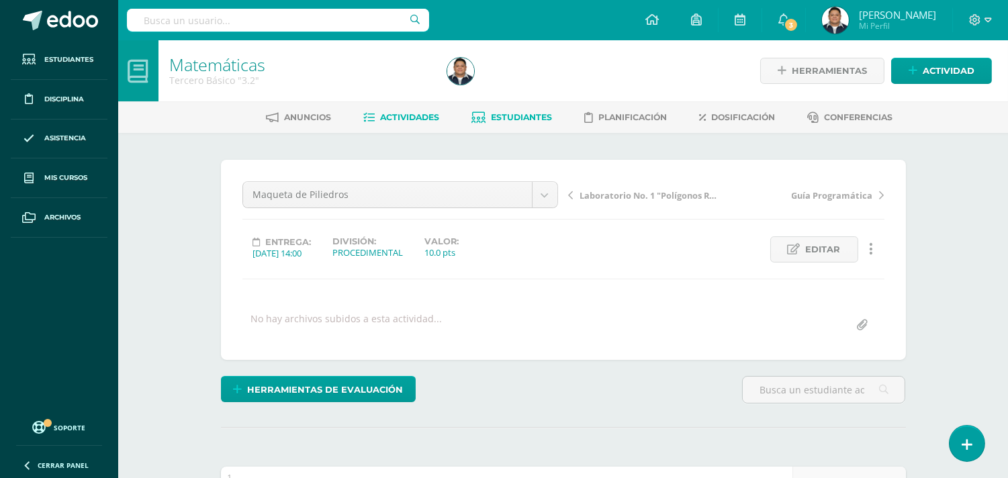
click at [529, 115] on span "Estudiantes" at bounding box center [521, 117] width 61 height 10
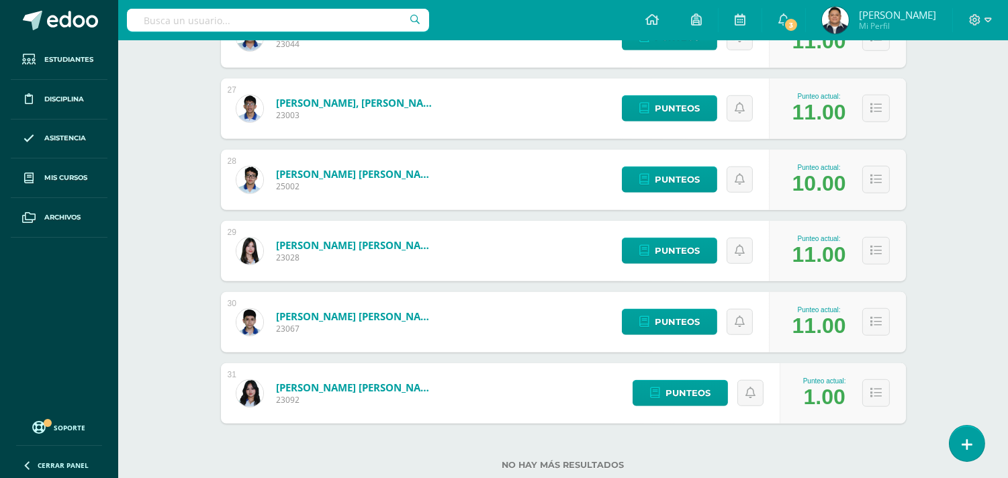
scroll to position [2099, 0]
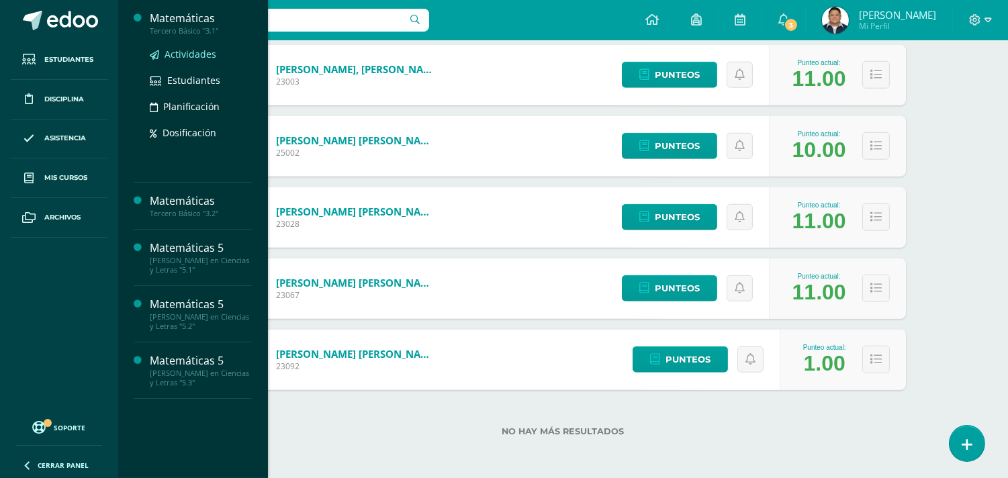
click at [206, 52] on span "Actividades" at bounding box center [191, 54] width 52 height 13
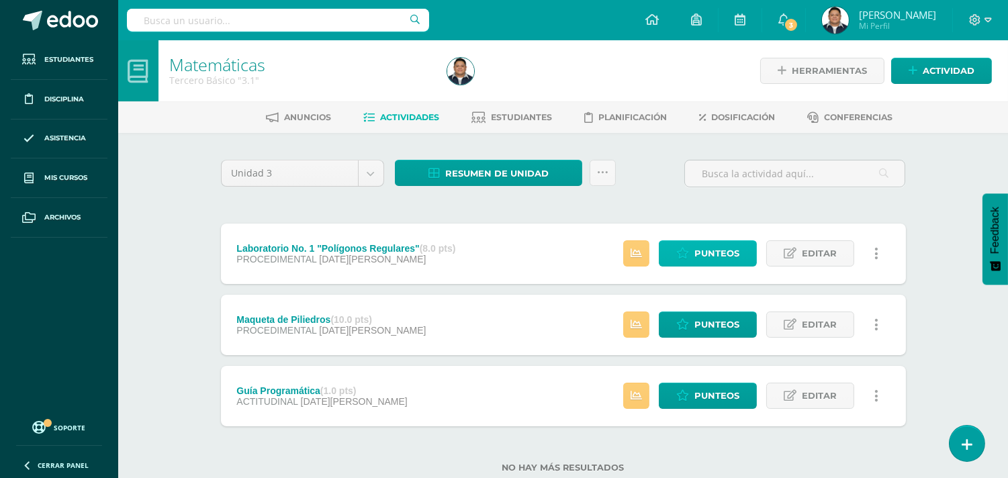
click at [724, 258] on span "Punteos" at bounding box center [717, 253] width 45 height 25
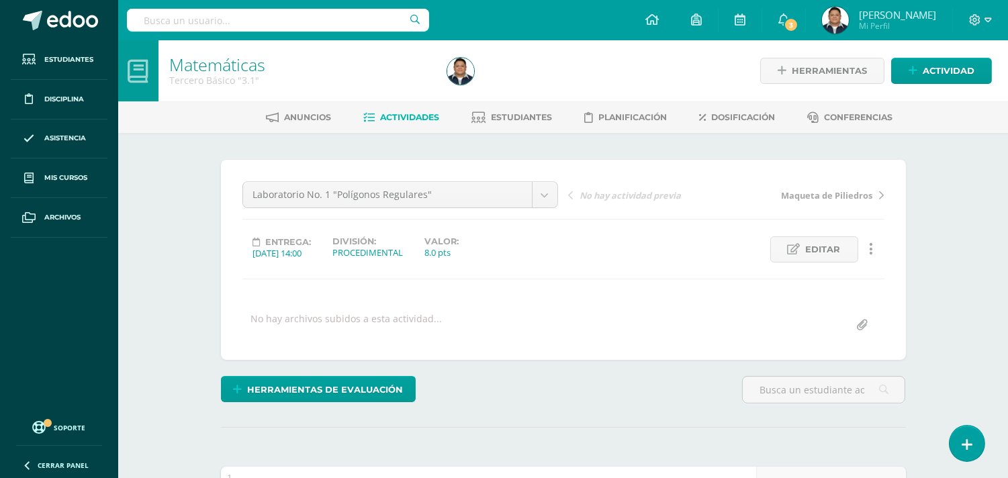
scroll to position [1, 0]
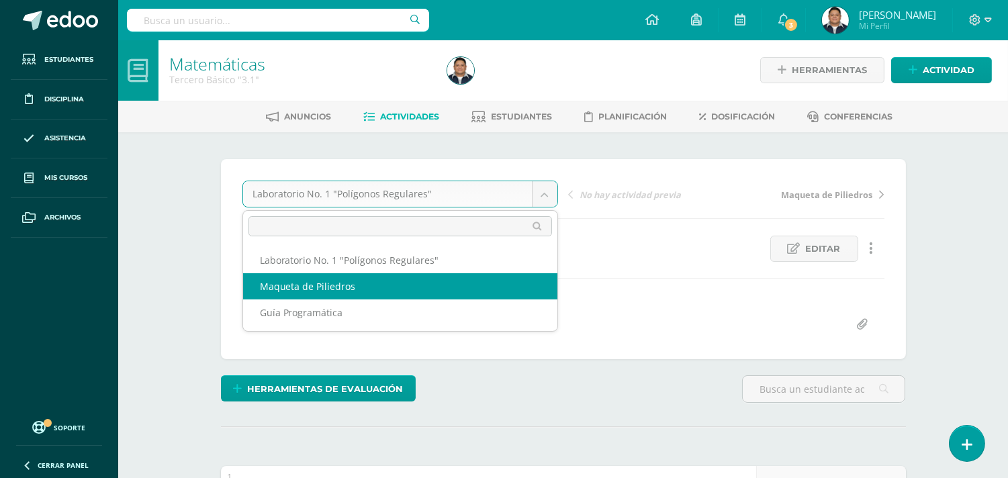
select select "/dashboard/teacher/grade-activity/42252/"
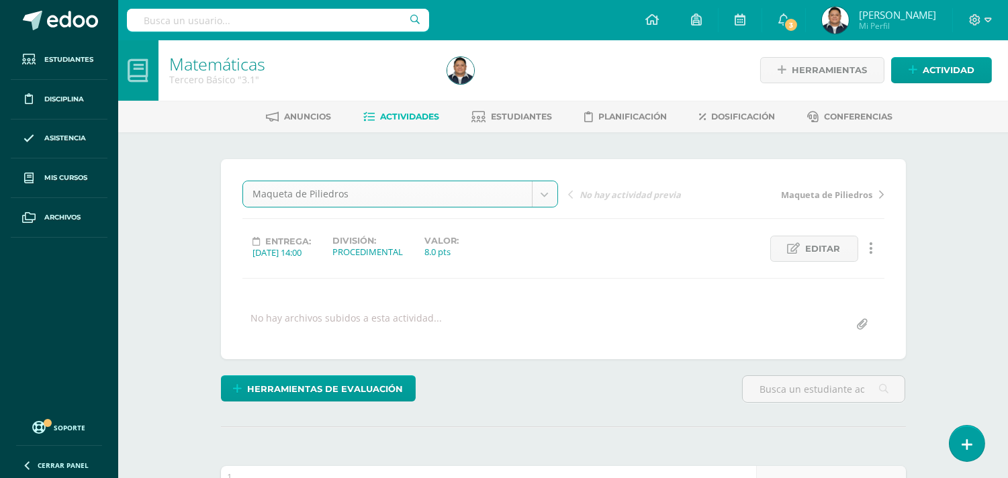
scroll to position [1, 0]
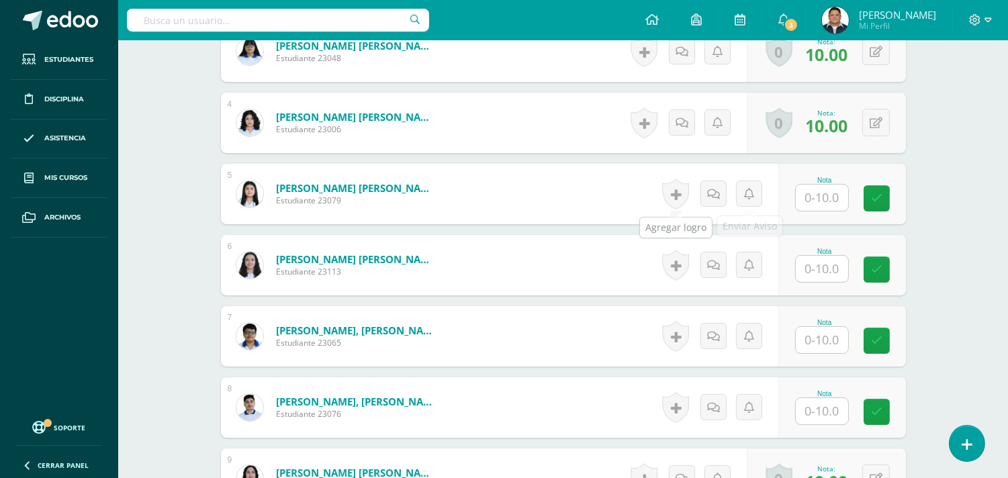
scroll to position [595, 0]
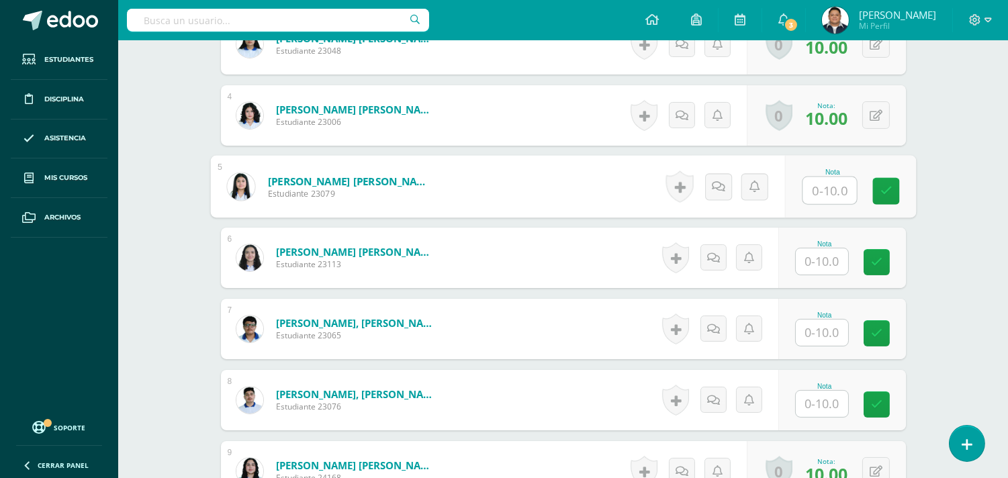
click at [830, 189] on input "text" at bounding box center [830, 190] width 54 height 27
type input "10"
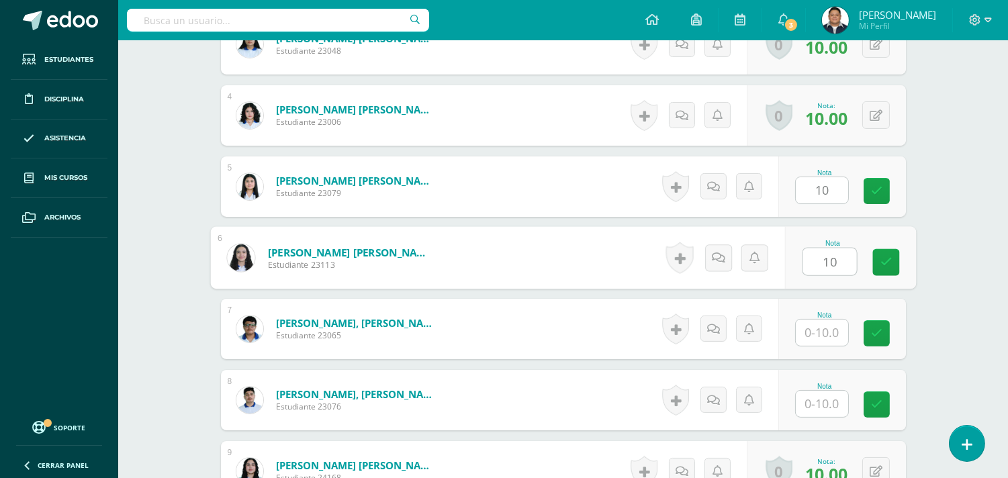
type input "10"
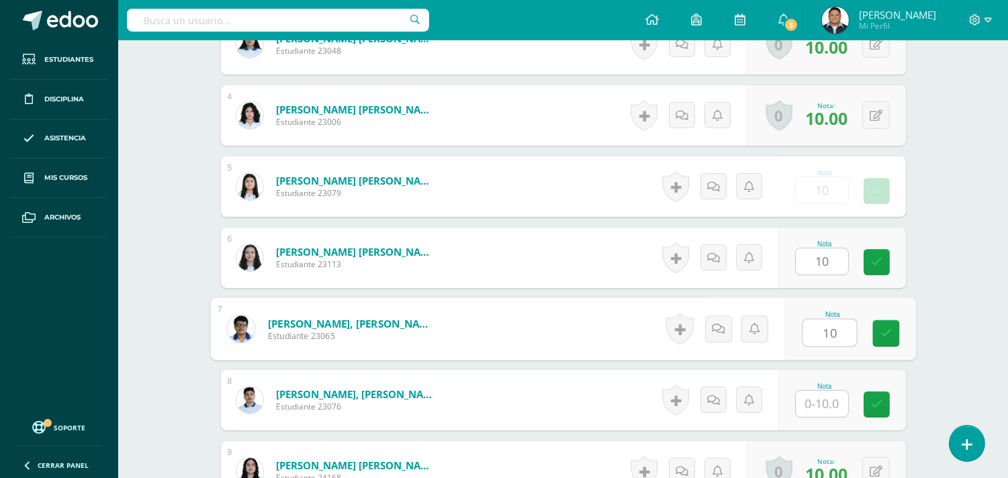
type input "10"
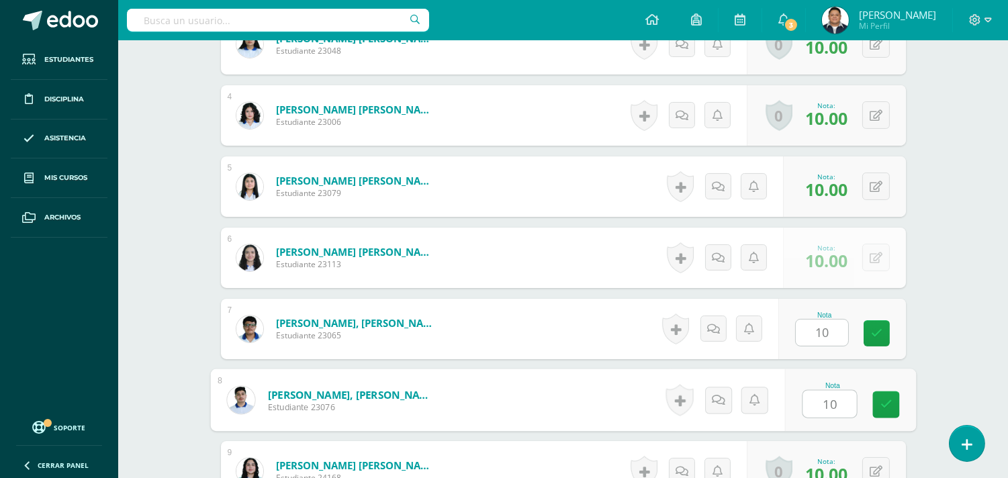
type input "10"
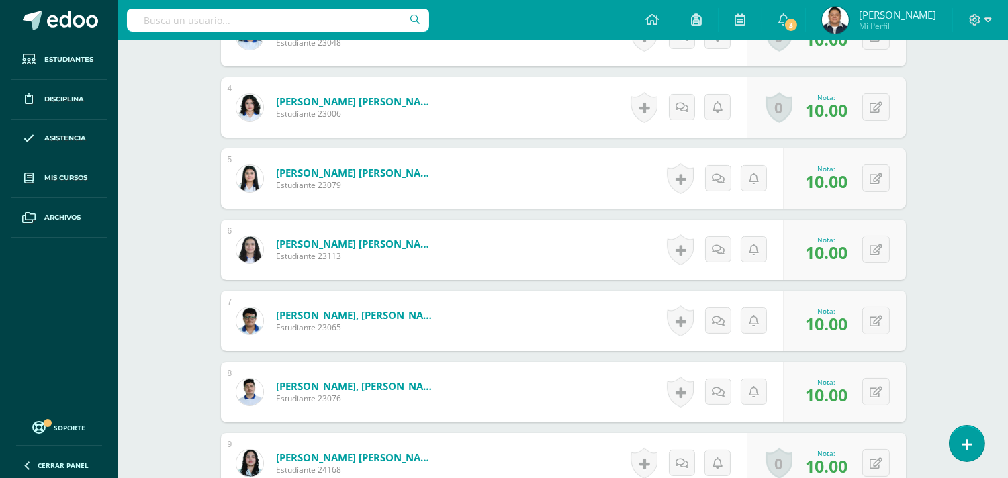
scroll to position [902, 0]
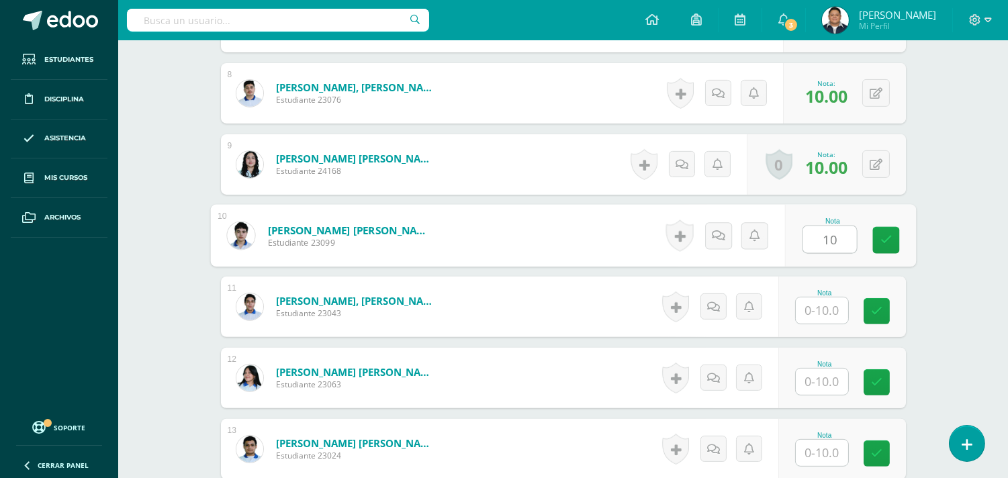
type input "10"
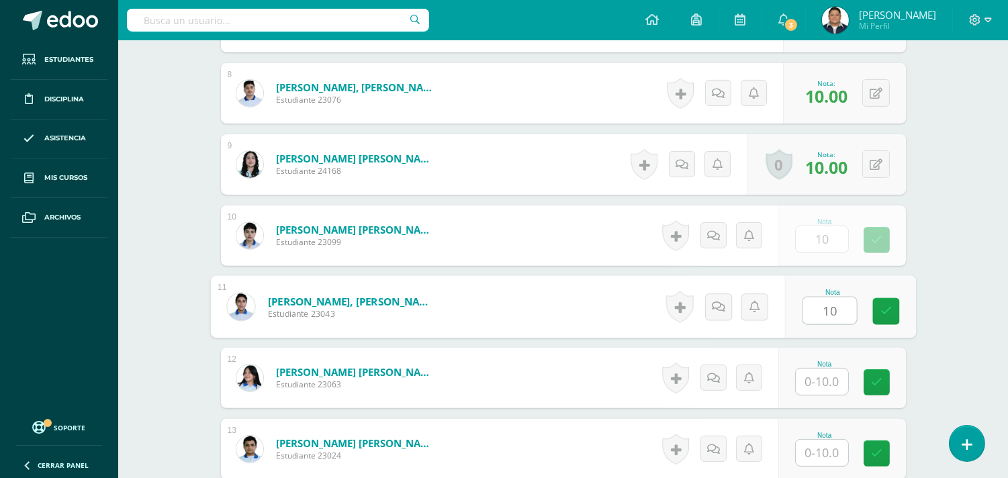
type input "10"
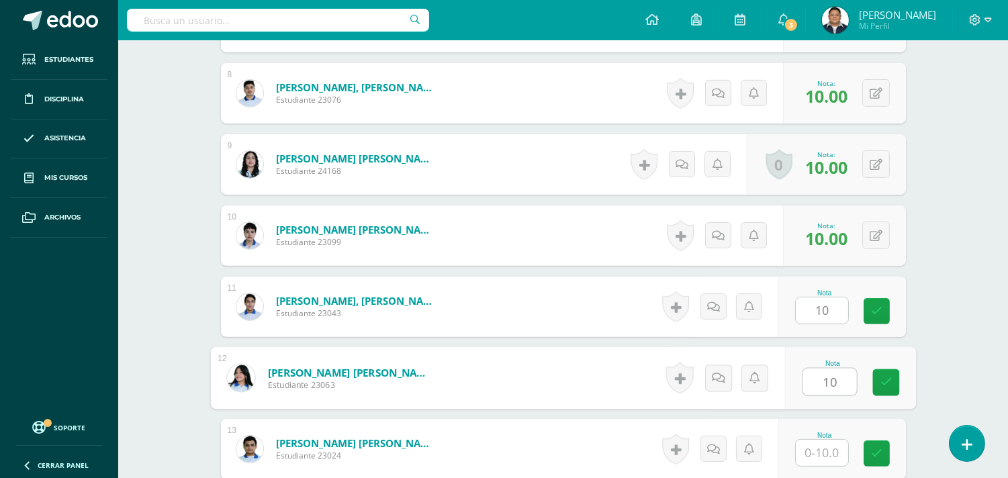
type input "10"
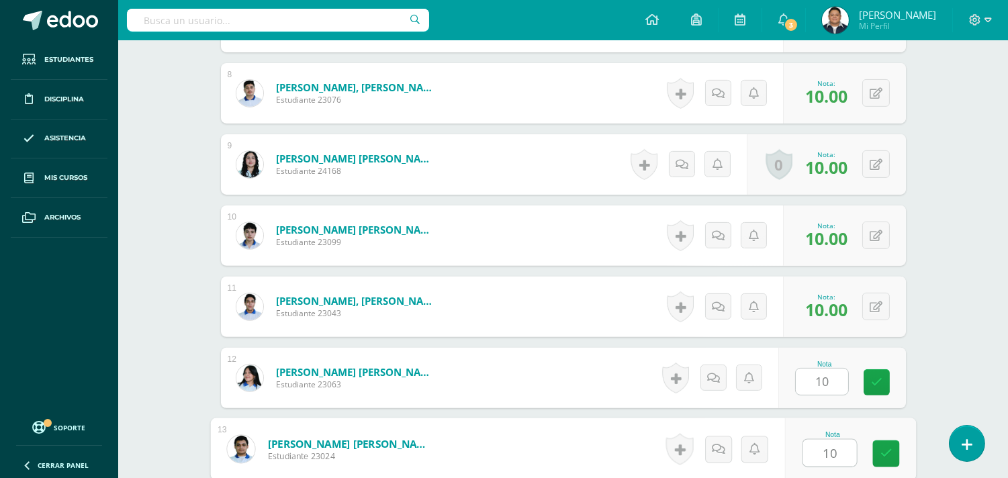
type input "10"
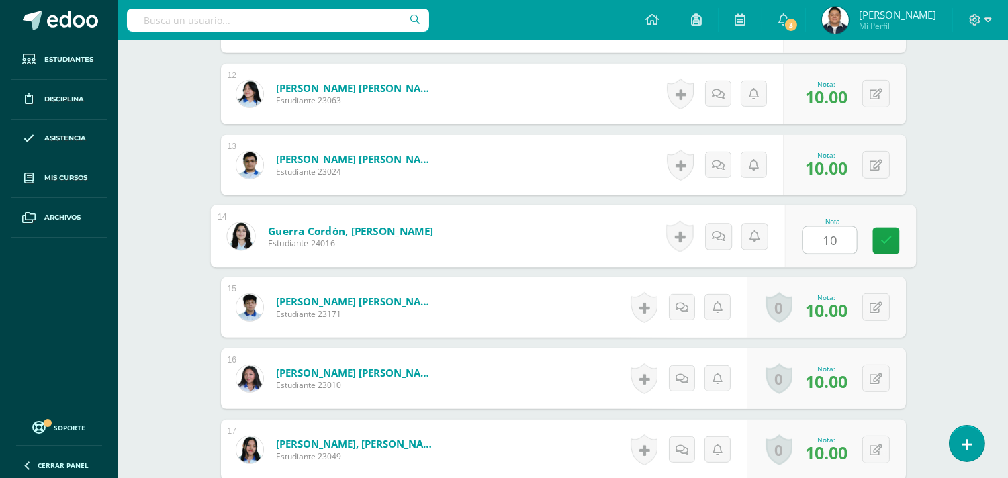
type input "10"
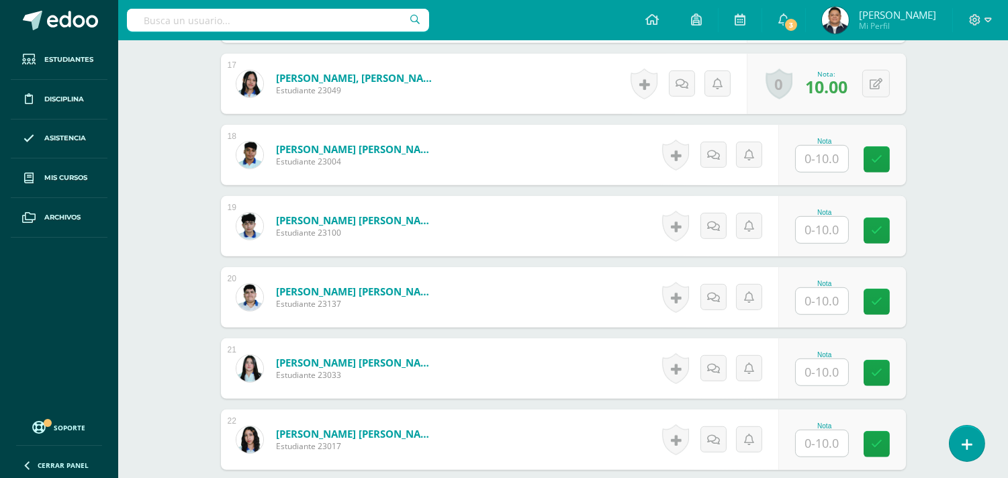
scroll to position [1560, 0]
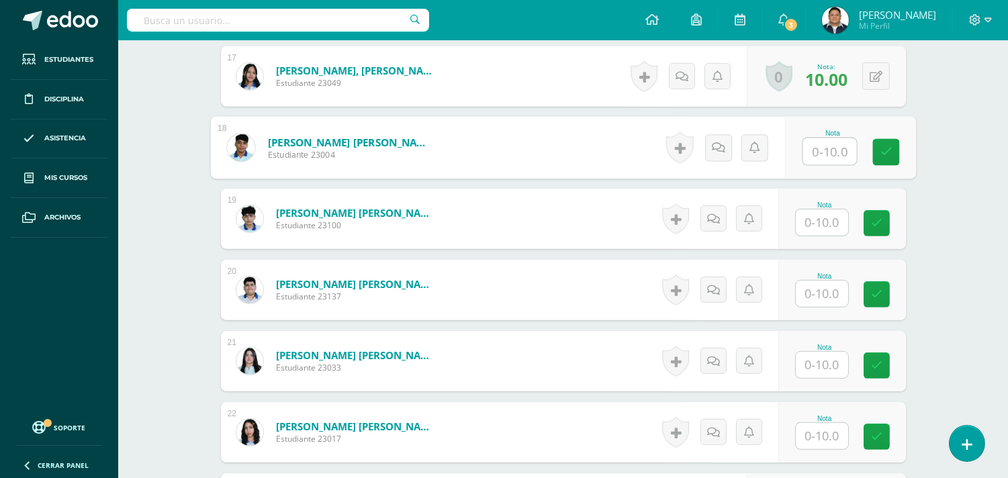
click at [828, 160] on input "text" at bounding box center [830, 151] width 54 height 27
type input "10"
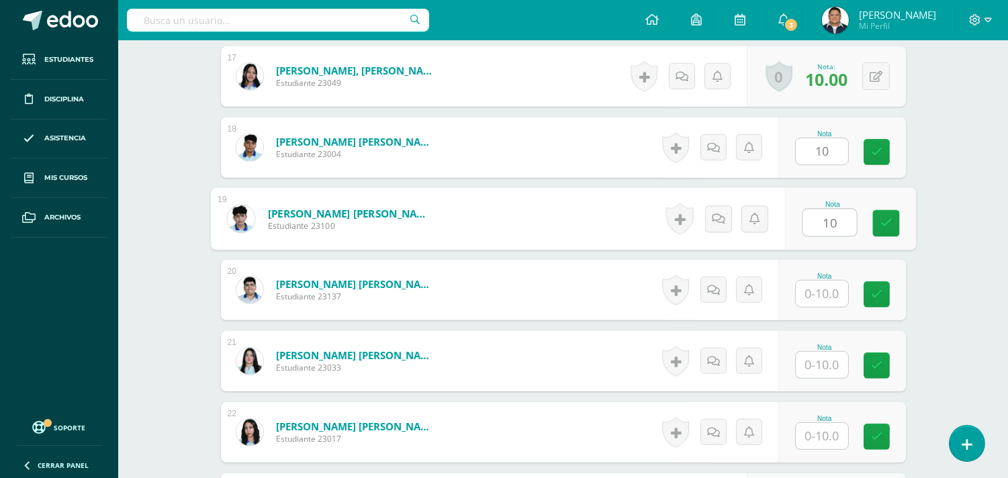
type input "10"
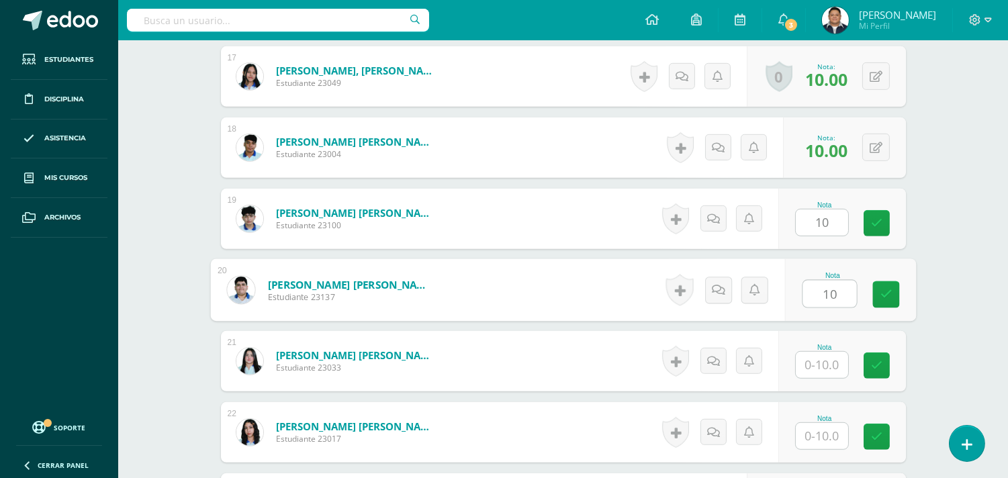
type input "10"
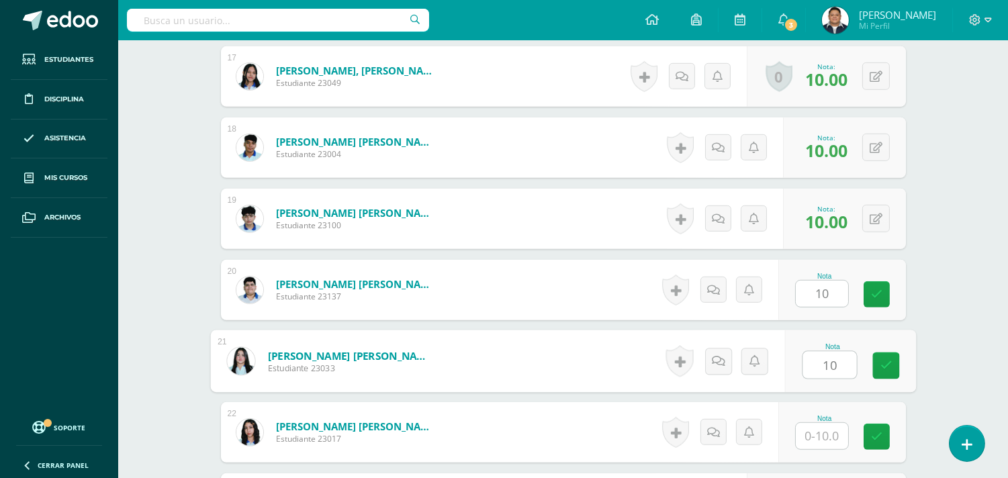
type input "10"
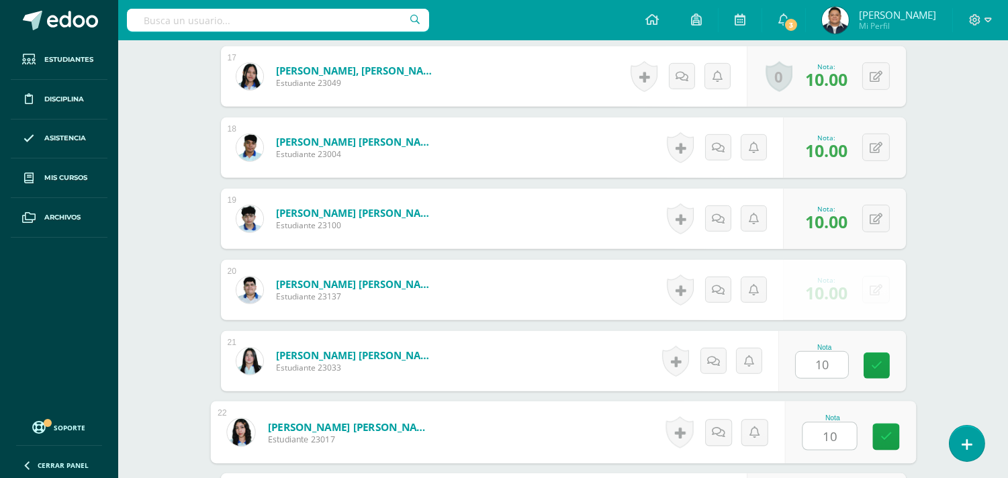
type input "10"
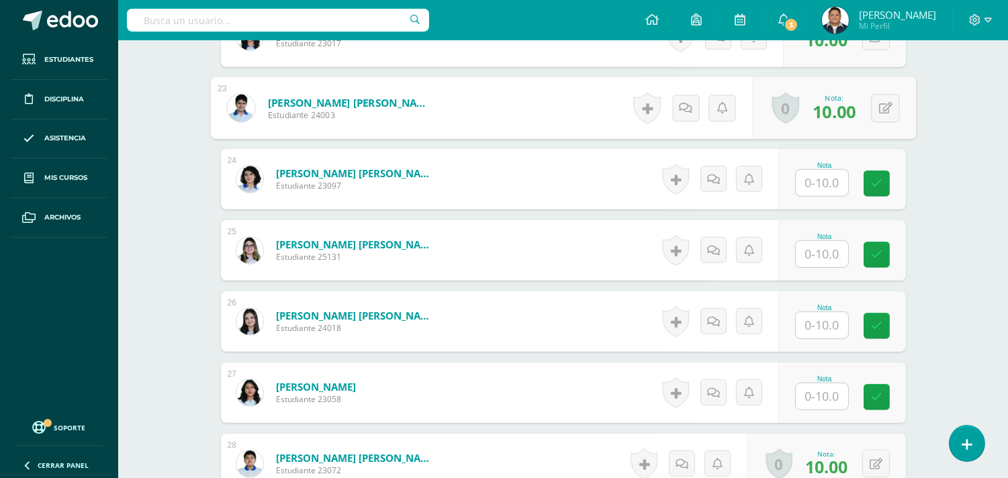
scroll to position [1973, 0]
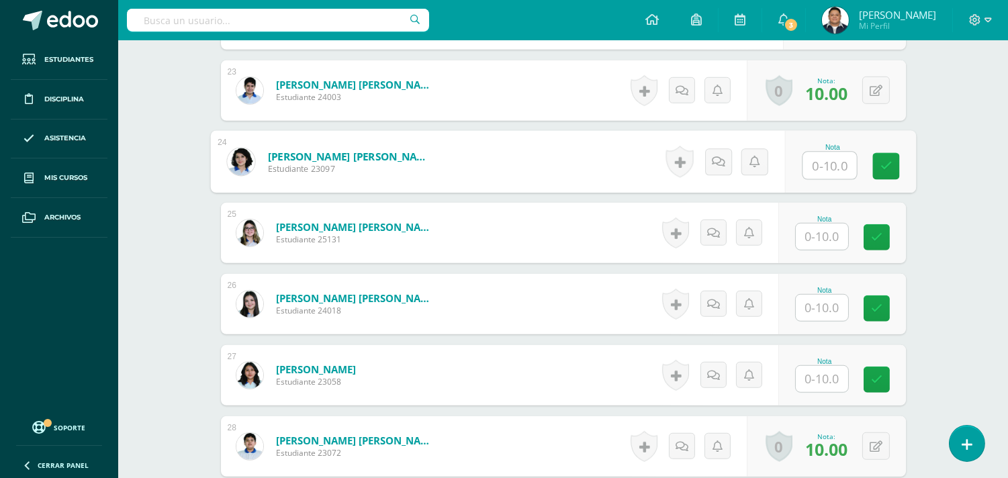
click at [825, 171] on input "text" at bounding box center [830, 166] width 54 height 27
type input "10"
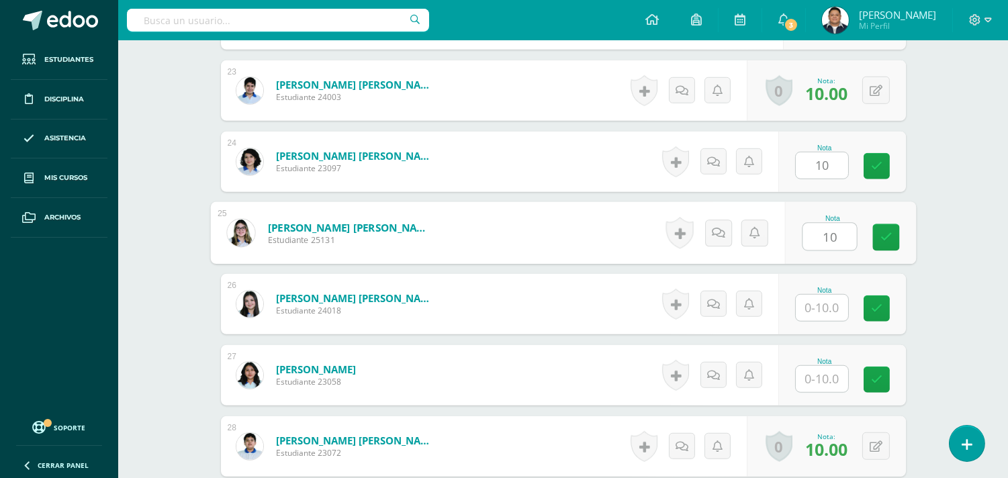
type input "10"
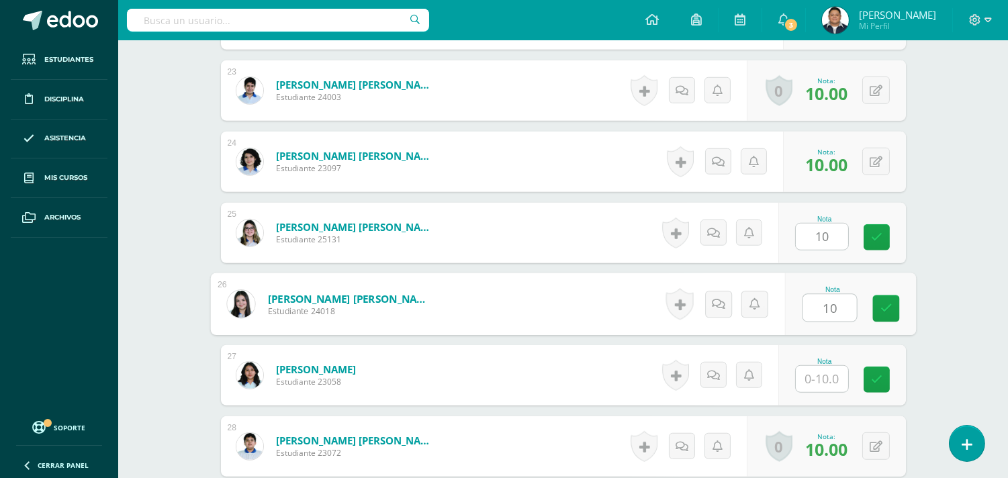
type input "10"
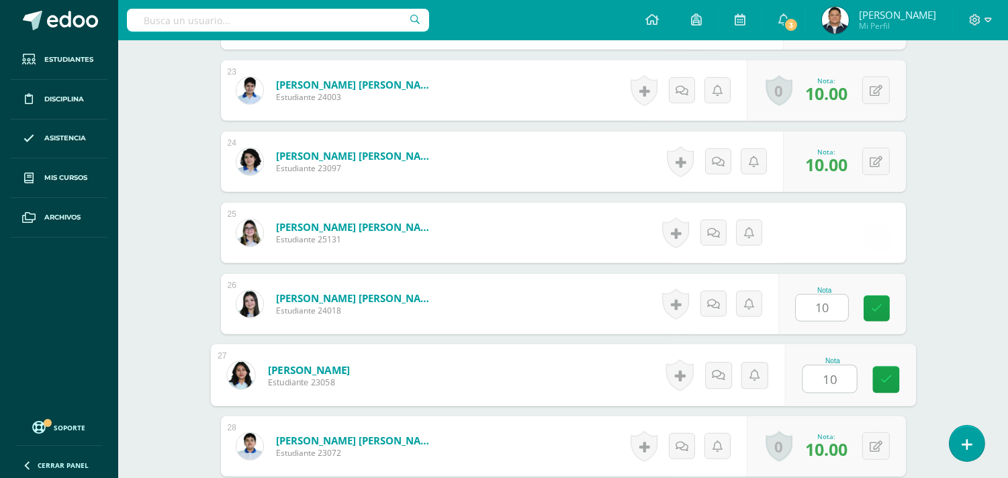
type input "10"
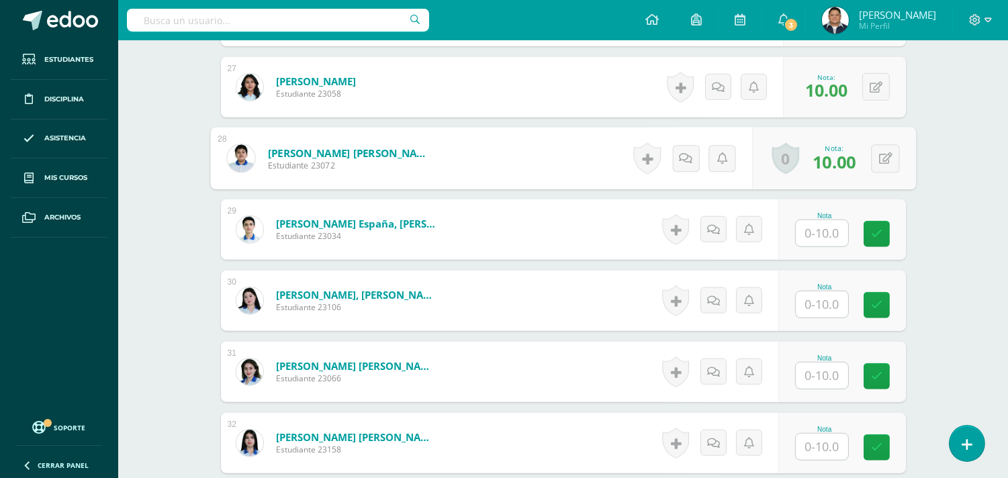
scroll to position [2272, 0]
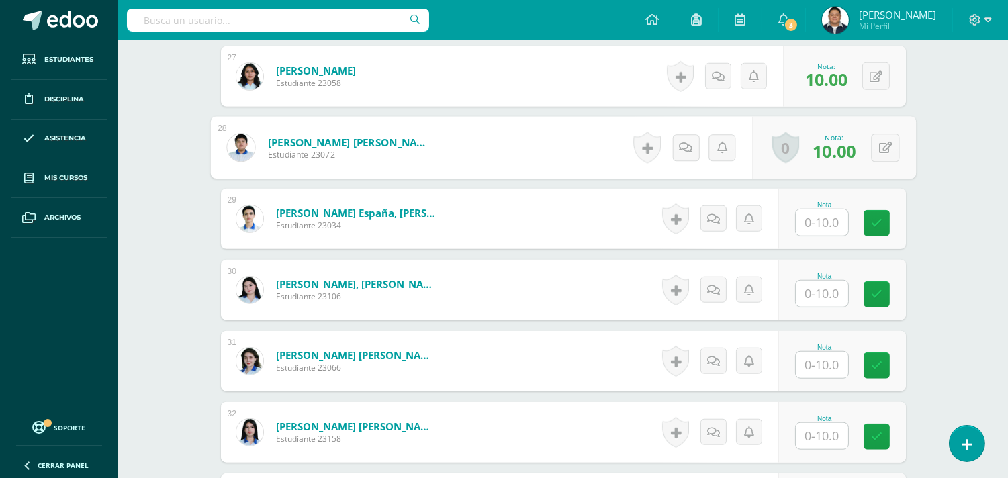
click at [824, 210] on input "text" at bounding box center [822, 223] width 52 height 26
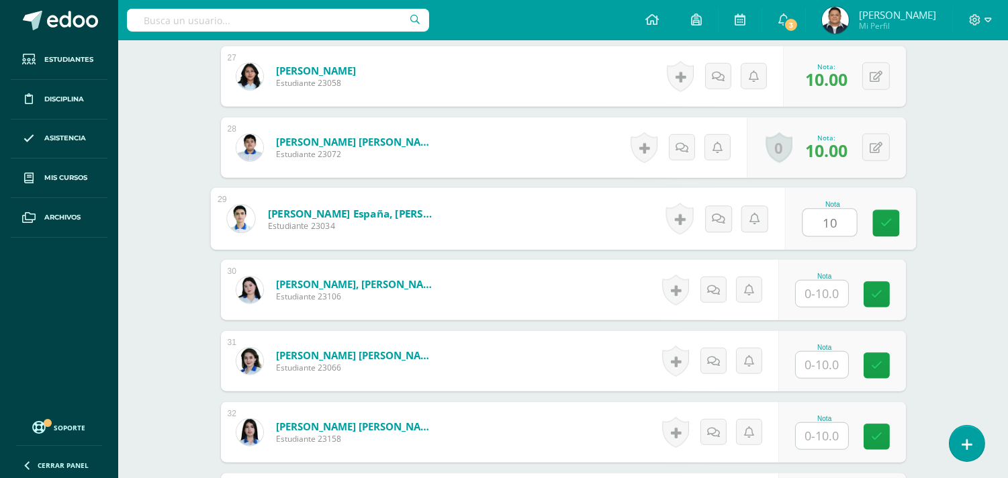
type input "10"
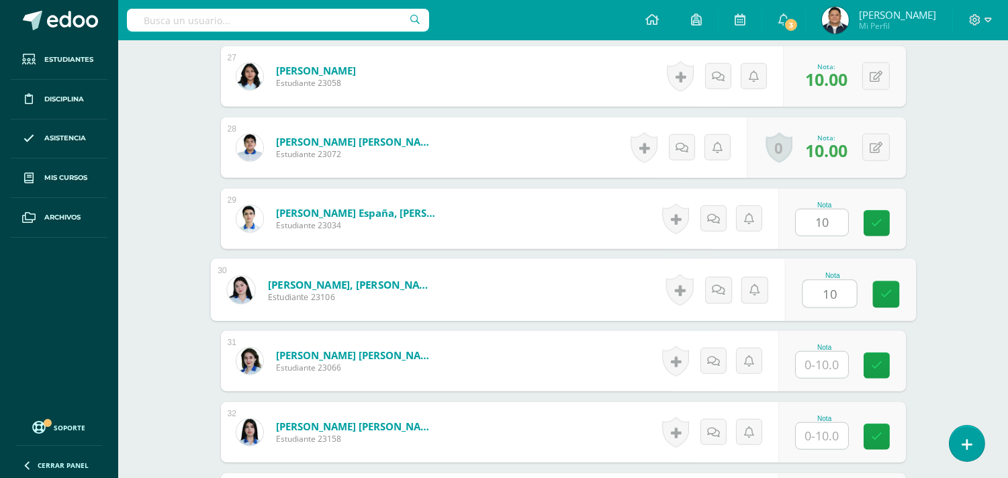
type input "10"
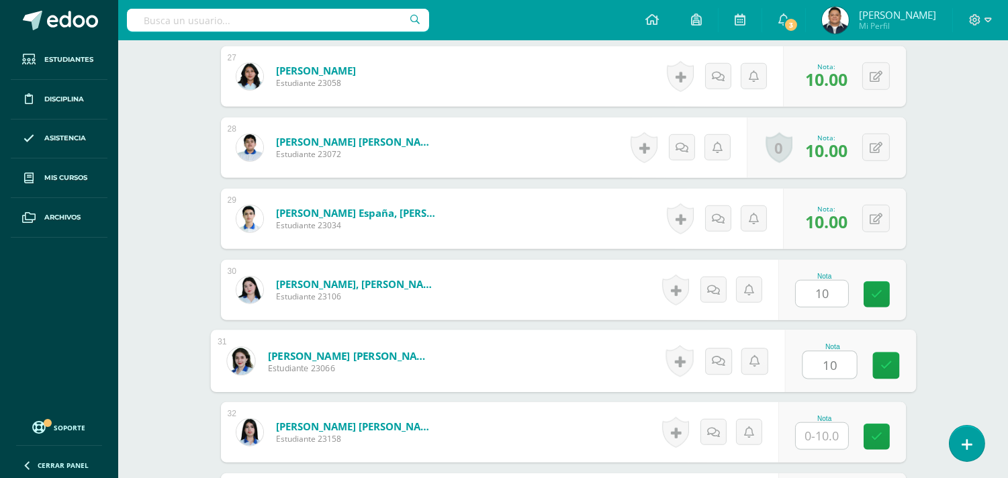
type input "10"
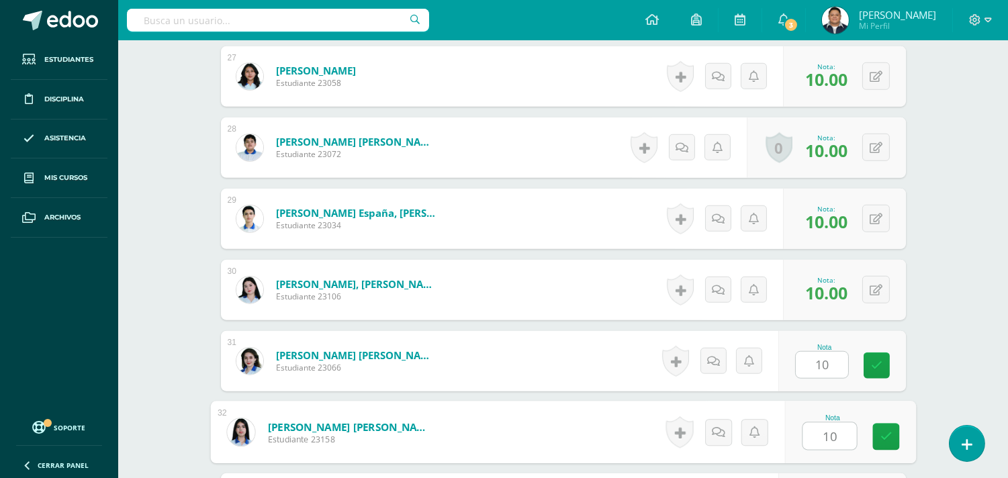
type input "10"
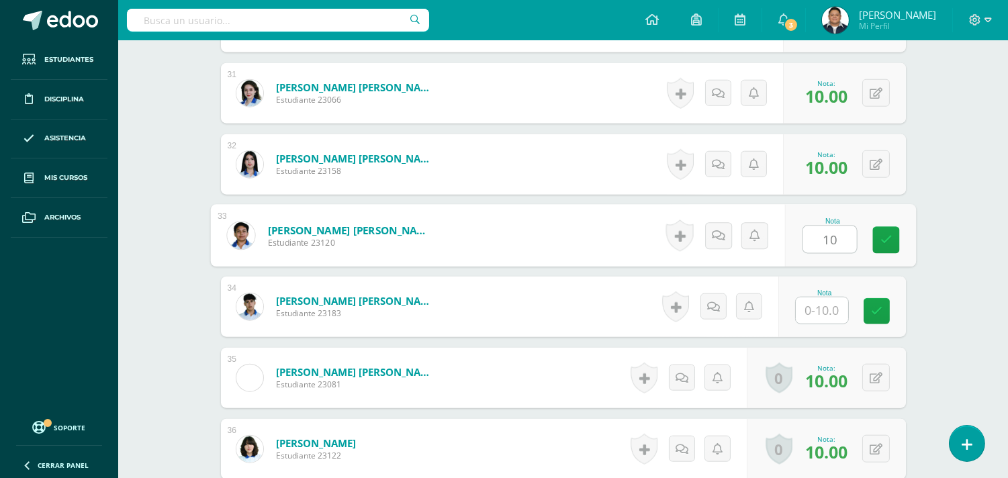
type input "10"
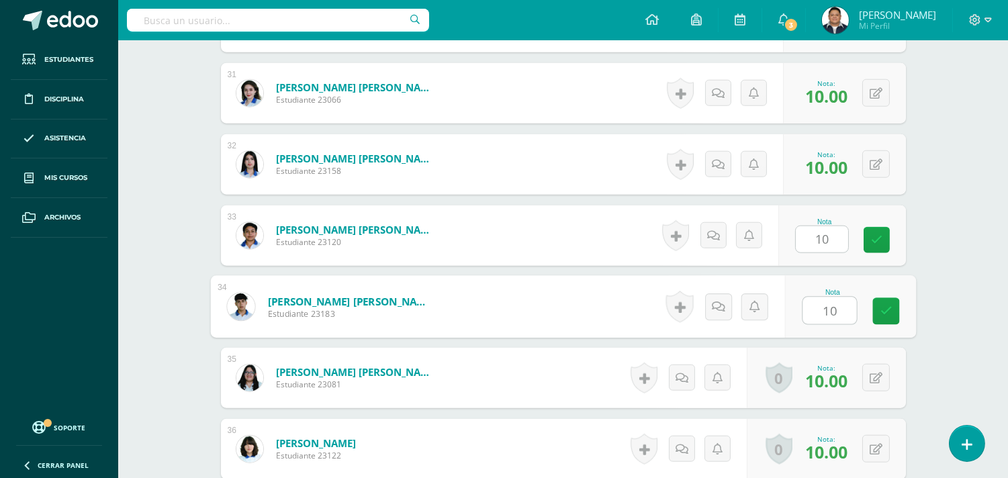
type input "10"
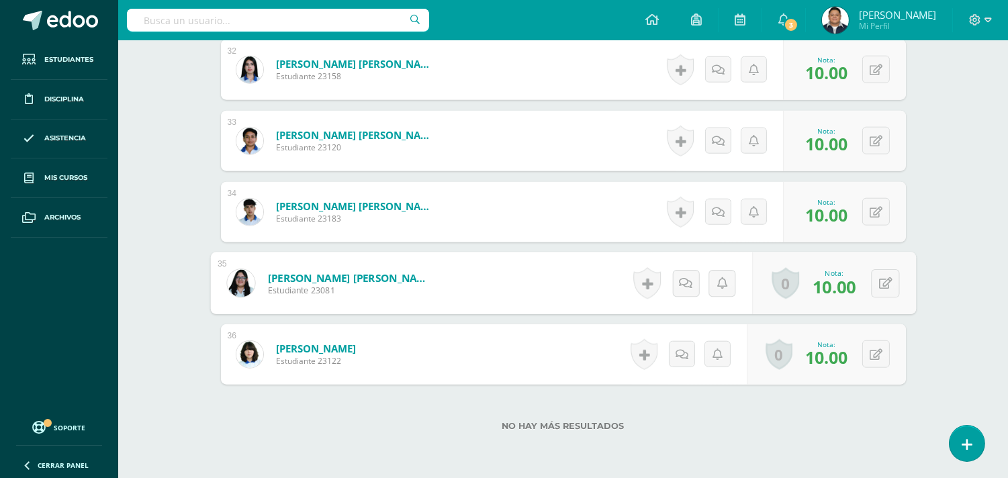
scroll to position [2695, 0]
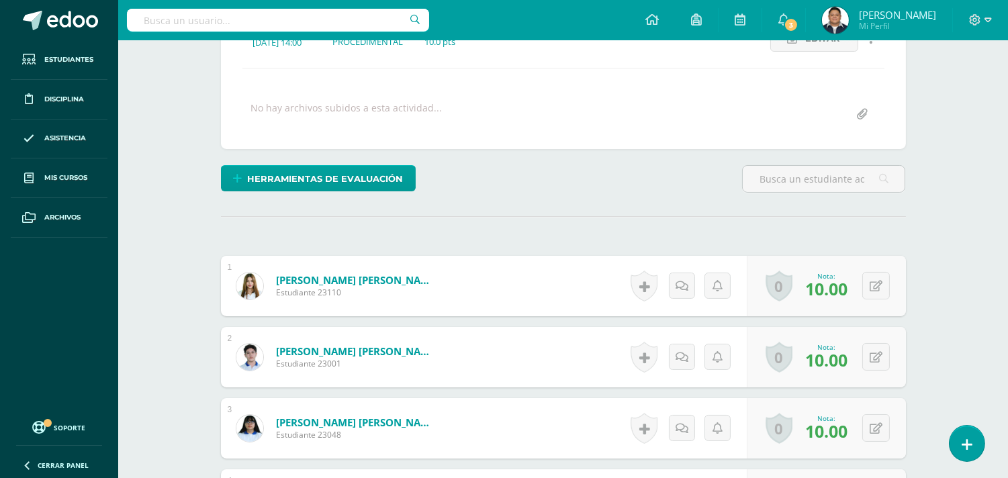
scroll to position [0, 0]
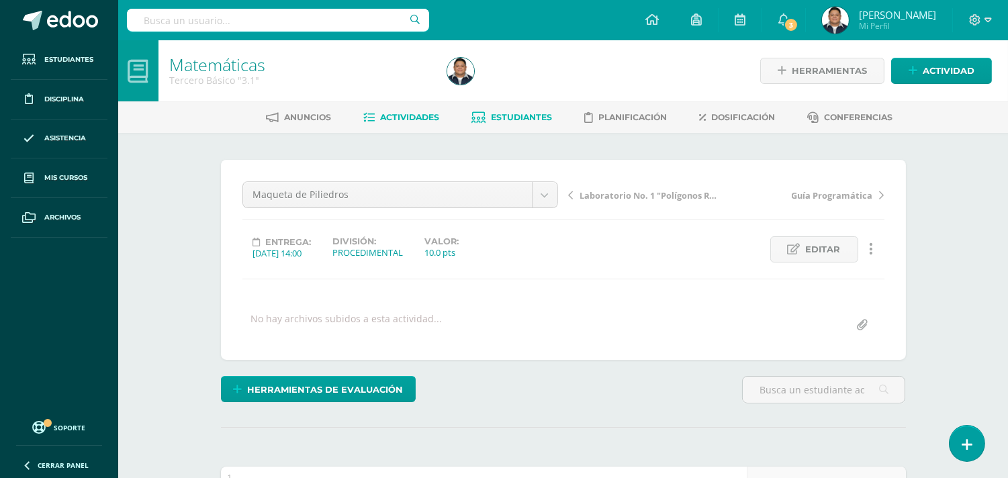
click at [514, 115] on span "Estudiantes" at bounding box center [521, 117] width 61 height 10
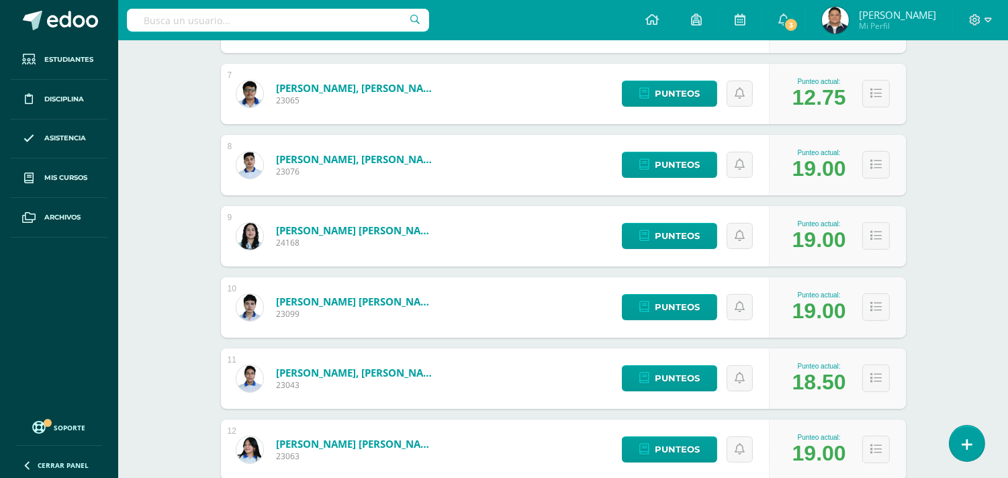
scroll to position [896, 0]
